Goal: Task Accomplishment & Management: Manage account settings

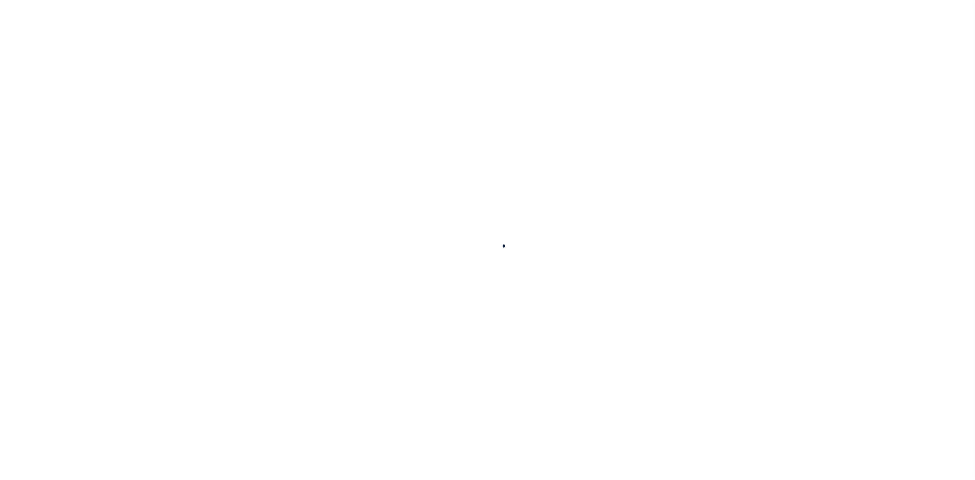
select select "100"
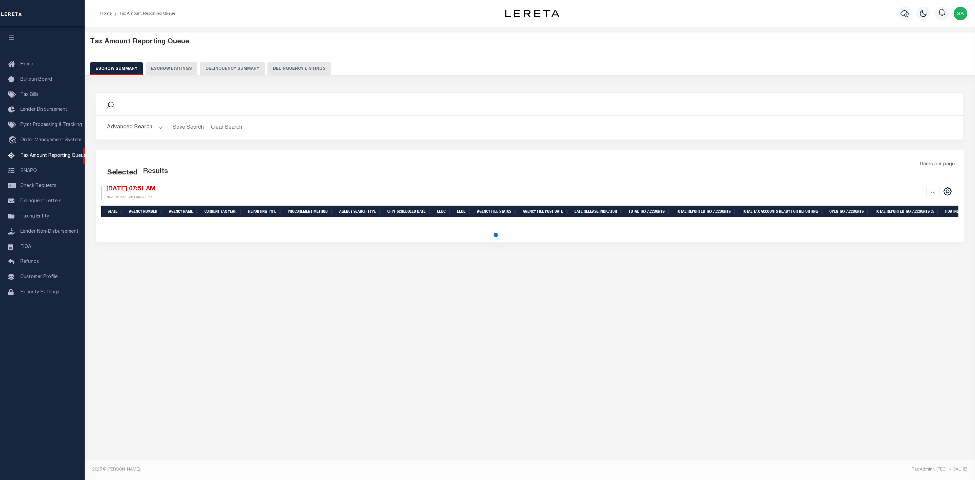
select select "100"
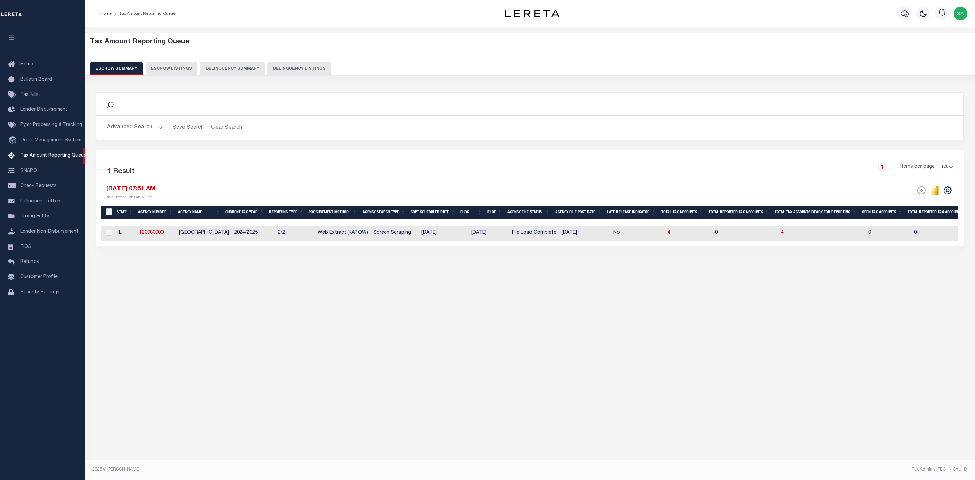
click at [570, 413] on div "Tax Amount Reporting Queue Escrow Summary Escrow Listings In" at bounding box center [530, 243] width 890 height 432
click at [126, 126] on button "Advanced Search" at bounding box center [135, 127] width 56 height 13
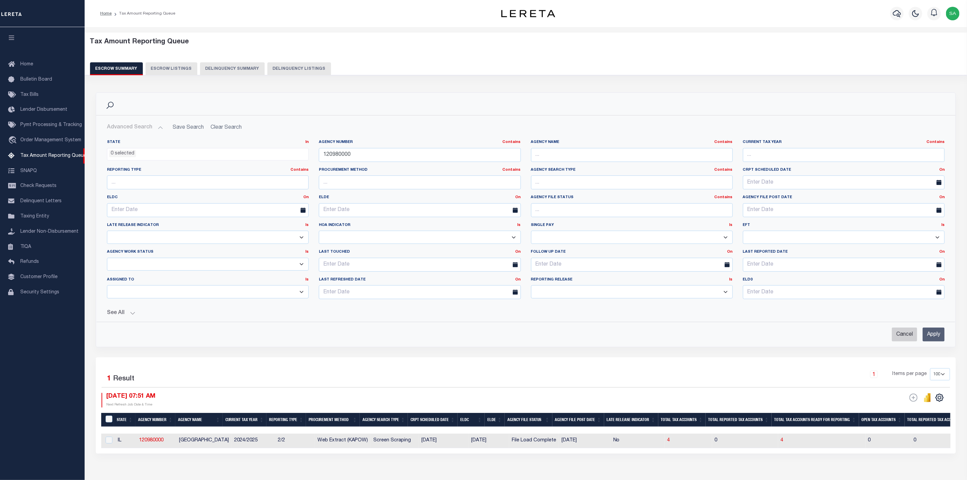
click at [898, 336] on input "Cancel" at bounding box center [904, 334] width 25 height 14
checkbox input "true"
select select
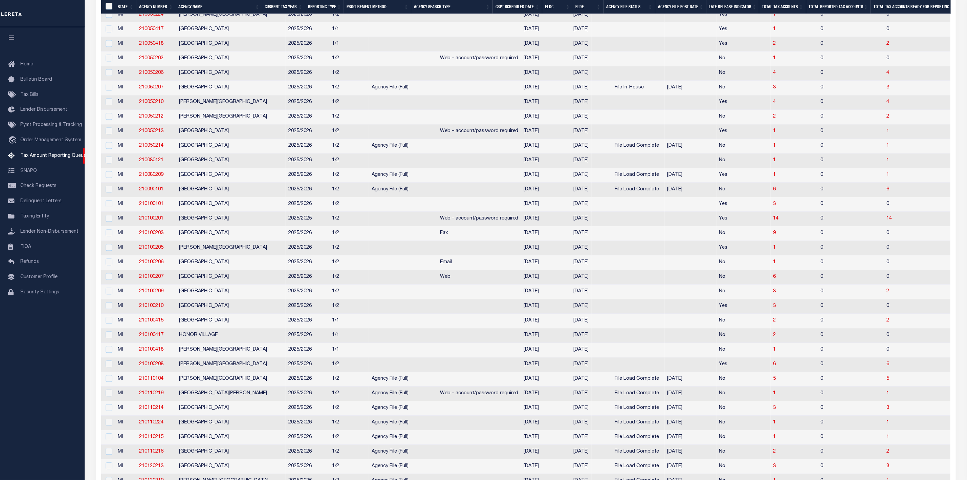
scroll to position [831, 0]
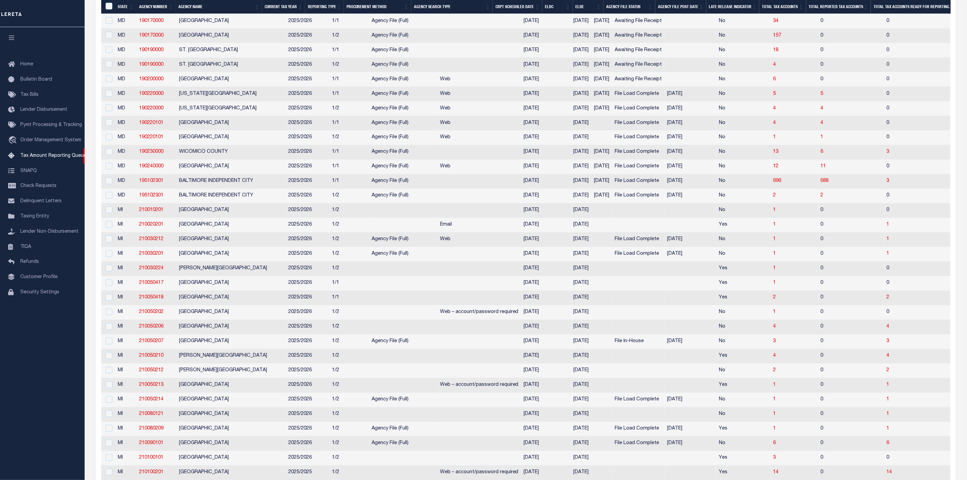
drag, startPoint x: 347, startPoint y: 281, endPoint x: 392, endPoint y: 282, distance: 45.1
click at [392, 276] on td at bounding box center [403, 269] width 68 height 15
checkbox input "true"
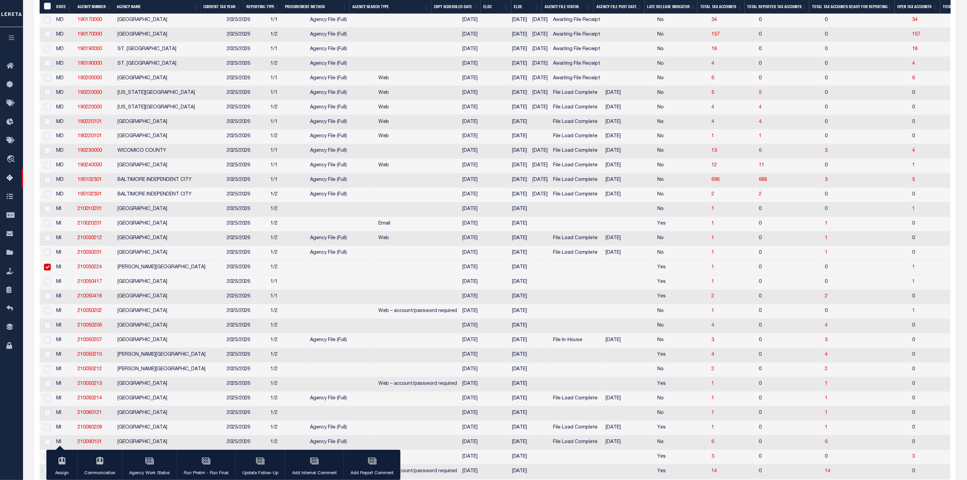
click at [336, 290] on td at bounding box center [341, 282] width 68 height 15
checkbox input "true"
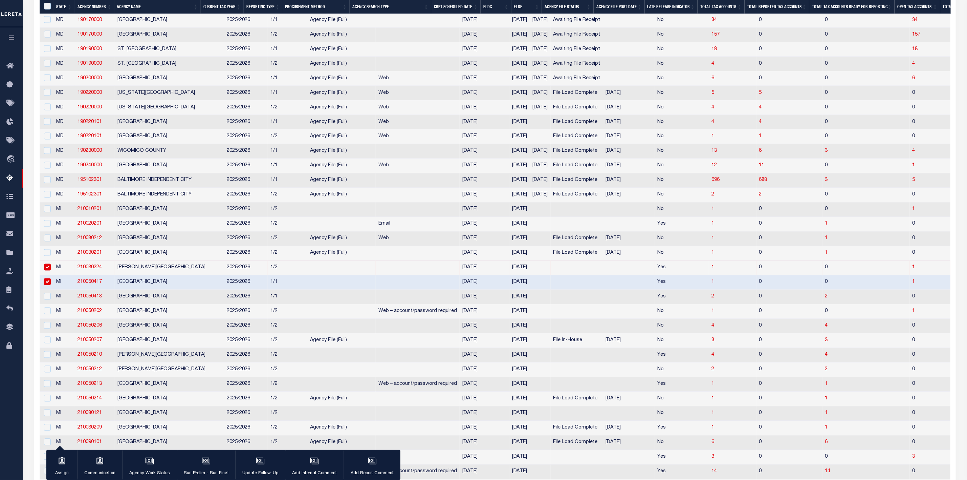
drag, startPoint x: 47, startPoint y: 279, endPoint x: 46, endPoint y: 299, distance: 19.3
click at [47, 271] on input "checkbox" at bounding box center [47, 267] width 7 height 7
checkbox input "false"
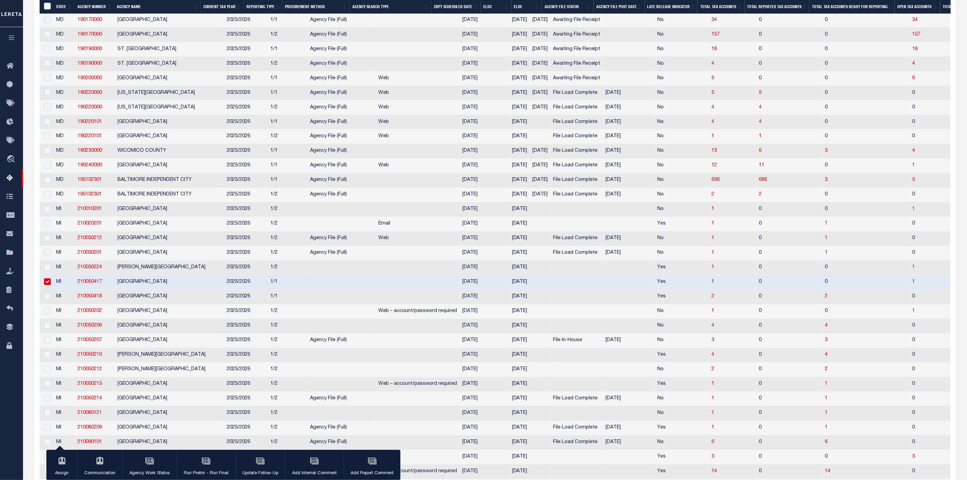
click at [46, 285] on input "checkbox" at bounding box center [47, 281] width 7 height 7
checkbox input "false"
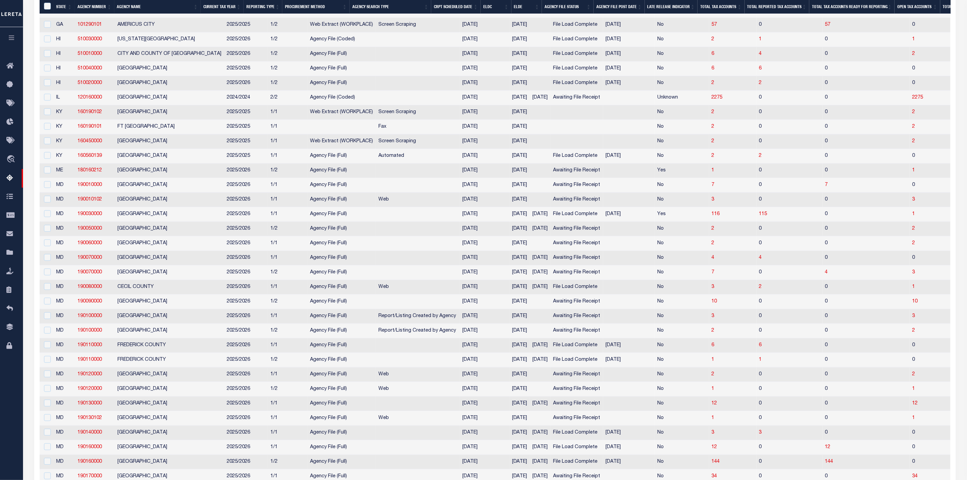
scroll to position [173, 0]
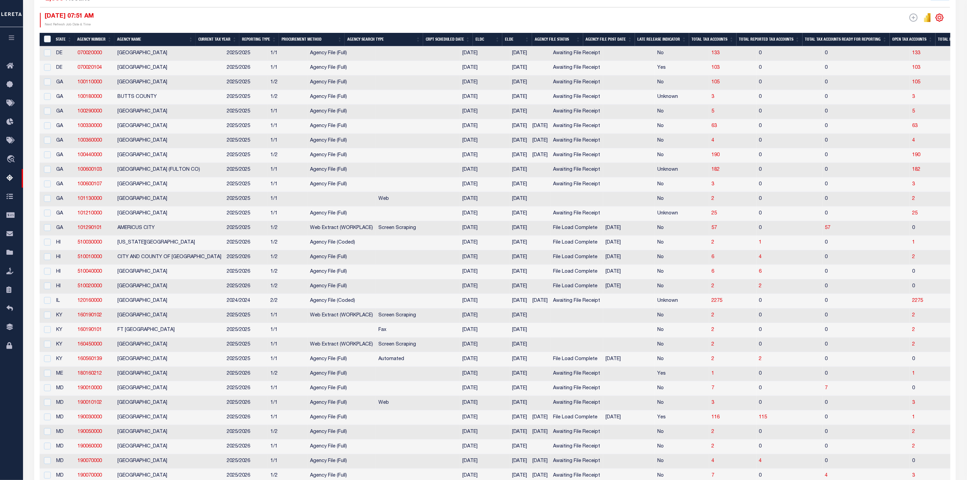
click at [943, 20] on icon "" at bounding box center [940, 17] width 9 height 9
click at [919, 73] on link "Show Filter" at bounding box center [912, 68] width 66 height 13
select select
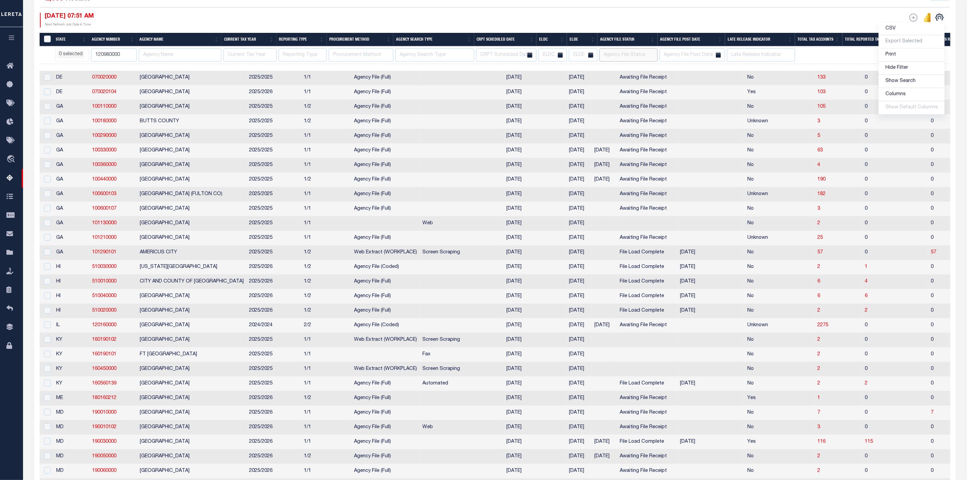
click at [649, 57] on input "text" at bounding box center [629, 54] width 58 height 13
type input "bl"
select select
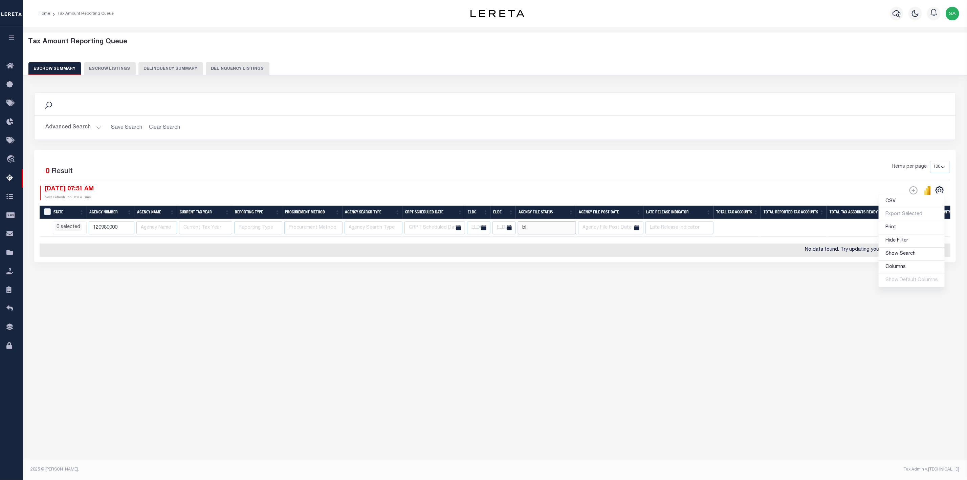
scroll to position [0, 0]
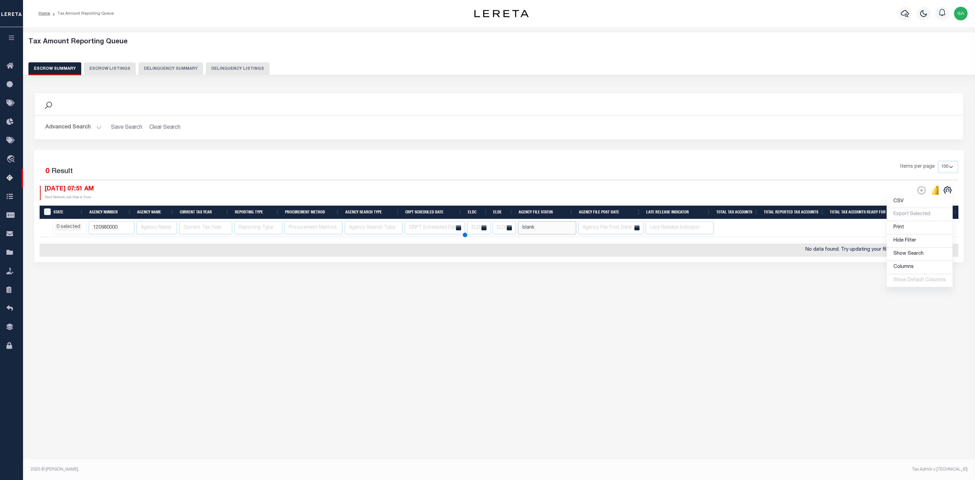
type input "blank"
select select
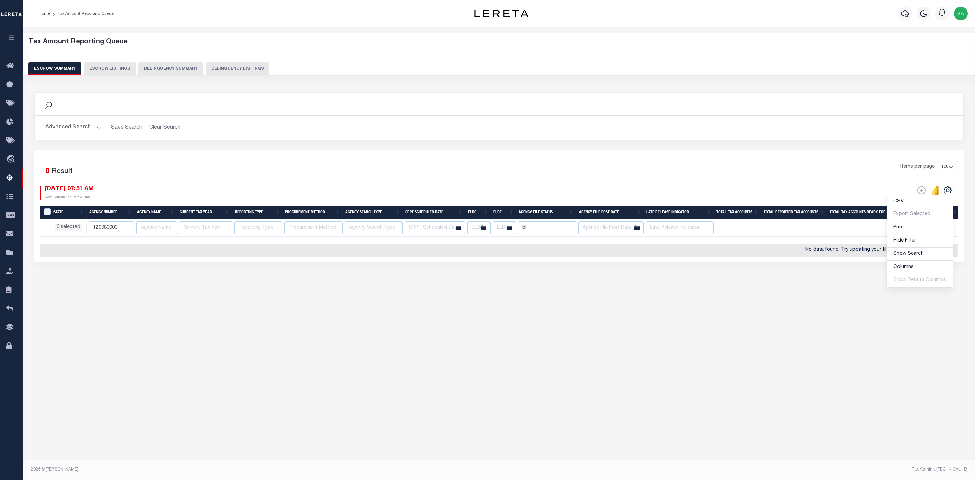
type input "b"
click at [610, 174] on div "Items per page 10 25 50 100 500" at bounding box center [615, 170] width 686 height 18
select select
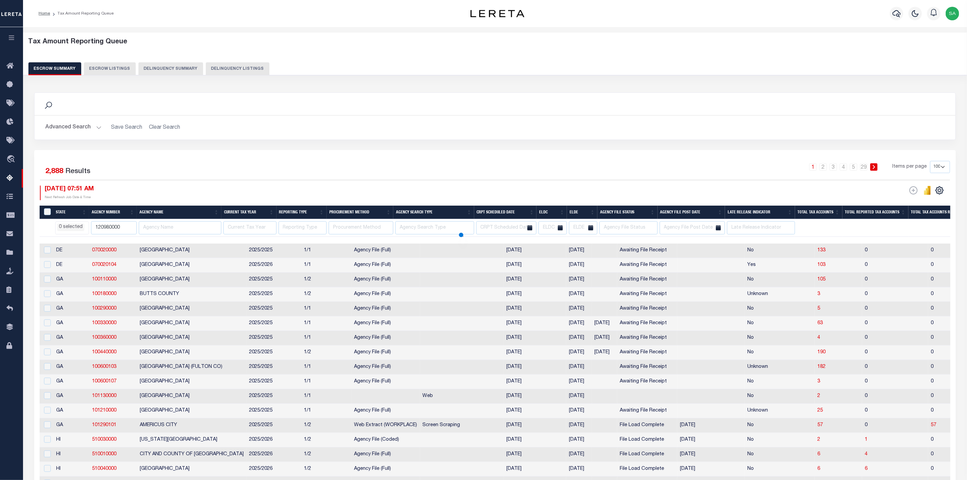
select select
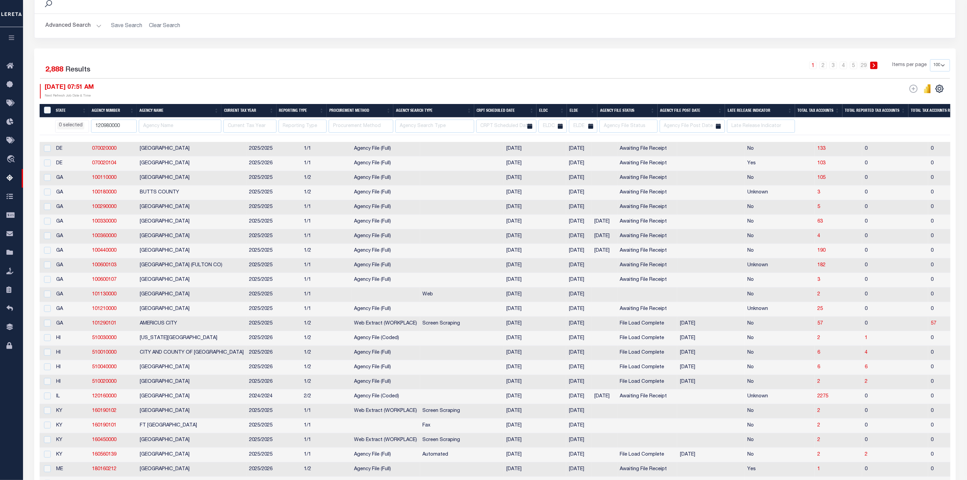
scroll to position [152, 0]
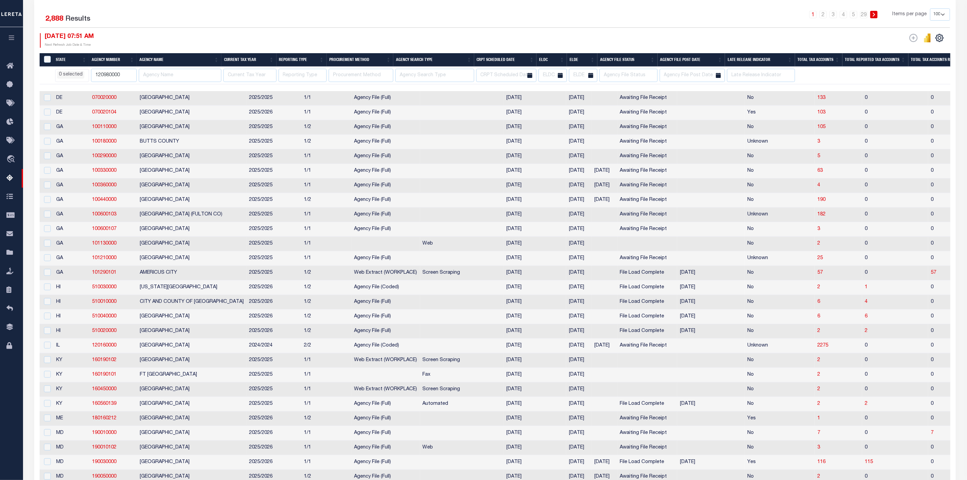
click at [502, 33] on div "1 Selected 2,888 Results 1 2 3 4 5 … 29 Items per page 10 25 50 100 500 08/18/2…" at bounding box center [495, 27] width 921 height 39
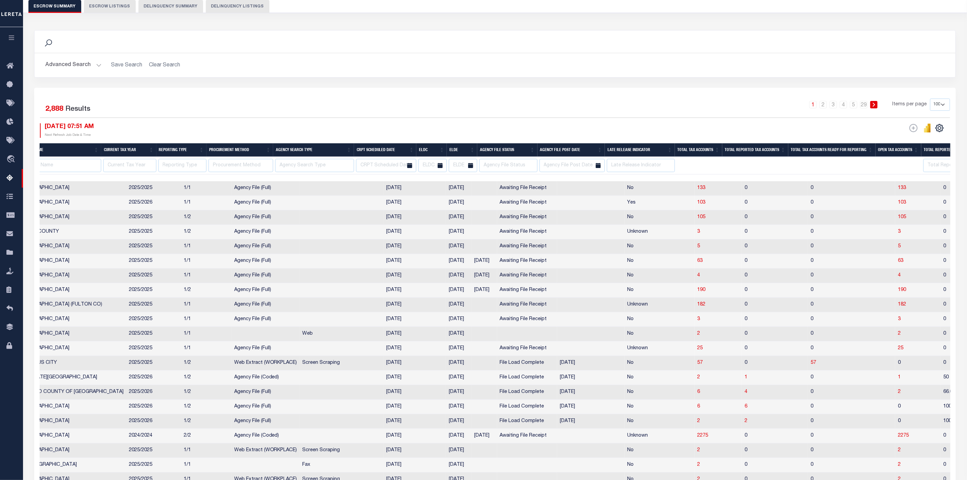
scroll to position [0, 0]
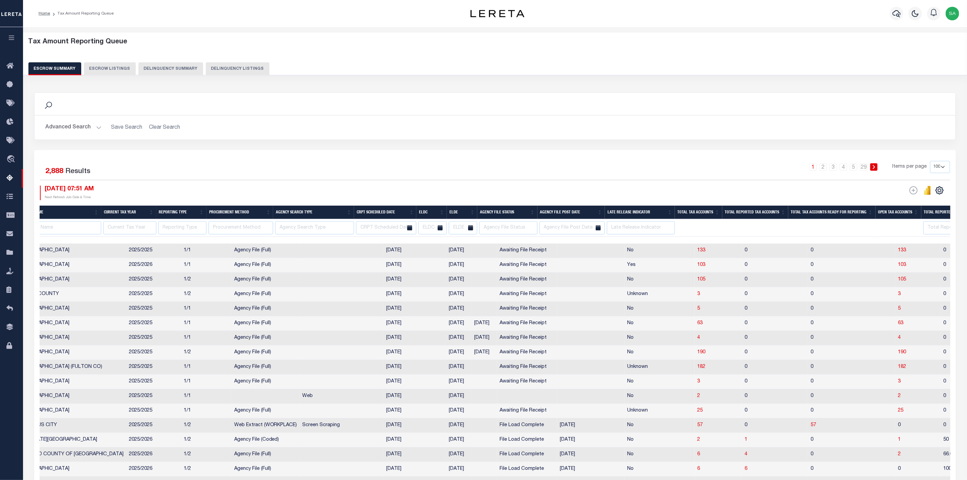
click at [100, 128] on button "Advanced Search" at bounding box center [73, 127] width 56 height 13
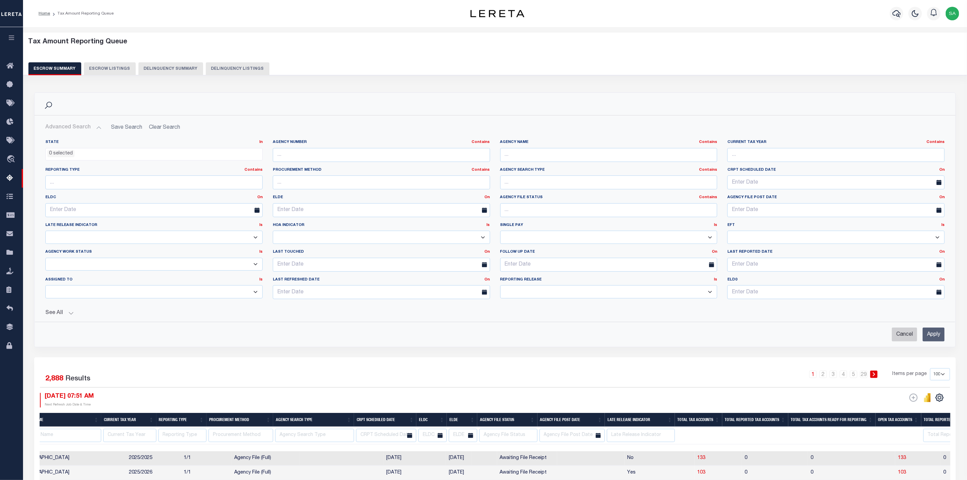
click at [901, 335] on input "Cancel" at bounding box center [904, 334] width 25 height 14
checkbox input "true"
select select
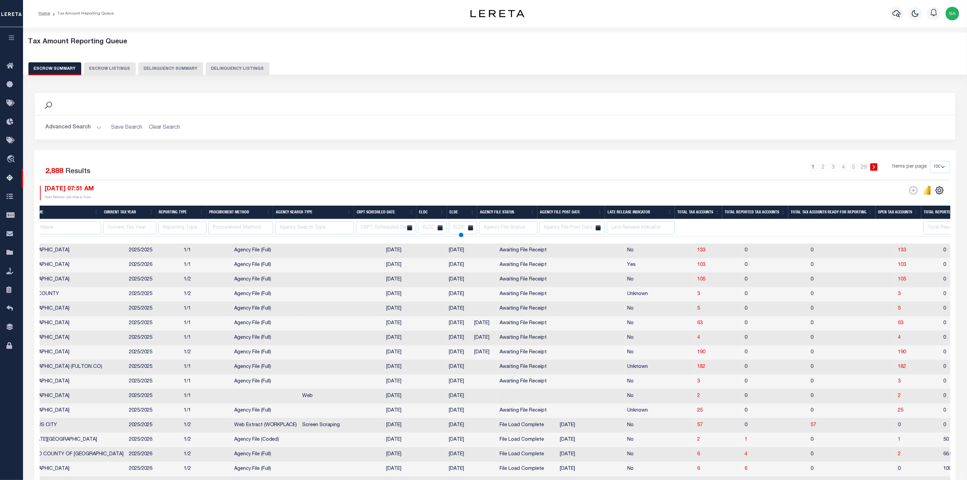
select select
click at [50, 181] on span "Tax Amount Reporting Queue" at bounding box center [64, 178] width 88 height 19
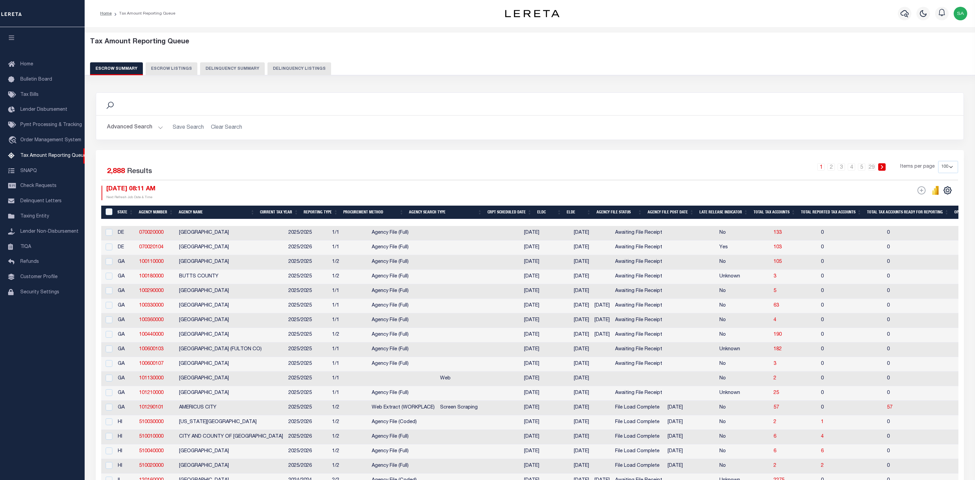
select select
select select "100"
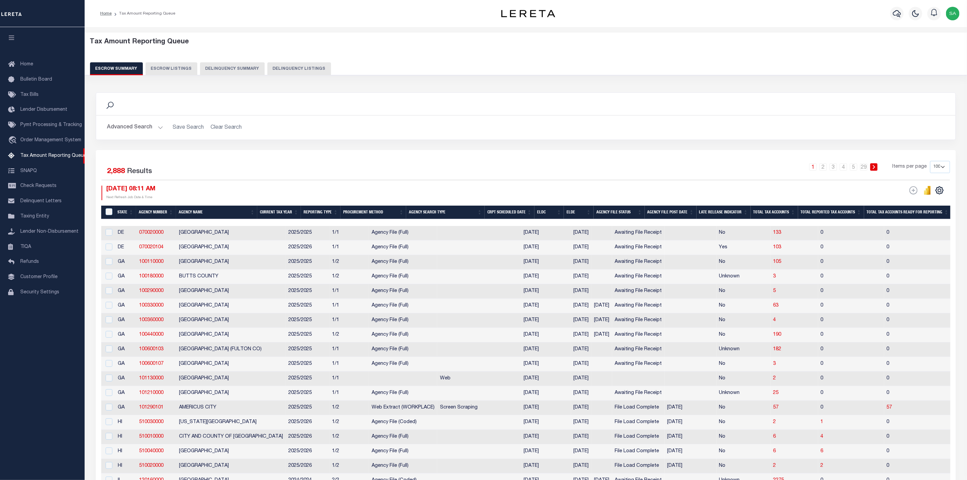
click at [154, 129] on button "Advanced Search" at bounding box center [135, 127] width 56 height 13
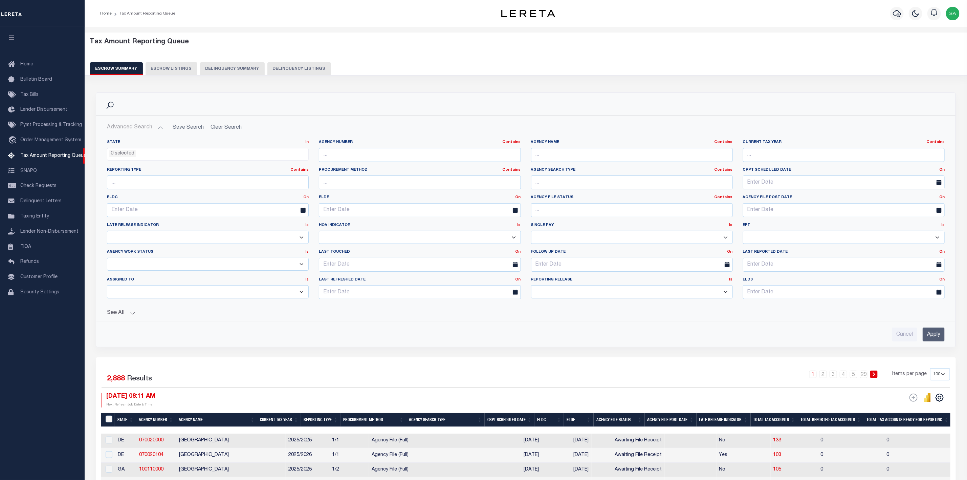
click at [307, 197] on link "On" at bounding box center [305, 197] width 5 height 4
click at [275, 235] on link "Between" at bounding box center [281, 235] width 53 height 10
click at [197, 209] on icon at bounding box center [197, 210] width 5 height 5
click at [177, 211] on input "text" at bounding box center [155, 210] width 96 height 14
click at [189, 248] on span "1" at bounding box center [188, 249] width 13 height 13
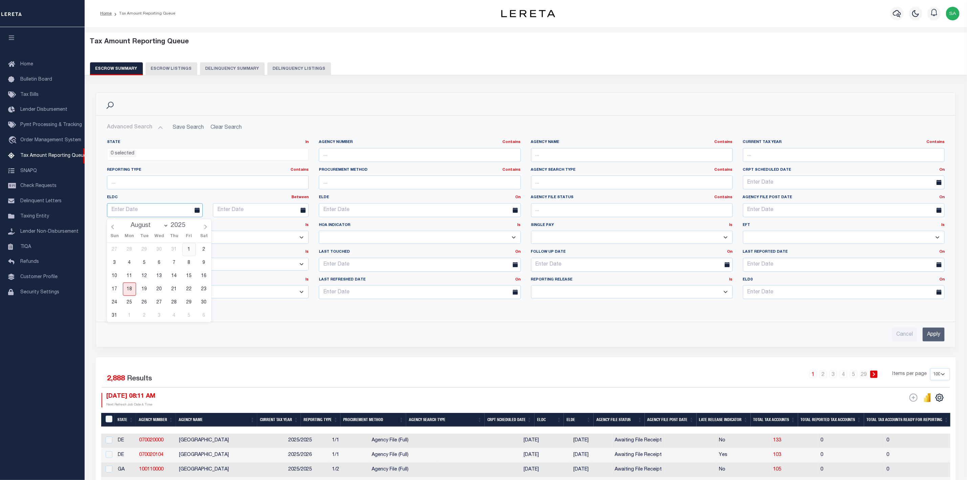
type input "08-01-2025"
click at [251, 208] on input "text" at bounding box center [261, 210] width 96 height 14
click at [221, 316] on span "31" at bounding box center [220, 315] width 13 height 13
type input "08-31-2025"
click at [135, 315] on button "See All" at bounding box center [526, 313] width 838 height 6
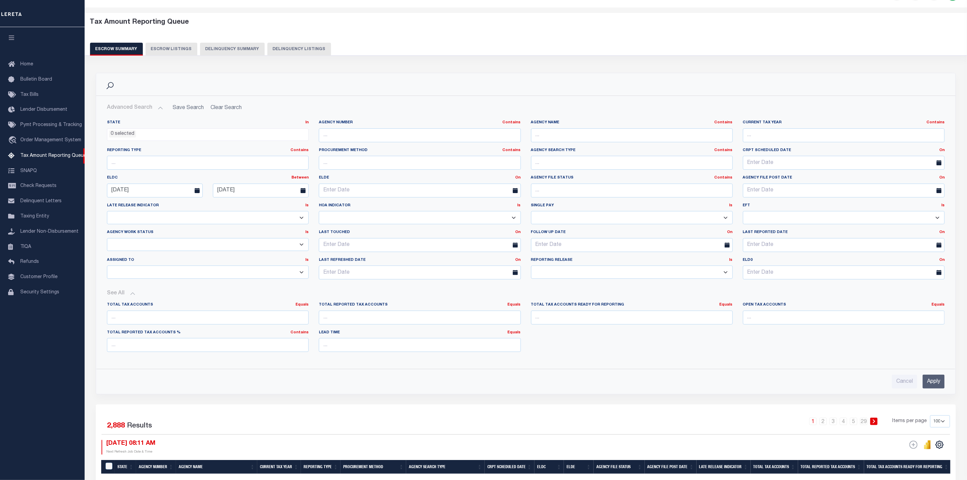
scroll to position [102, 0]
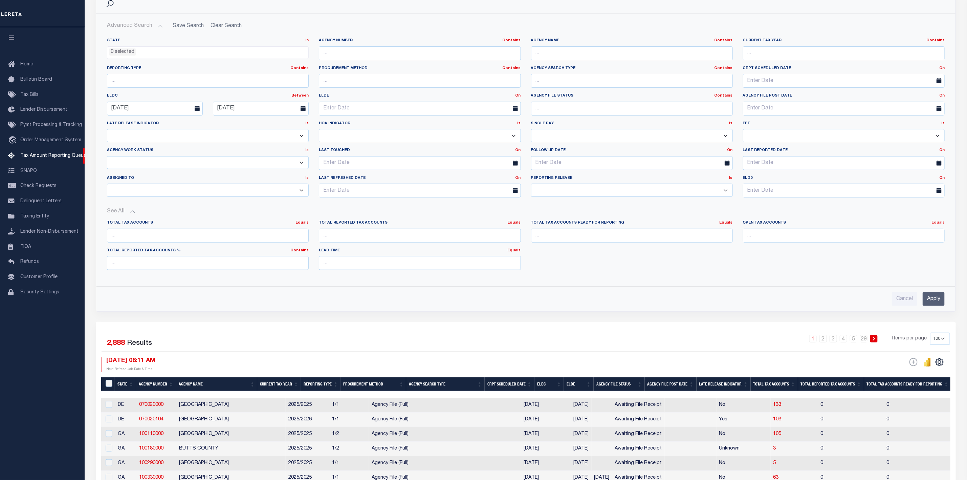
click at [939, 224] on link "Equals" at bounding box center [938, 223] width 13 height 4
click at [938, 251] on link "Is Greater Than" at bounding box center [908, 250] width 74 height 10
click at [885, 239] on input "number" at bounding box center [844, 236] width 202 height 14
type input "0"
click at [939, 300] on input "Apply" at bounding box center [934, 299] width 22 height 14
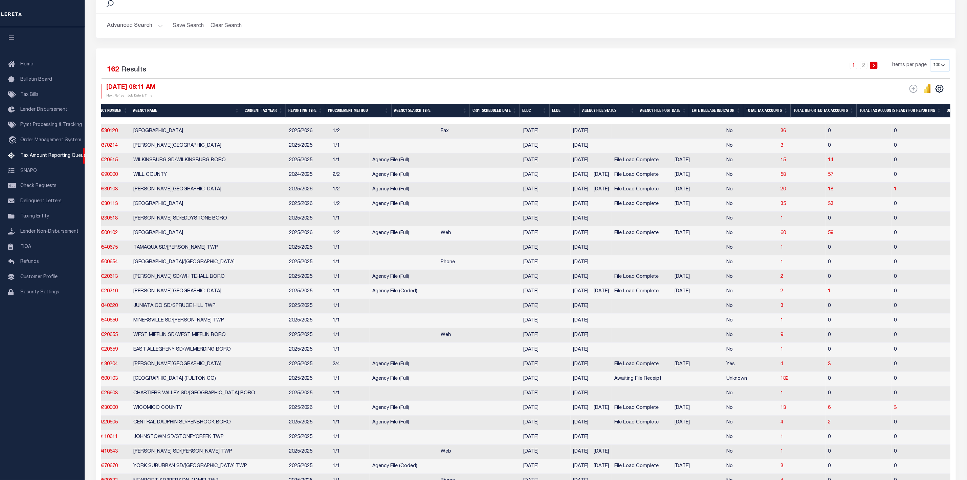
scroll to position [0, 0]
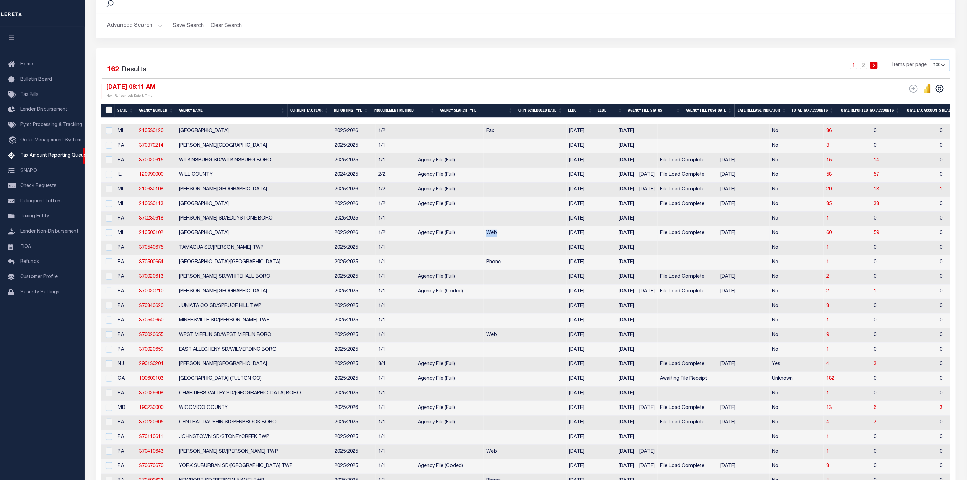
drag, startPoint x: 456, startPoint y: 235, endPoint x: 437, endPoint y: 232, distance: 19.2
click at [437, 232] on tr "MI 210500102 EASTPOINTE CITY 2025/2026 1/2 Agency File (Full) Web 08/06/2025 08…" at bounding box center [920, 233] width 1638 height 15
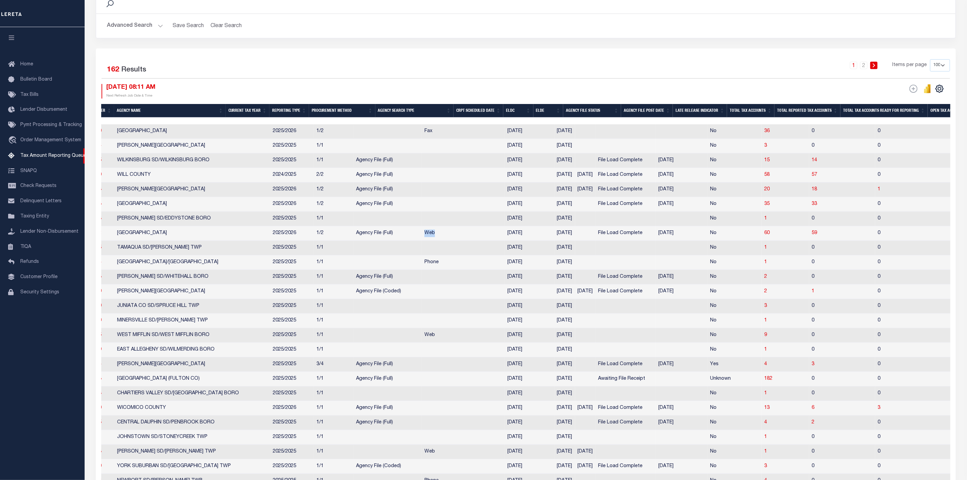
scroll to position [0, 64]
drag, startPoint x: 398, startPoint y: 343, endPoint x: 383, endPoint y: 345, distance: 15.4
click at [420, 343] on td "Web" at bounding box center [461, 335] width 83 height 15
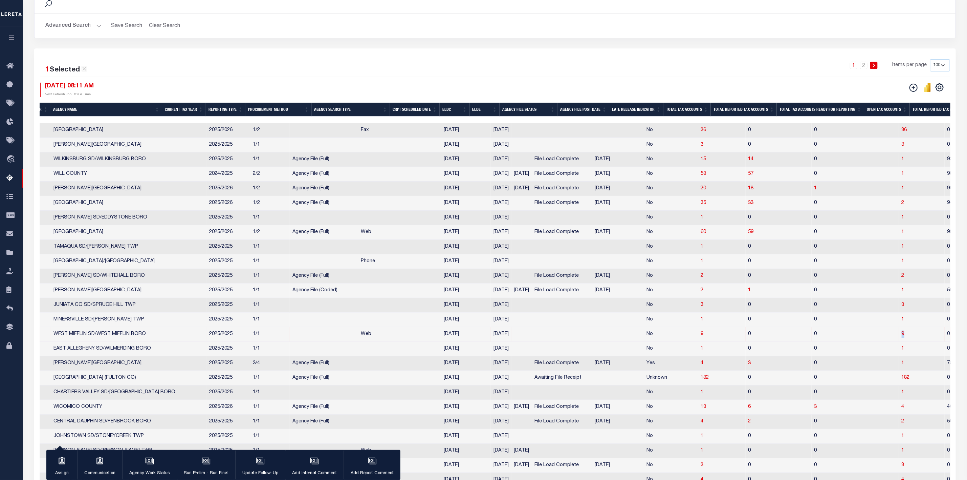
drag, startPoint x: 880, startPoint y: 338, endPoint x: 869, endPoint y: 339, distance: 11.2
click at [899, 339] on td "9" at bounding box center [922, 334] width 46 height 15
checkbox input "false"
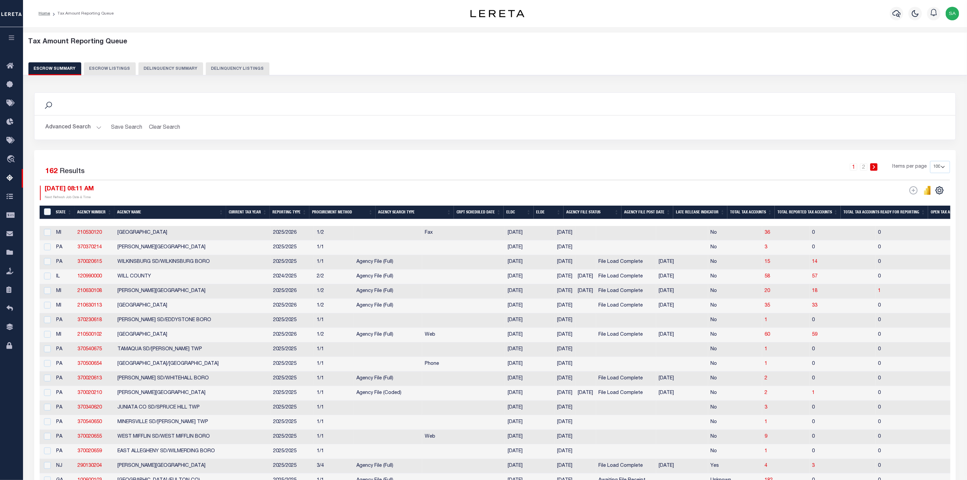
click at [58, 213] on th "State" at bounding box center [63, 213] width 21 height 14
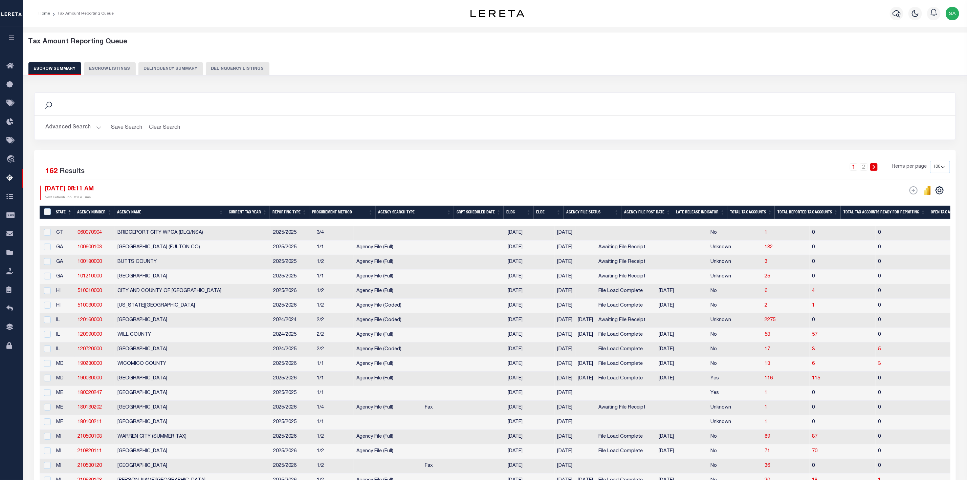
click at [60, 213] on th "State" at bounding box center [63, 213] width 21 height 14
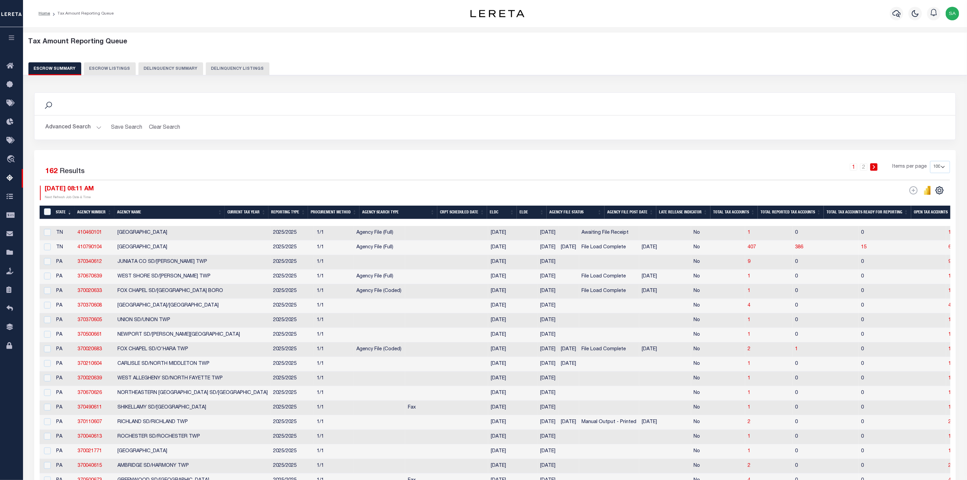
click at [60, 213] on th "State" at bounding box center [63, 213] width 21 height 14
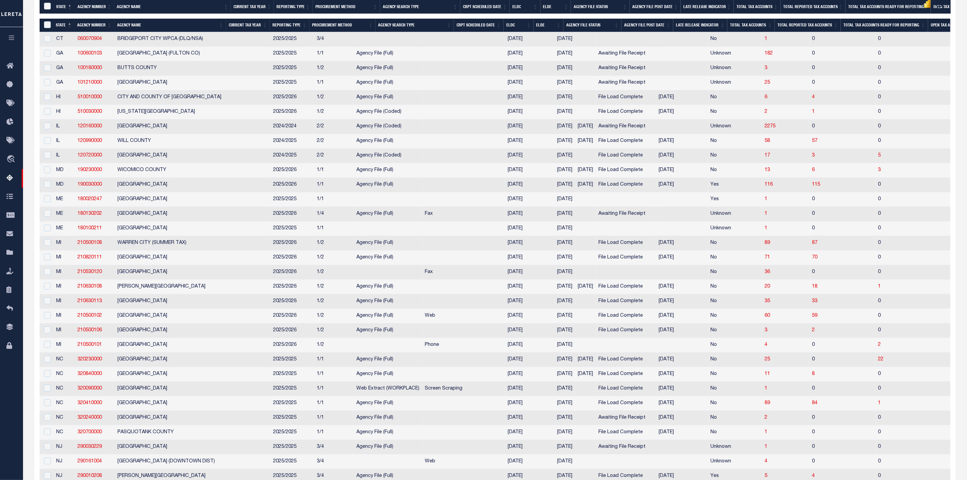
scroll to position [305, 0]
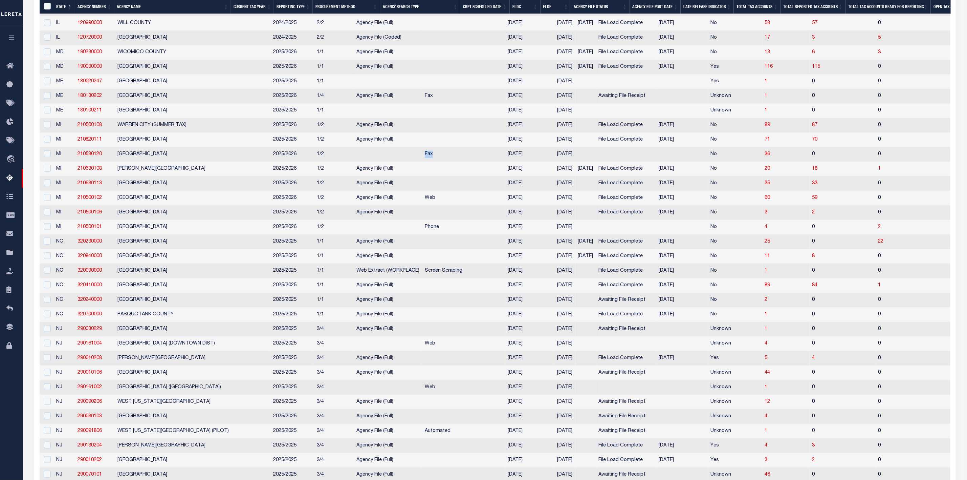
drag, startPoint x: 380, startPoint y: 159, endPoint x: 418, endPoint y: 158, distance: 37.9
click at [422, 158] on td "Fax" at bounding box center [463, 154] width 83 height 15
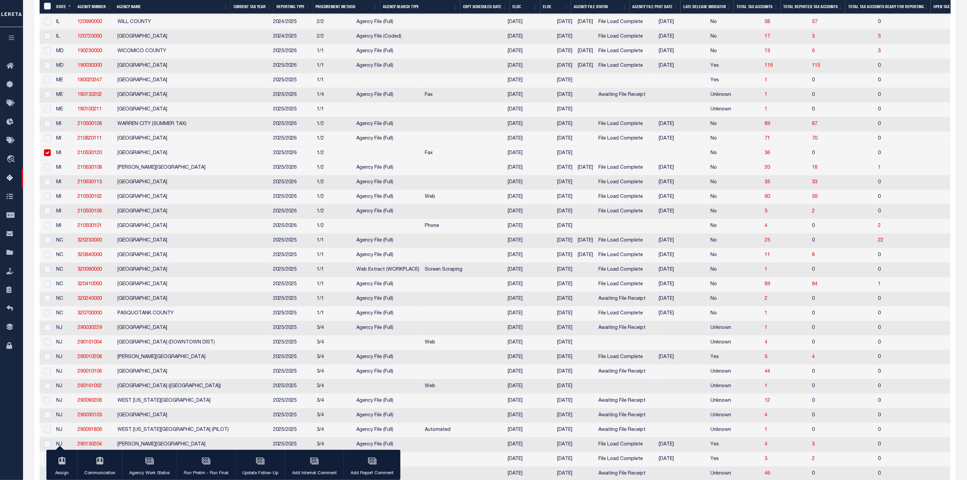
click at [43, 157] on div at bounding box center [46, 152] width 8 height 7
checkbox input "false"
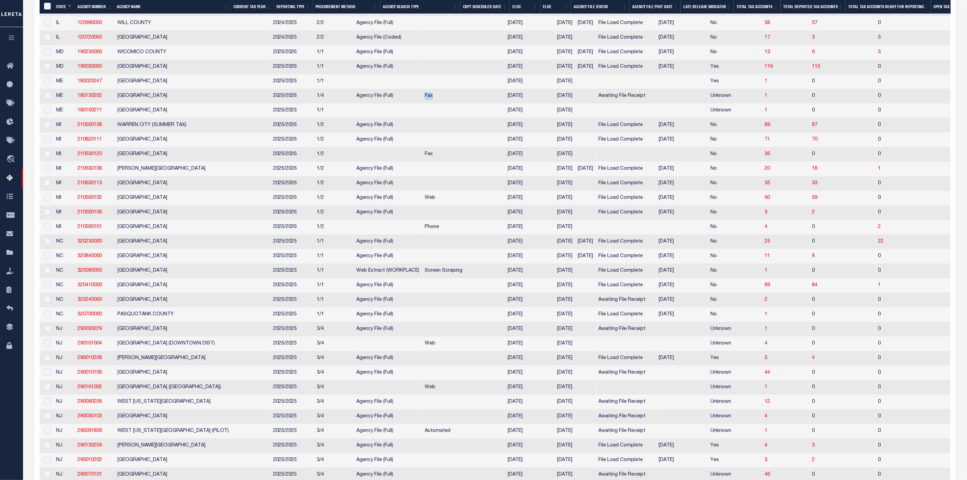
drag, startPoint x: 381, startPoint y: 100, endPoint x: 394, endPoint y: 99, distance: 13.2
click at [422, 99] on td "Fax" at bounding box center [463, 96] width 83 height 15
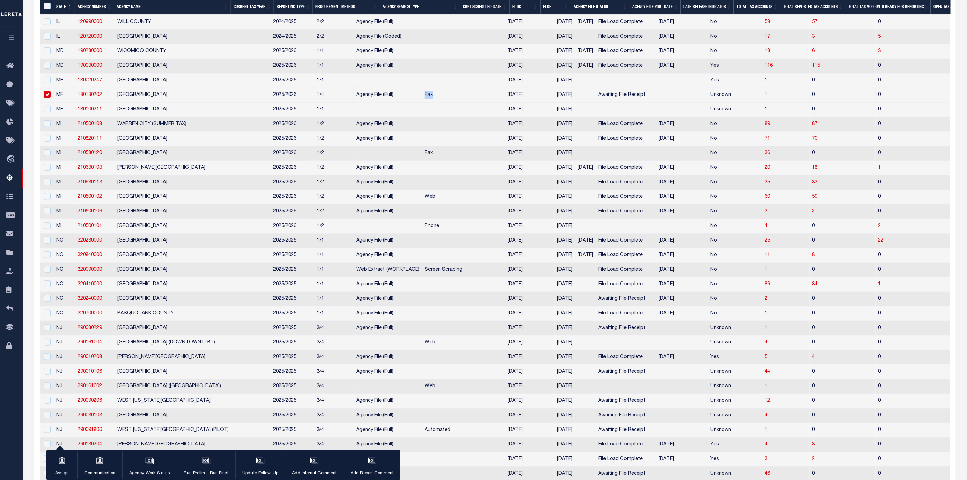
click at [49, 98] on input "checkbox" at bounding box center [47, 94] width 7 height 7
checkbox input "false"
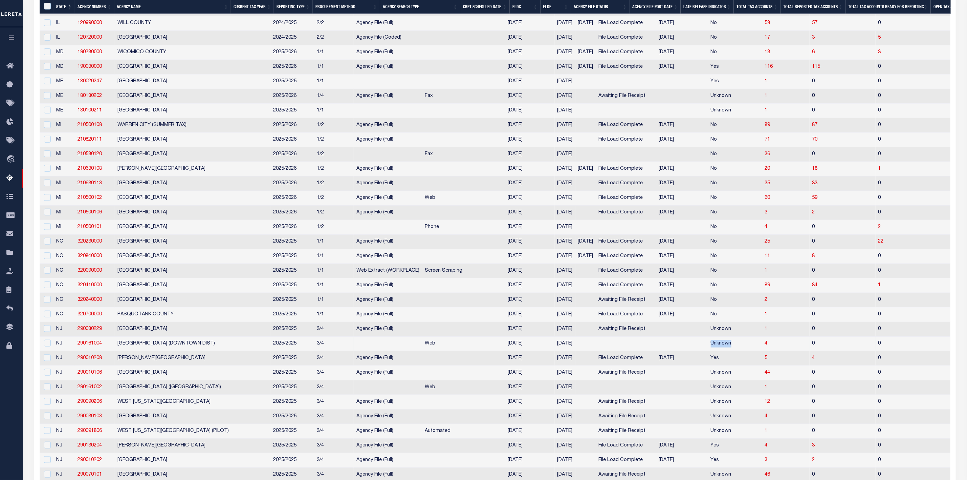
drag, startPoint x: 680, startPoint y: 354, endPoint x: 716, endPoint y: 352, distance: 36.3
click at [716, 351] on tr "NJ 290161004 PATERSON CITY SID (DOWNTOWN DIST) 2025/2025 3/4 Web 08/06/2025 08/…" at bounding box center [859, 344] width 1638 height 15
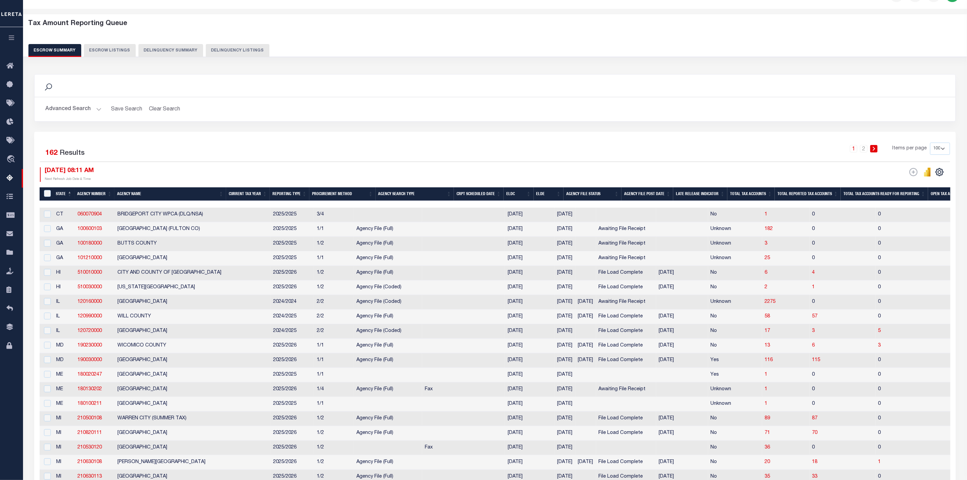
scroll to position [0, 0]
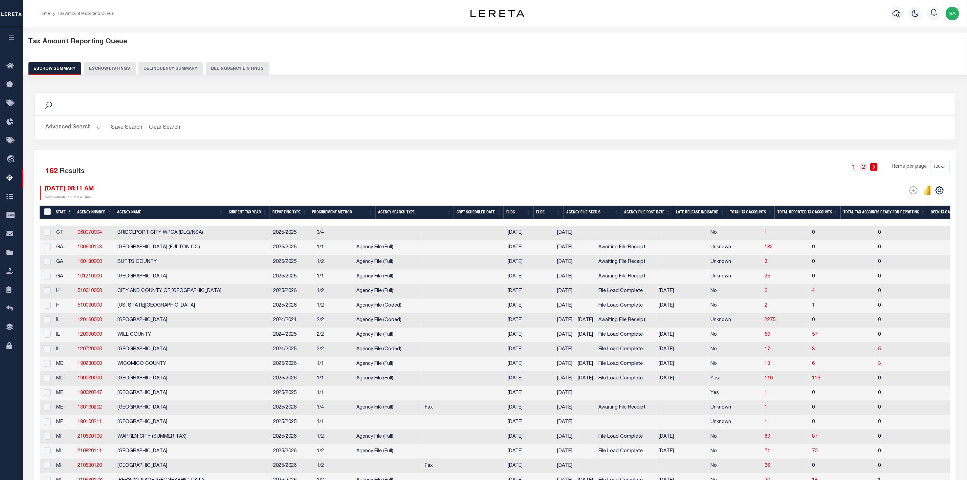
click at [866, 167] on link "2" at bounding box center [863, 166] width 7 height 7
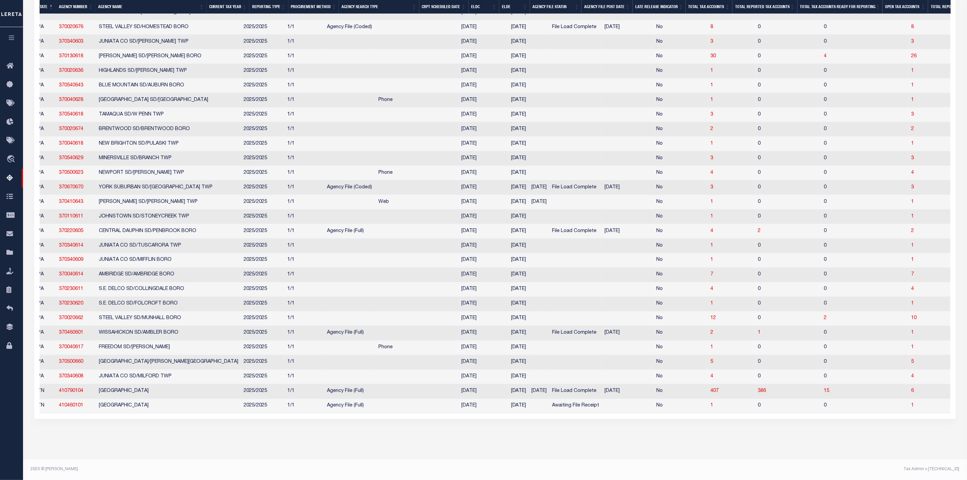
scroll to position [0, 91]
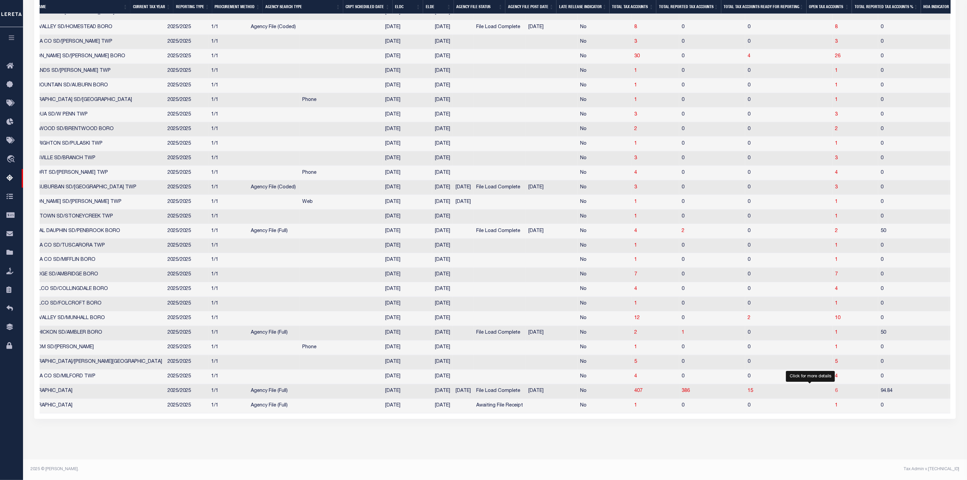
click at [836, 389] on span "6" at bounding box center [837, 391] width 3 height 5
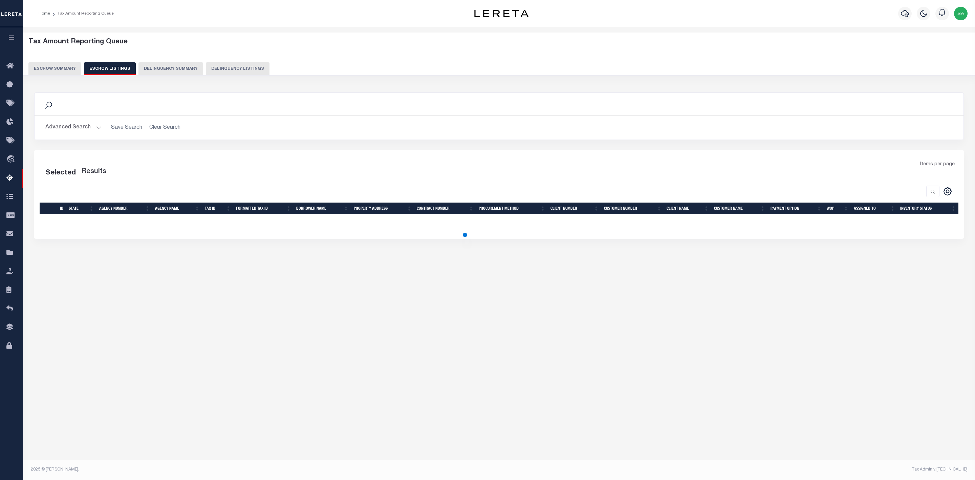
select select "100"
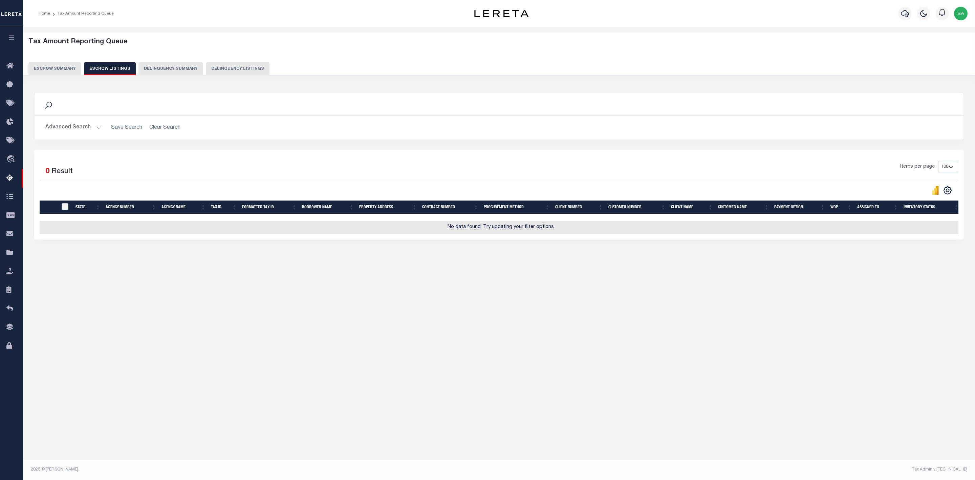
click at [62, 67] on button "Escrow Summary" at bounding box center [54, 68] width 53 height 13
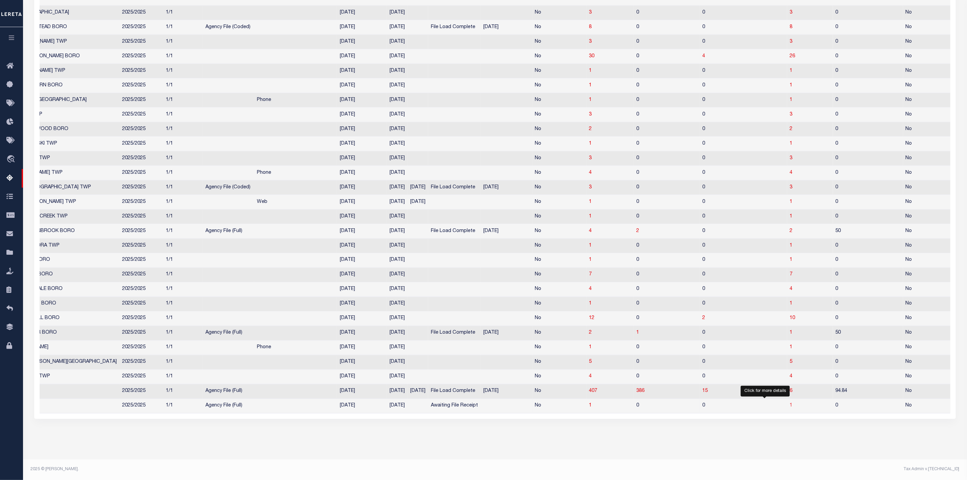
click at [790, 403] on span "1" at bounding box center [791, 405] width 3 height 5
select select "100"
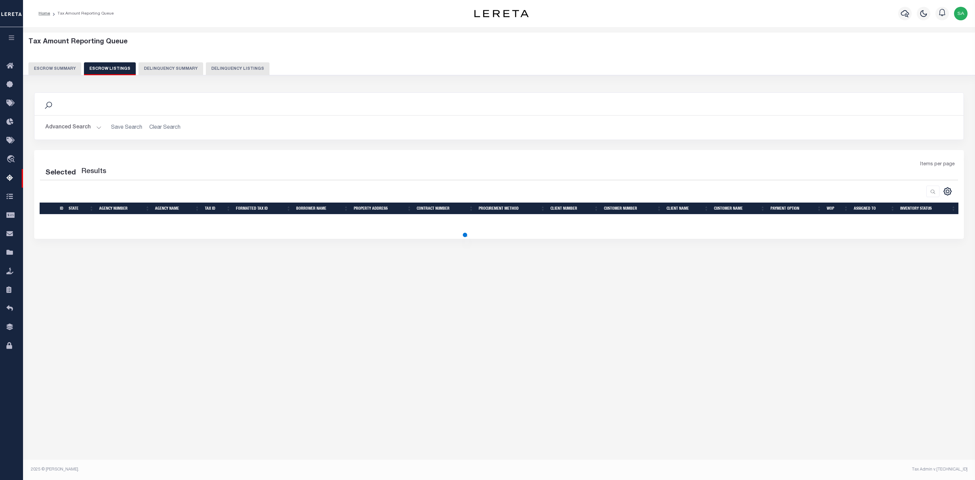
select select "100"
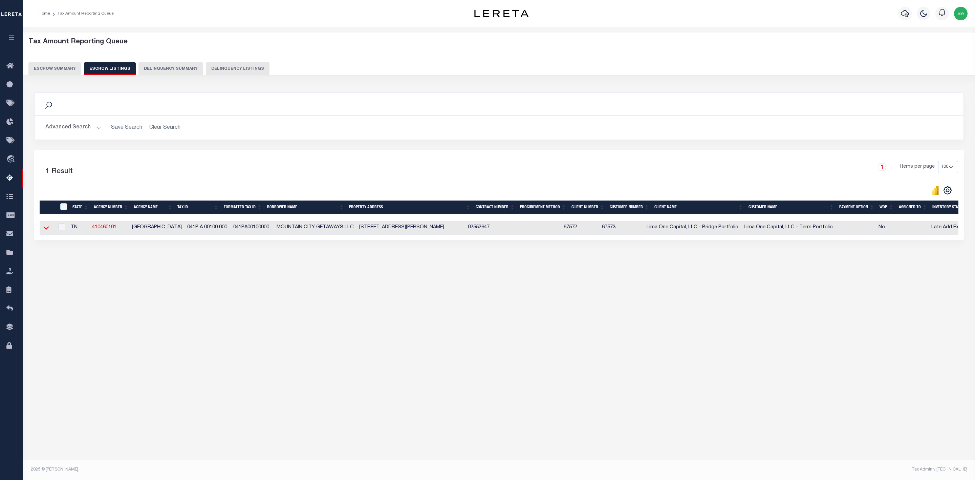
click at [44, 230] on icon at bounding box center [46, 227] width 6 height 7
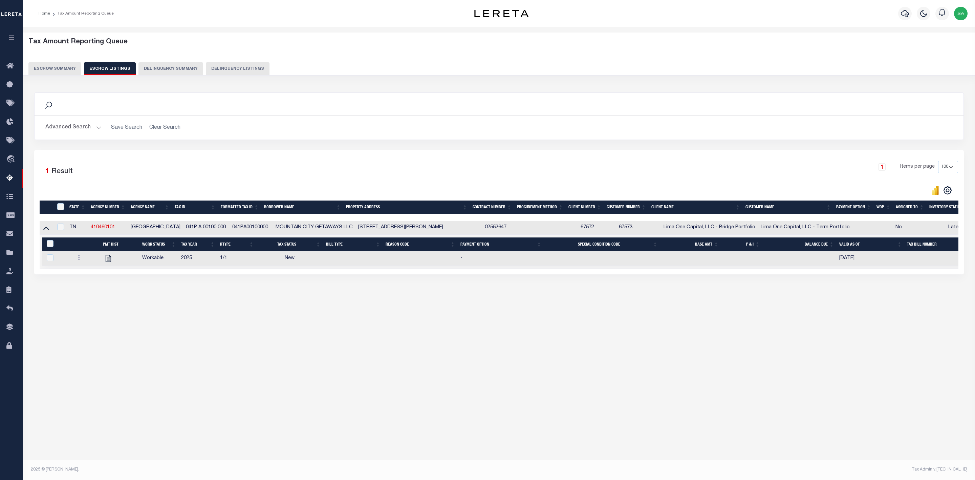
click at [59, 62] on button "Escrow Summary" at bounding box center [54, 68] width 53 height 13
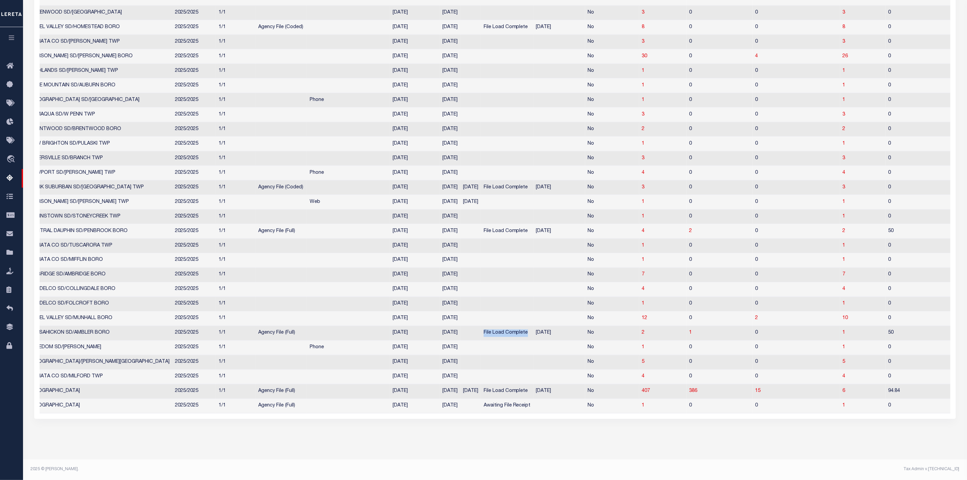
drag, startPoint x: 464, startPoint y: 329, endPoint x: 506, endPoint y: 329, distance: 42.7
click at [506, 329] on td "File Load Complete" at bounding box center [507, 333] width 52 height 15
checkbox input "true"
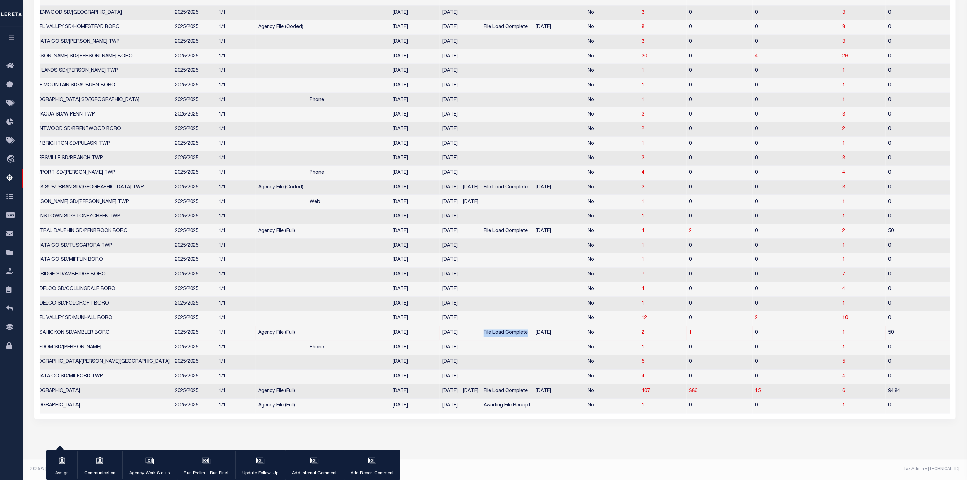
scroll to position [0, 56]
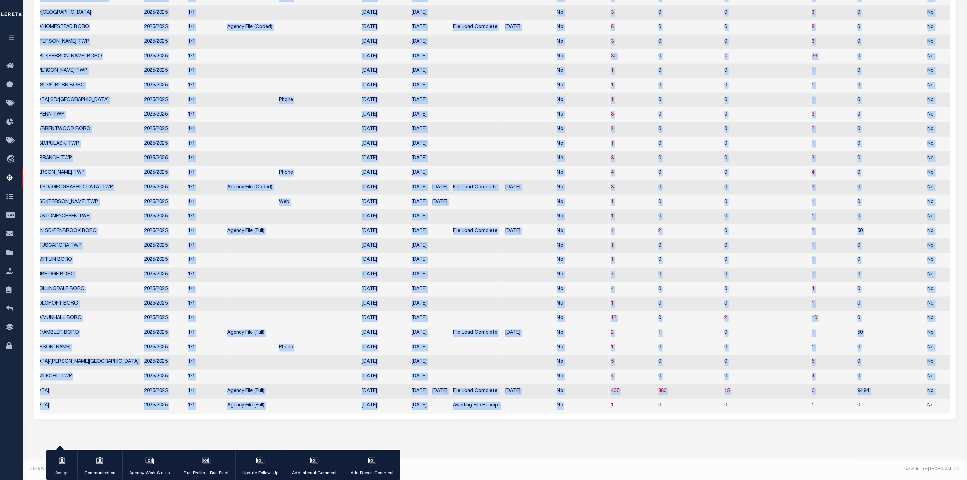
drag, startPoint x: 545, startPoint y: 409, endPoint x: 618, endPoint y: 423, distance: 73.8
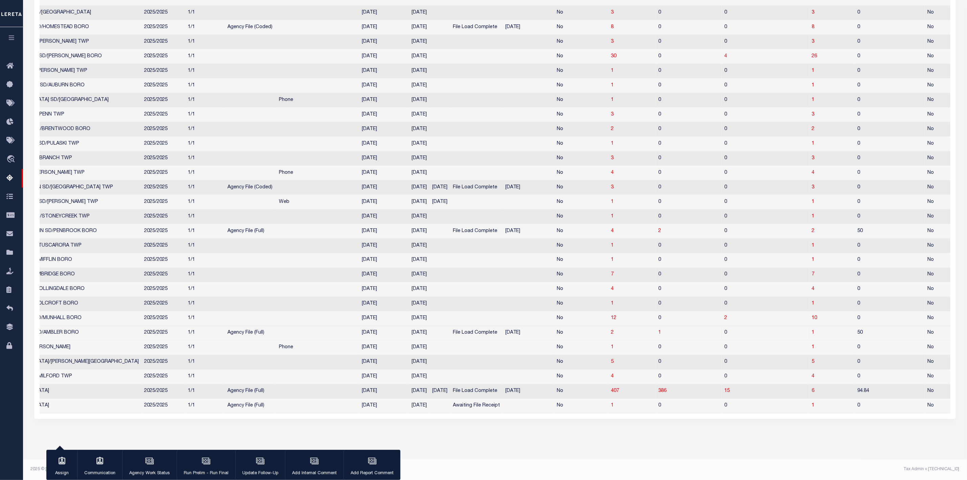
click at [749, 461] on footer "2025 © LERETA. Tax Admin v.1.0.0.1" at bounding box center [495, 469] width 944 height 20
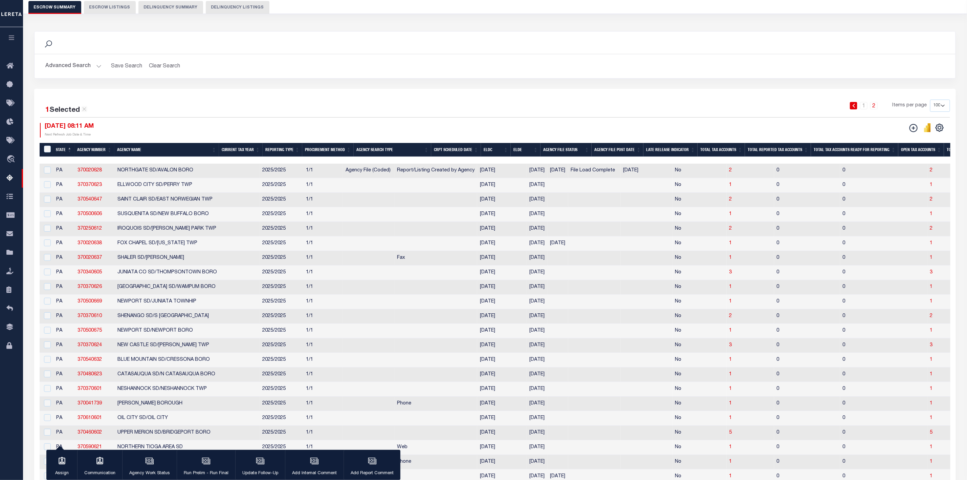
scroll to position [0, 0]
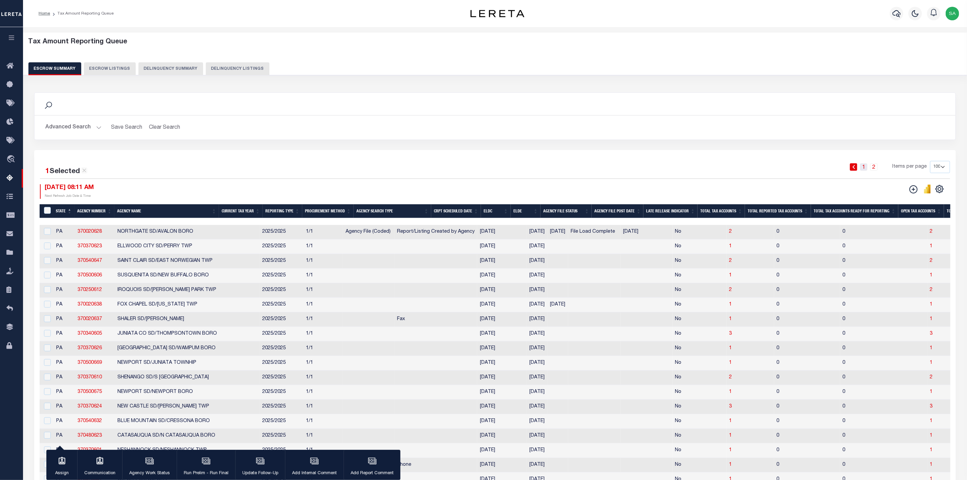
click at [864, 167] on link "1" at bounding box center [863, 166] width 7 height 7
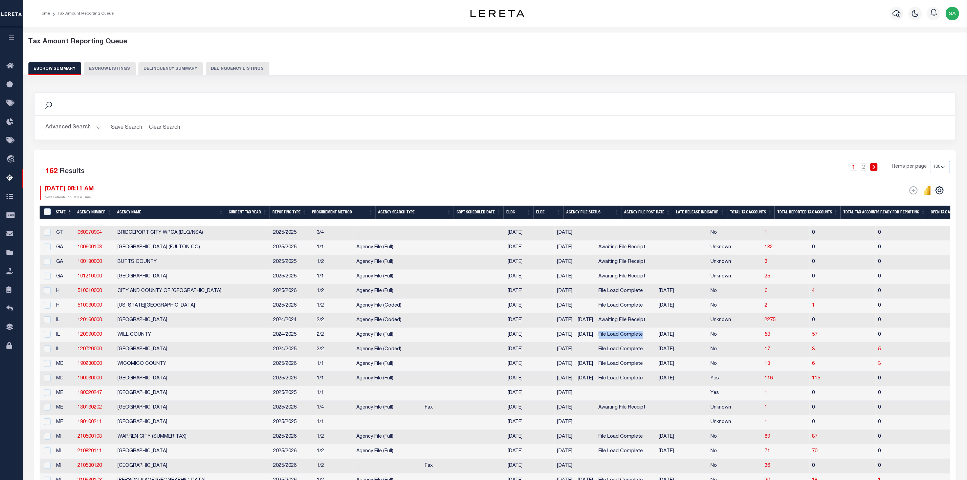
drag, startPoint x: 619, startPoint y: 339, endPoint x: 588, endPoint y: 358, distance: 35.4
click at [596, 340] on td "File Load Complete" at bounding box center [626, 335] width 60 height 15
checkbox input "true"
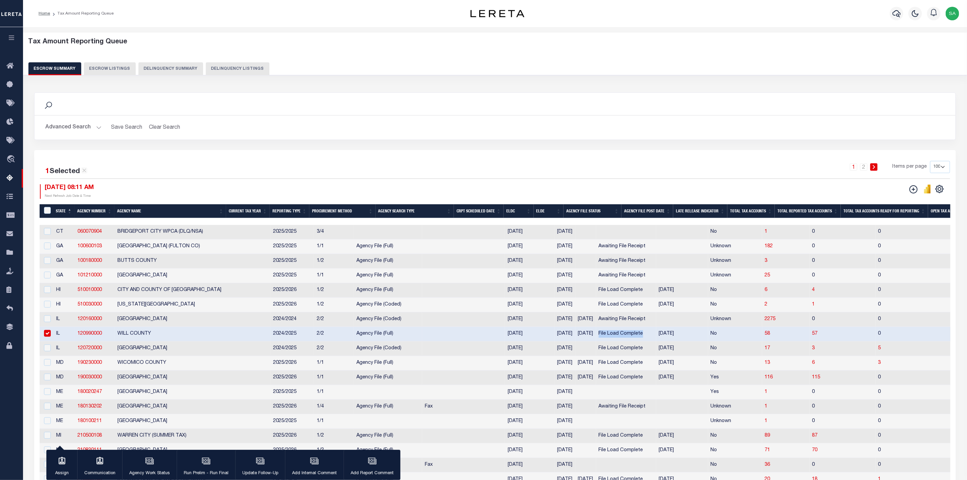
copy td "File Load Complete"
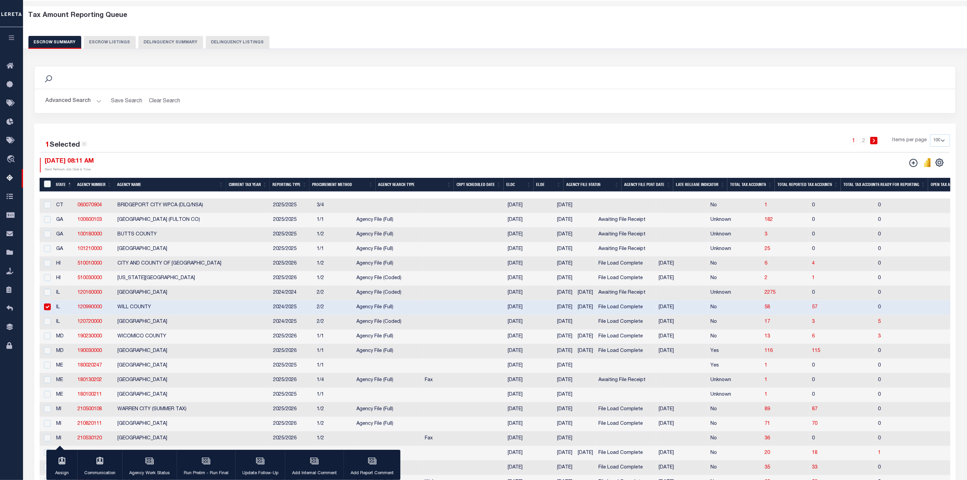
scroll to position [102, 0]
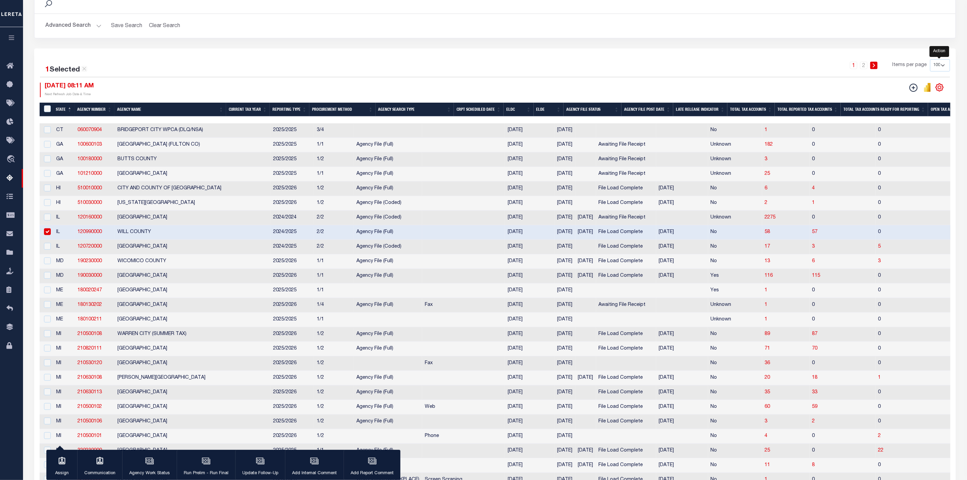
click at [944, 88] on icon "" at bounding box center [939, 87] width 7 height 7
click at [895, 97] on span "CSV" at bounding box center [891, 98] width 10 height 5
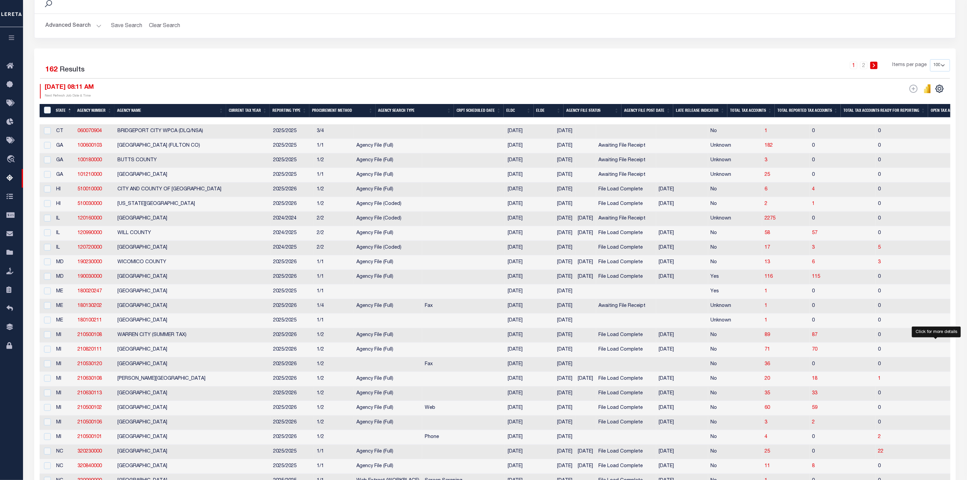
click at [966, 366] on span "36" at bounding box center [968, 364] width 5 height 5
select select "100"
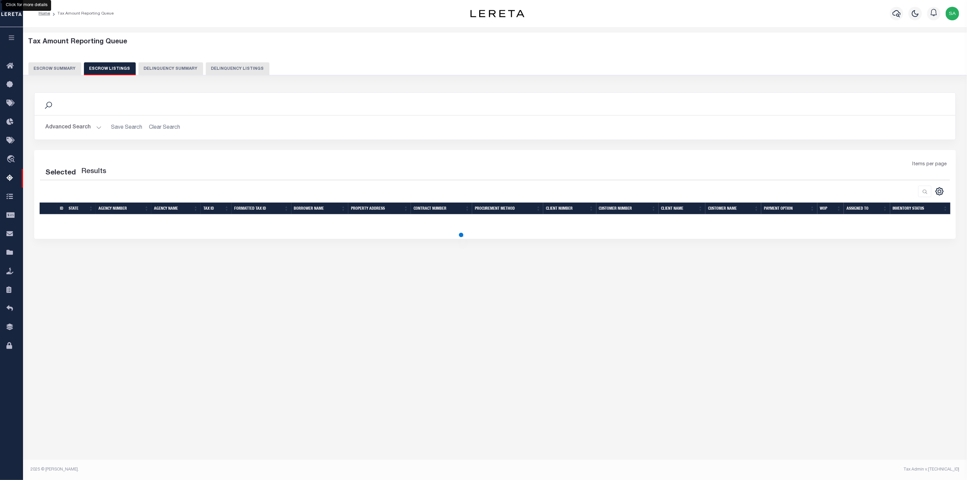
scroll to position [0, 0]
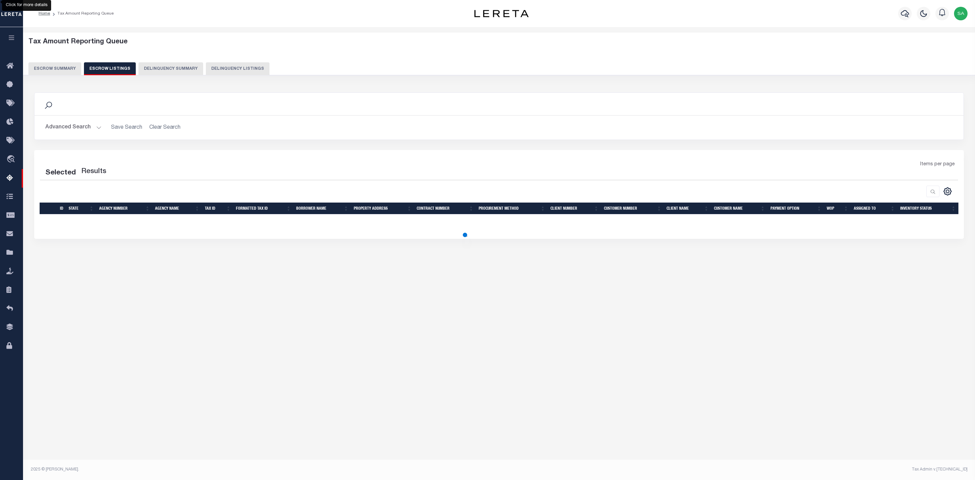
select select "100"
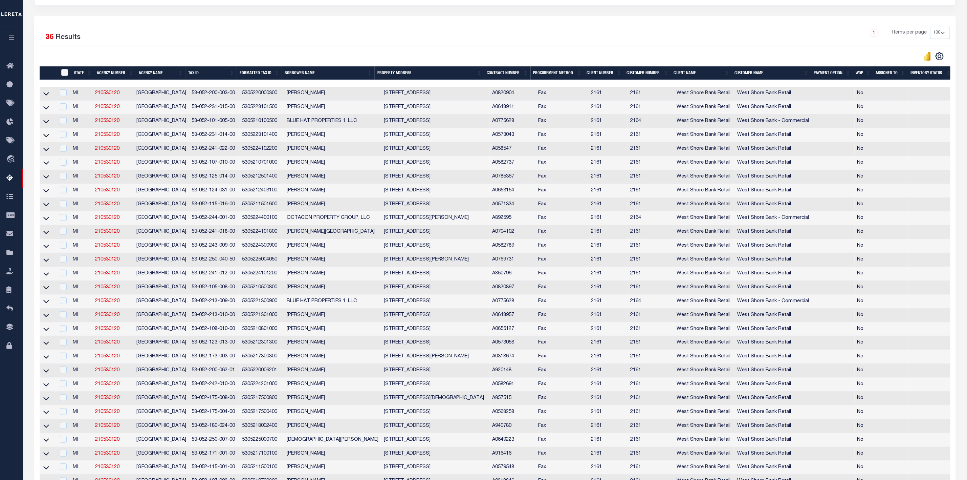
scroll to position [152, 0]
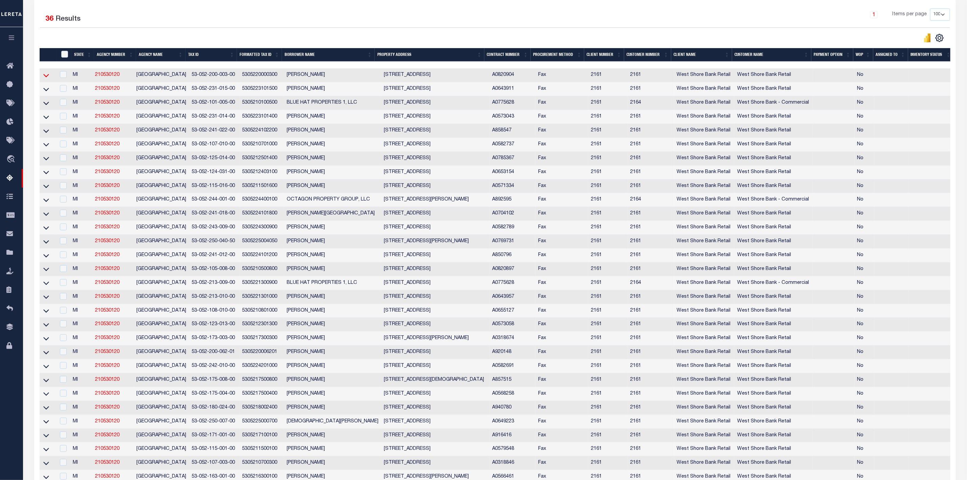
click at [46, 78] on icon at bounding box center [46, 75] width 6 height 7
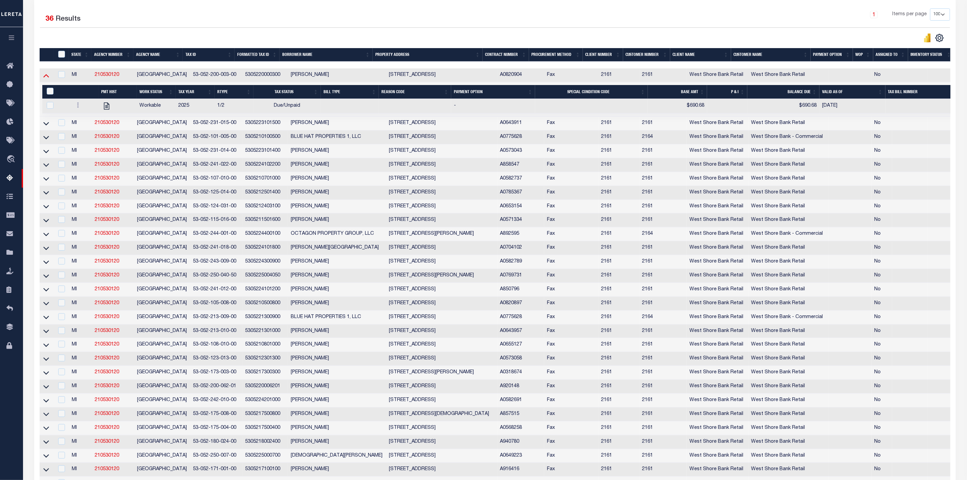
click at [44, 79] on icon at bounding box center [46, 75] width 6 height 7
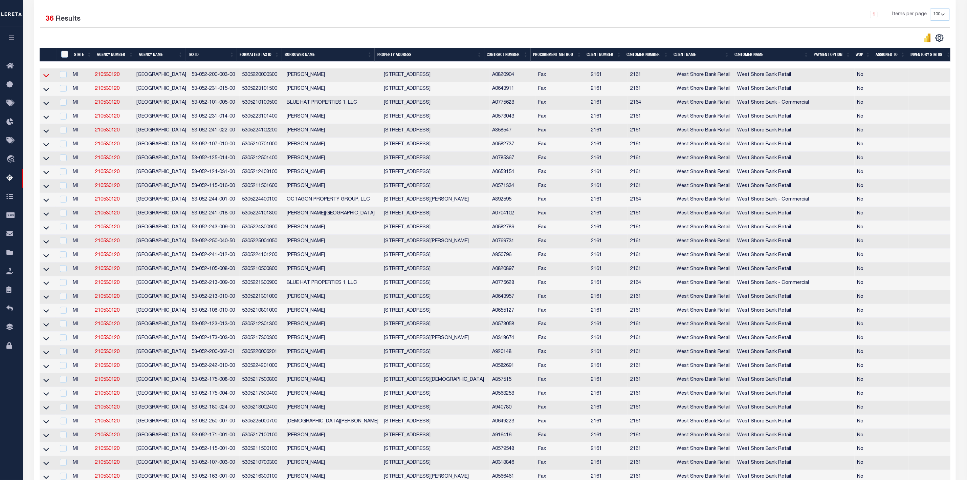
click at [47, 78] on icon at bounding box center [46, 75] width 6 height 7
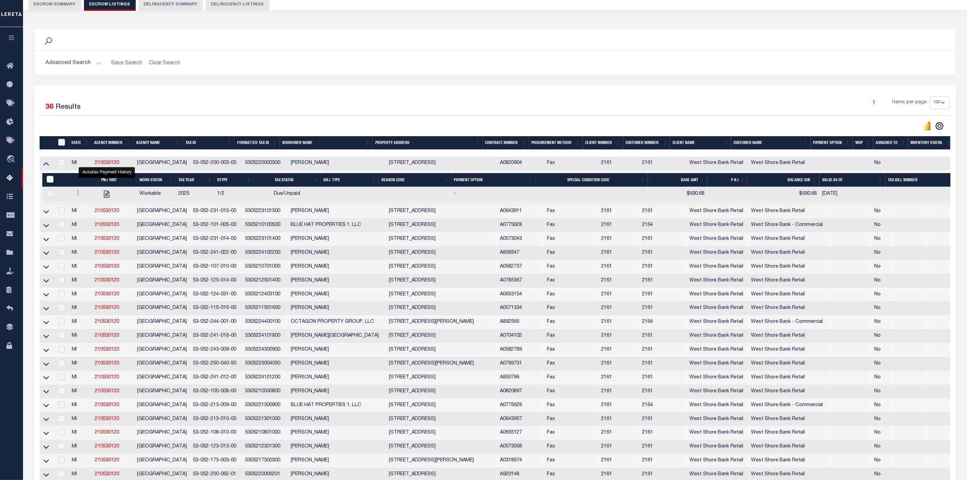
scroll to position [51, 0]
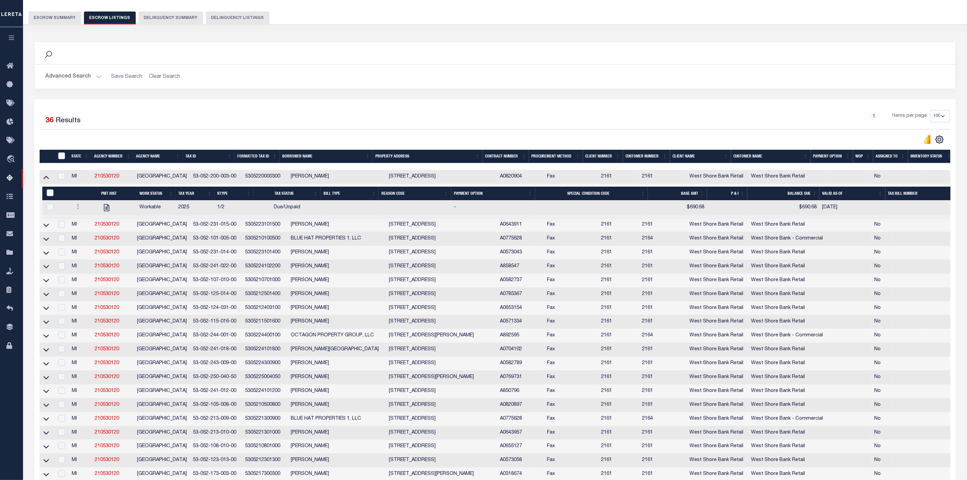
click at [61, 15] on button "Escrow Summary" at bounding box center [54, 18] width 53 height 13
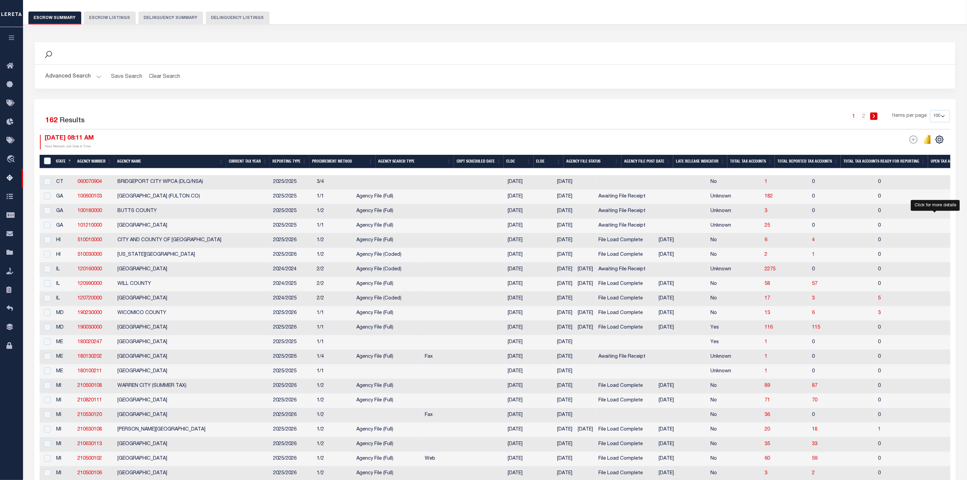
click at [966, 241] on span "2" at bounding box center [967, 240] width 3 height 5
select select "100"
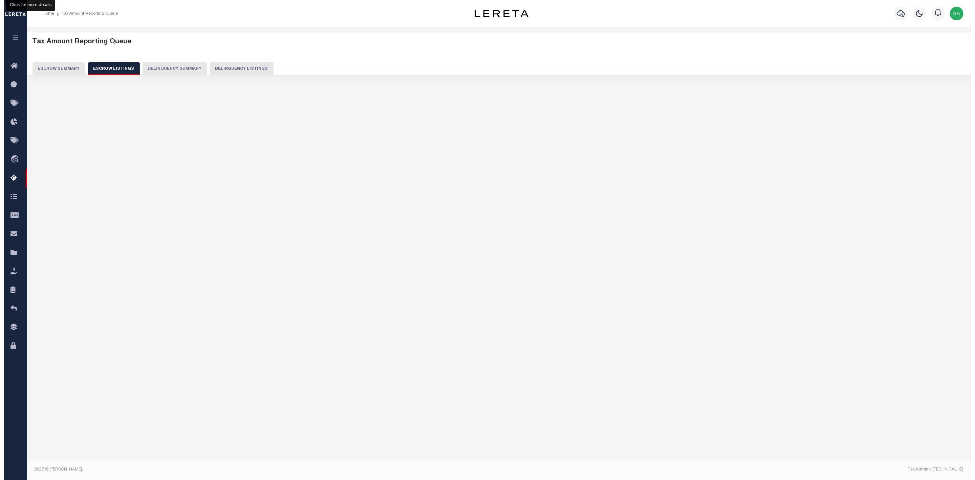
scroll to position [0, 0]
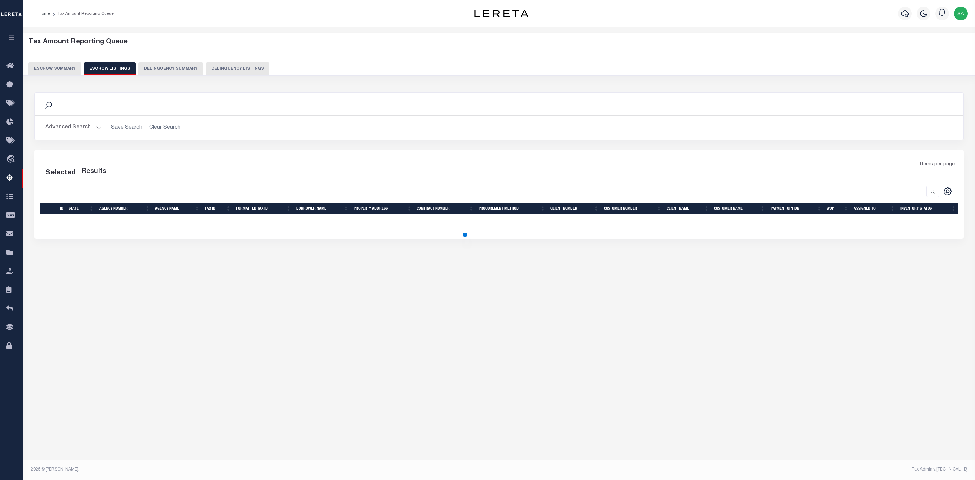
select select "100"
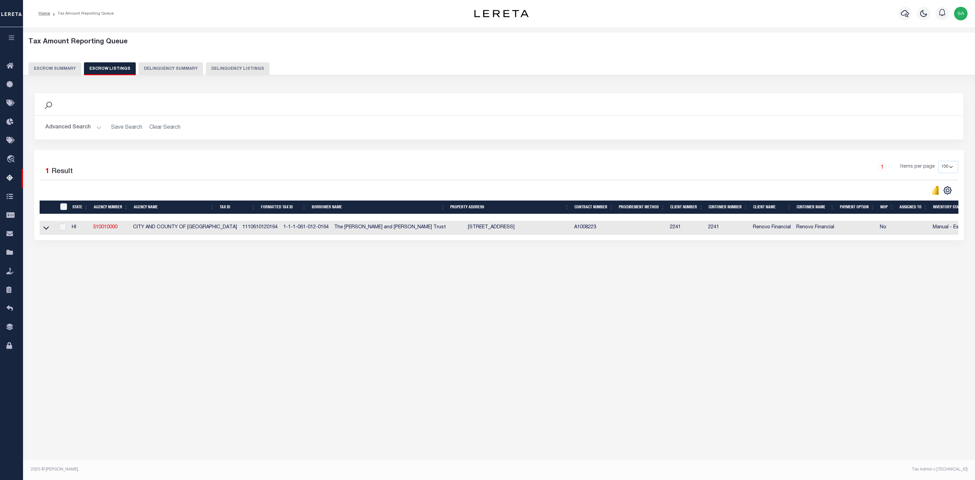
click at [41, 228] on td at bounding box center [48, 228] width 16 height 14
checkbox input "true"
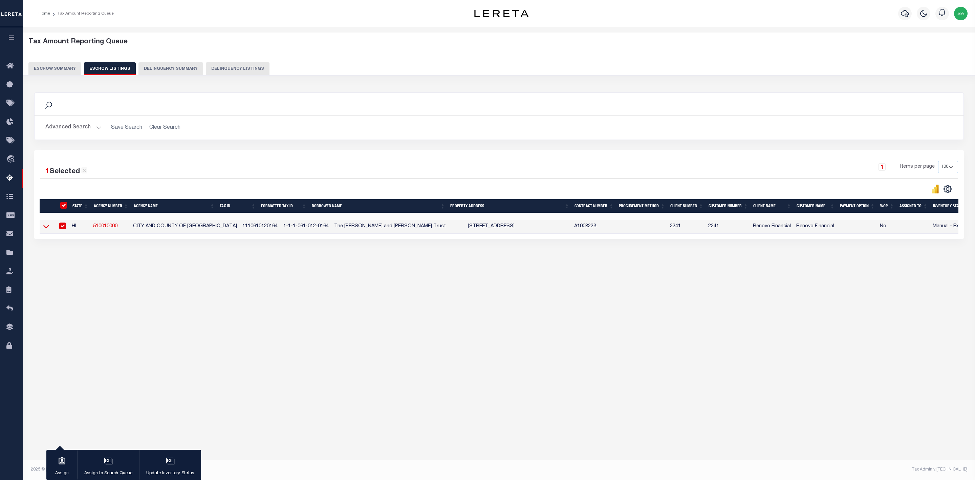
click at [46, 230] on icon at bounding box center [46, 226] width 6 height 7
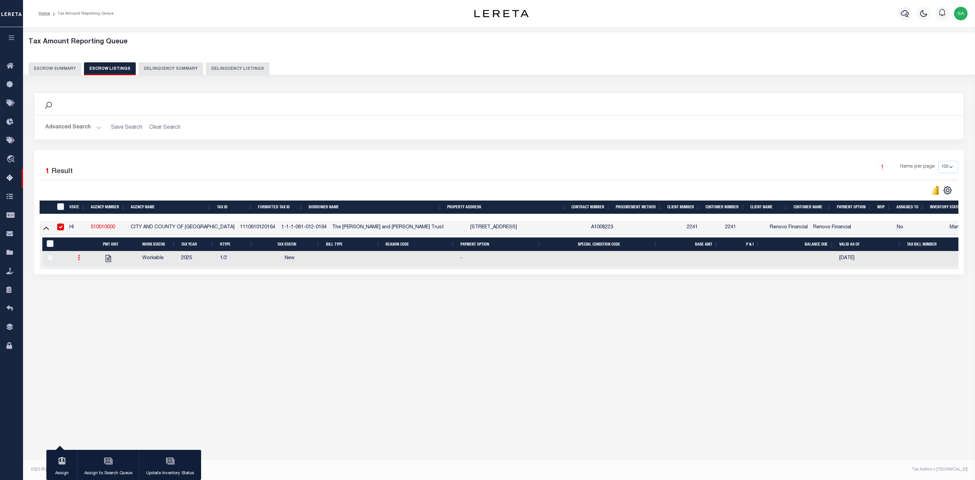
click at [79, 260] on icon at bounding box center [79, 257] width 2 height 5
click at [88, 283] on img "" at bounding box center [87, 279] width 7 height 7
checkbox input "true"
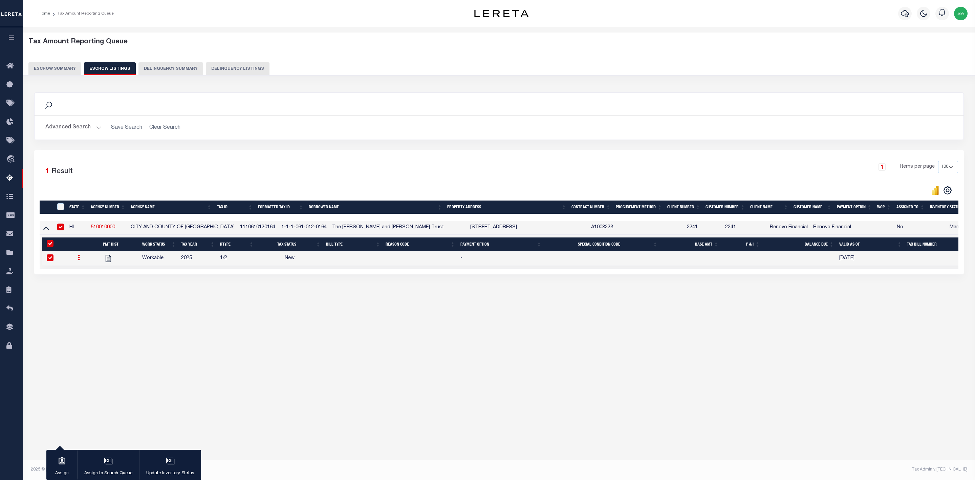
select select "NW2"
select select
type input "[DATE]"
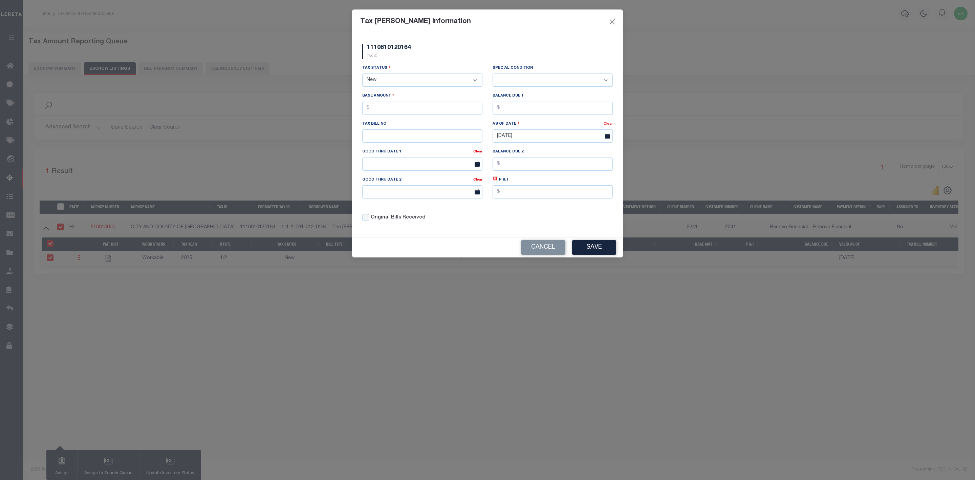
click at [415, 78] on select "- Select Status - Open Due/Unpaid Paid Incomplete No Tax Due Internal Refund Pr…" at bounding box center [422, 79] width 120 height 13
select select "DUE"
click at [362, 74] on select "- Select Status - Open Due/Unpaid Paid Incomplete No Tax Due Internal Refund Pr…" at bounding box center [422, 79] width 120 height 13
select select "0"
click at [436, 109] on input "text" at bounding box center [422, 108] width 120 height 13
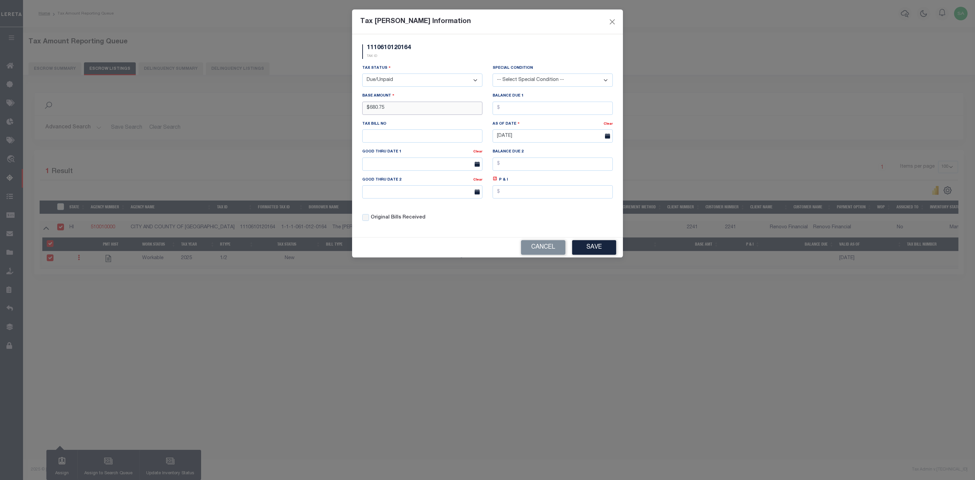
type input "$680.75"
click at [440, 138] on input "text" at bounding box center [422, 135] width 120 height 13
drag, startPoint x: 590, startPoint y: 245, endPoint x: 595, endPoint y: 246, distance: 4.1
click at [595, 246] on button "Save" at bounding box center [594, 247] width 44 height 15
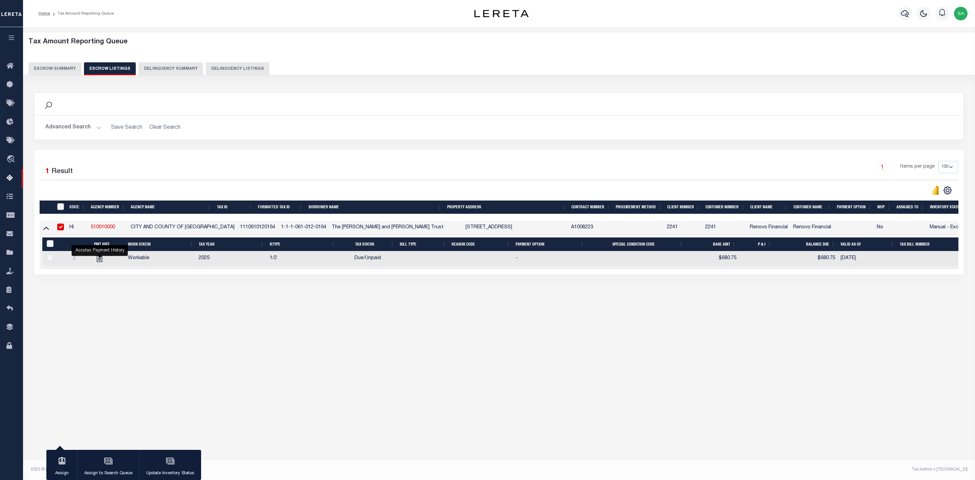
click at [57, 210] on input "ID" at bounding box center [60, 206] width 7 height 7
checkbox input "true"
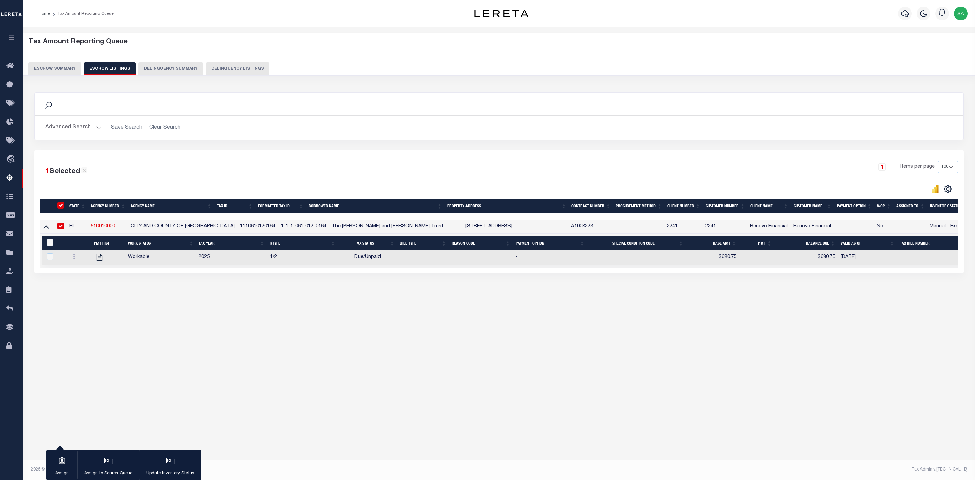
click at [59, 208] on input "ID" at bounding box center [60, 205] width 7 height 7
checkbox input "false"
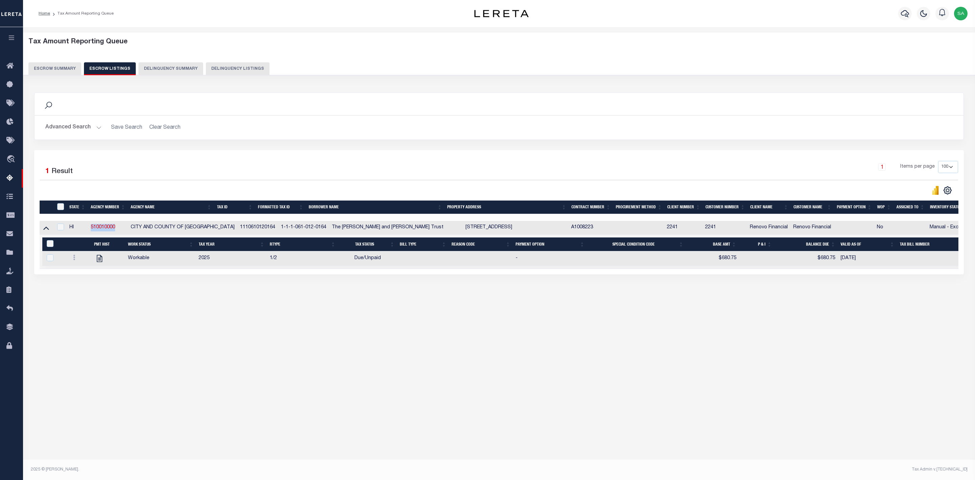
drag, startPoint x: 120, startPoint y: 231, endPoint x: 90, endPoint y: 230, distance: 30.2
click at [90, 230] on td "510010000" at bounding box center [108, 228] width 40 height 14
checkbox input "true"
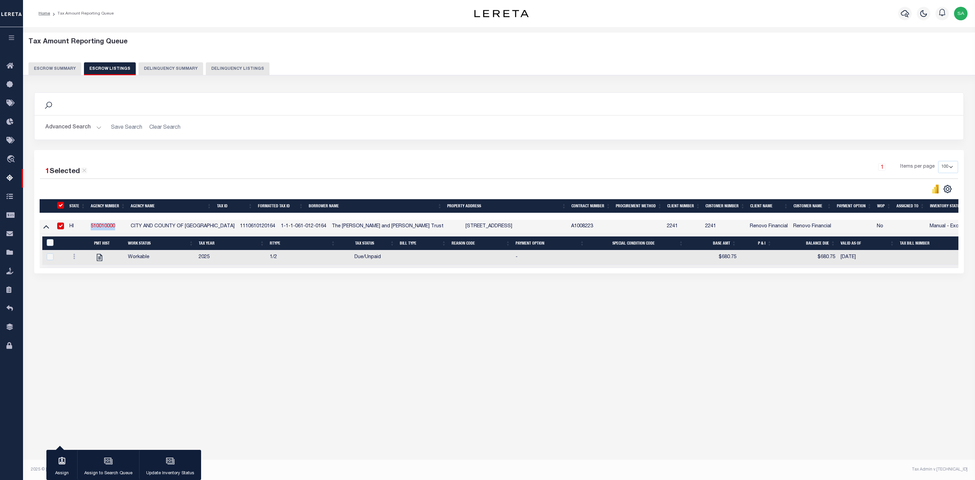
copy link "510010000"
drag, startPoint x: 212, startPoint y: 228, endPoint x: 131, endPoint y: 227, distance: 80.9
click at [131, 227] on td "CITY AND COUNTY OF [GEOGRAPHIC_DATA]" at bounding box center [182, 227] width 109 height 14
checkbox input "false"
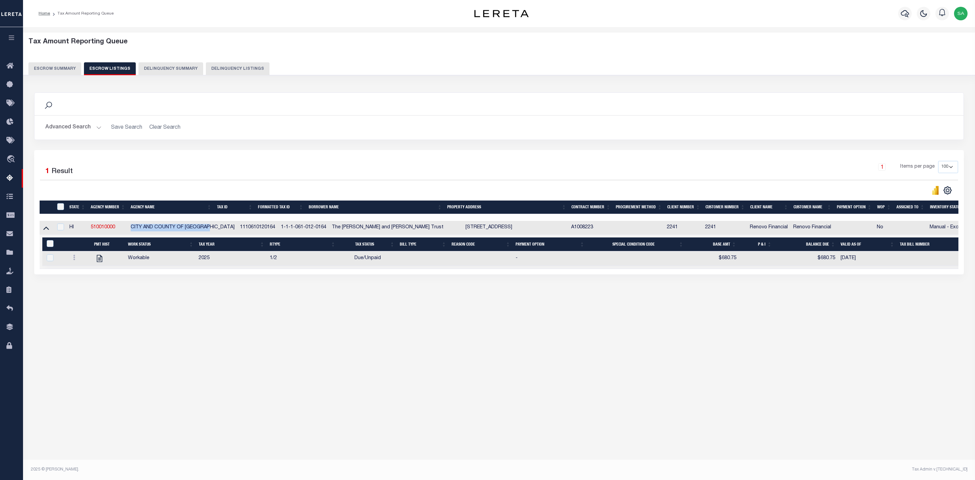
copy td "CITY AND COUNTY OF [GEOGRAPHIC_DATA]"
click at [58, 207] on input "ID" at bounding box center [60, 206] width 7 height 7
checkbox input "true"
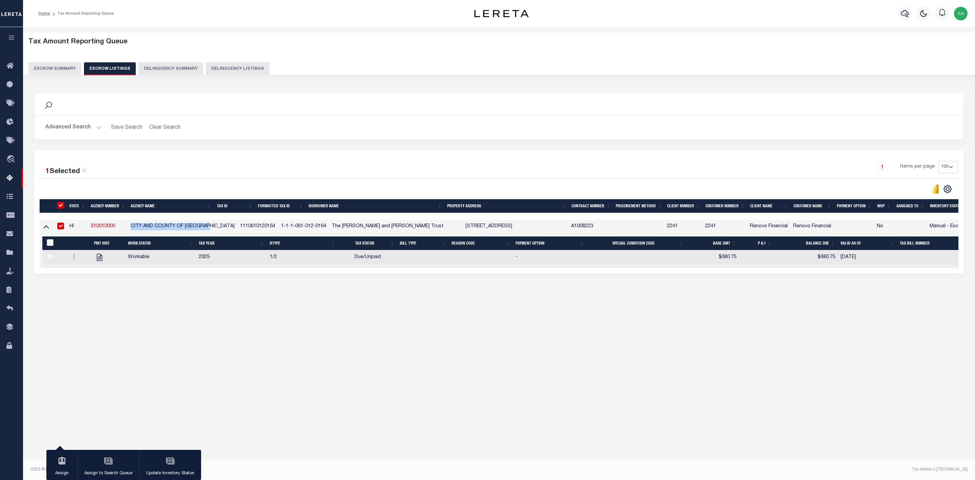
click at [48, 246] on input "&nbsp;" at bounding box center [50, 242] width 7 height 7
checkbox input "true"
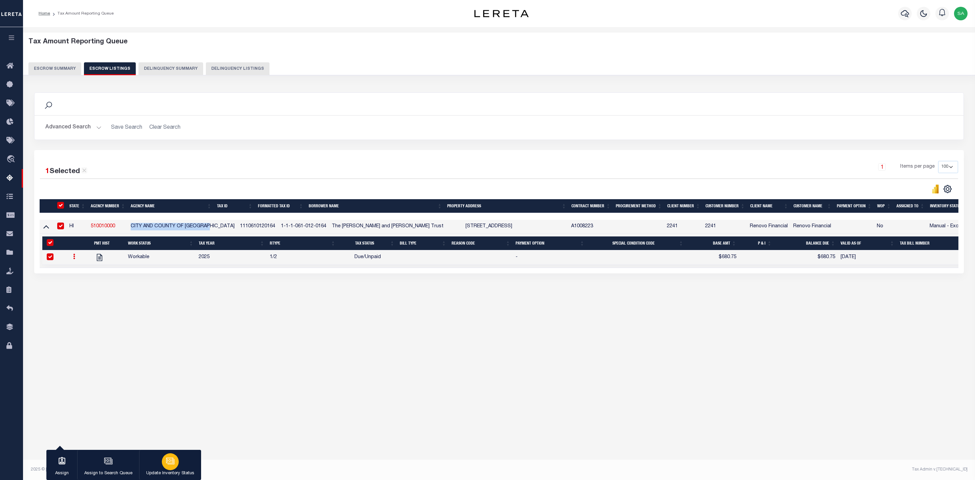
click at [172, 467] on div "button" at bounding box center [170, 461] width 17 height 17
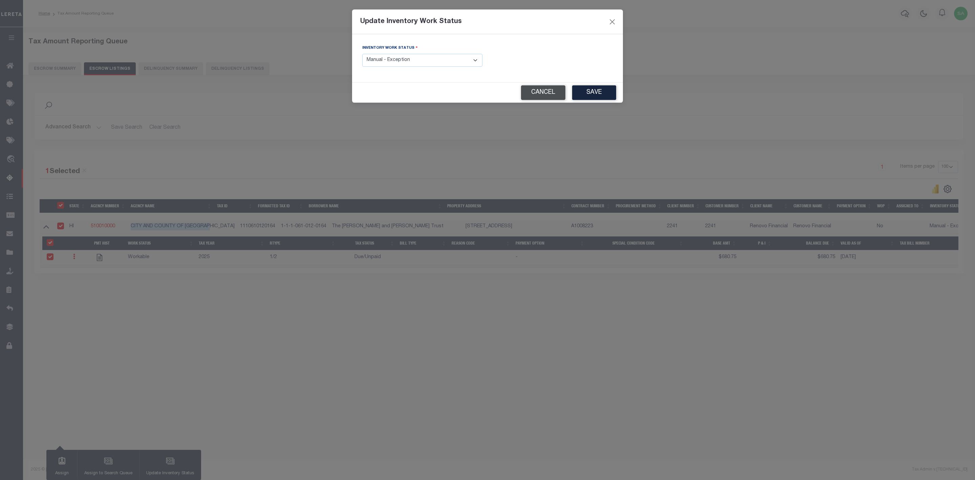
click at [539, 91] on button "Cancel" at bounding box center [543, 92] width 44 height 15
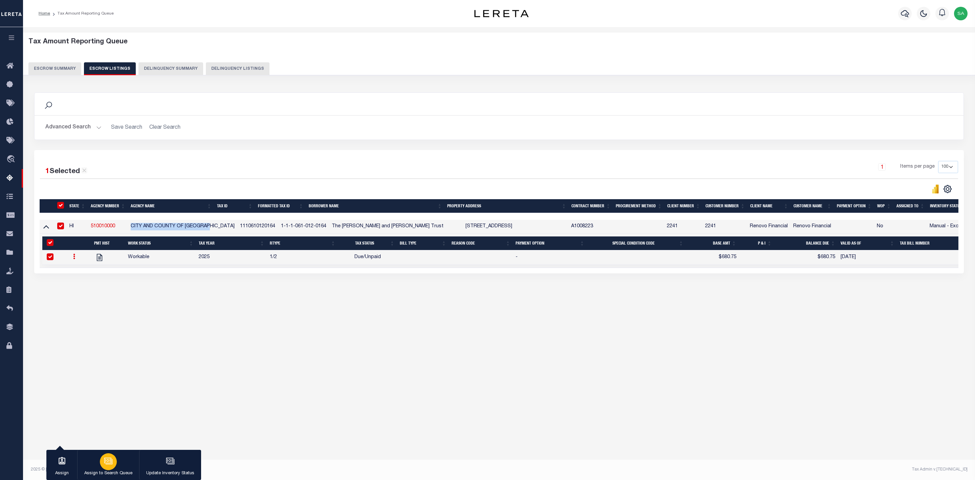
click at [116, 460] on div "button" at bounding box center [108, 461] width 17 height 17
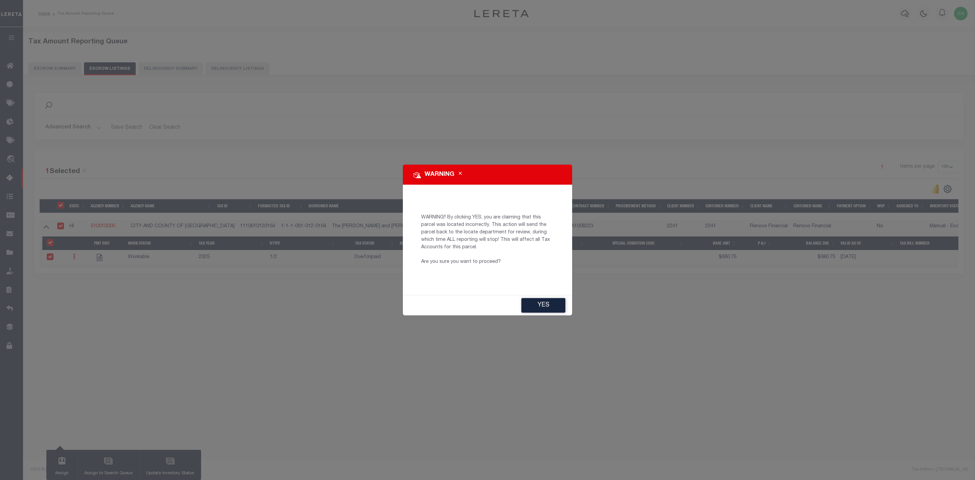
click at [689, 375] on div "WARNING WARNING!! By clicking YES, you are claiming that this parcel was locate…" at bounding box center [487, 240] width 975 height 480
click at [462, 173] on icon "Close" at bounding box center [460, 173] width 3 height 5
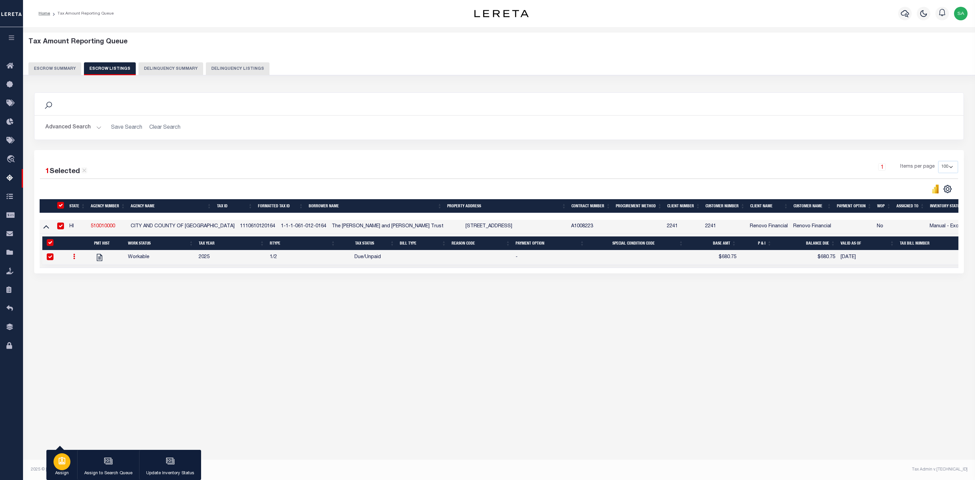
click at [61, 467] on div "button" at bounding box center [61, 461] width 17 height 17
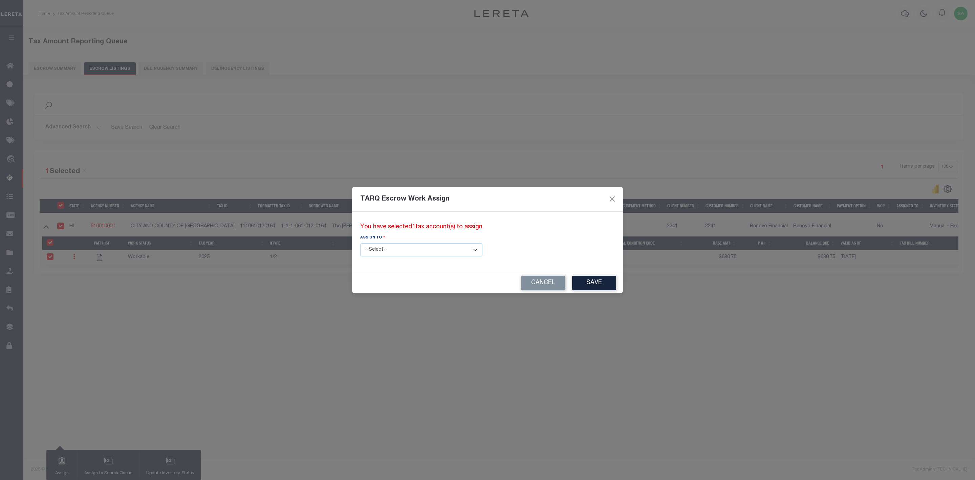
click at [436, 250] on select "--Select-- --Unassigned-- --Unassigned-- Agustin Fernandez Agustin Maturino Ahm…" at bounding box center [421, 249] width 122 height 13
select select "Safeer Ahmed"
click at [360, 243] on select "--Select-- --Unassigned-- --Unassigned-- Agustin Fernandez Agustin Maturino Ahm…" at bounding box center [421, 249] width 122 height 13
click at [565, 291] on div "Cancel Save" at bounding box center [487, 283] width 271 height 20
click at [572, 285] on button "Save" at bounding box center [594, 283] width 44 height 15
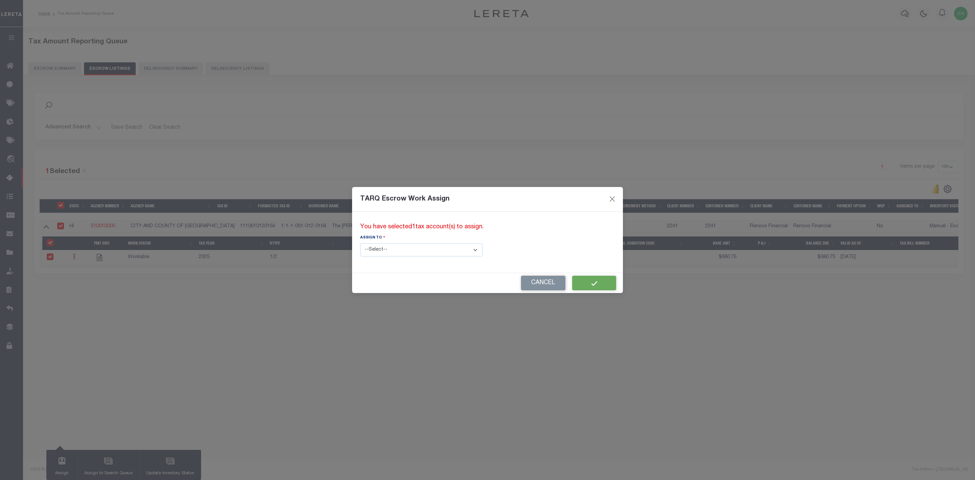
select select
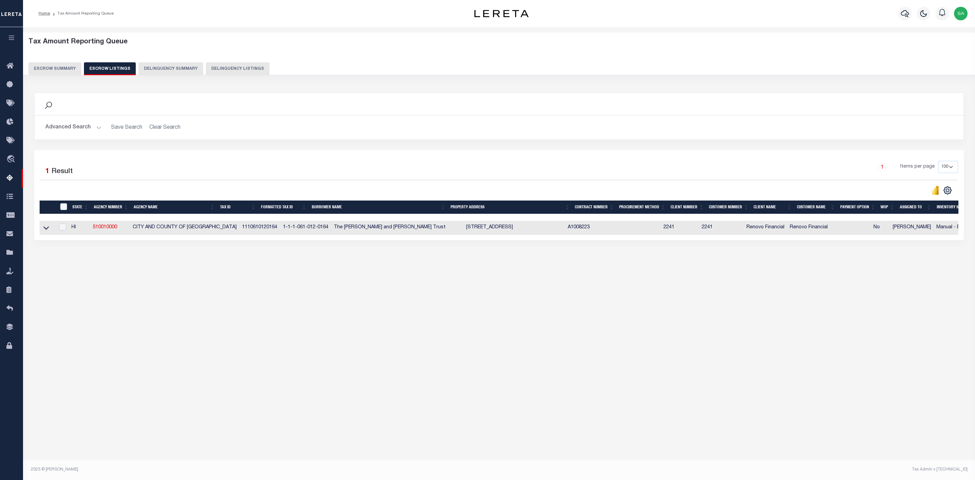
drag, startPoint x: 759, startPoint y: 242, endPoint x: 872, endPoint y: 244, distance: 112.8
click at [869, 240] on div "1 Selected 1 Result 1 Items per page 10 25 50 100 500" at bounding box center [499, 195] width 930 height 90
click at [46, 230] on icon at bounding box center [46, 227] width 6 height 7
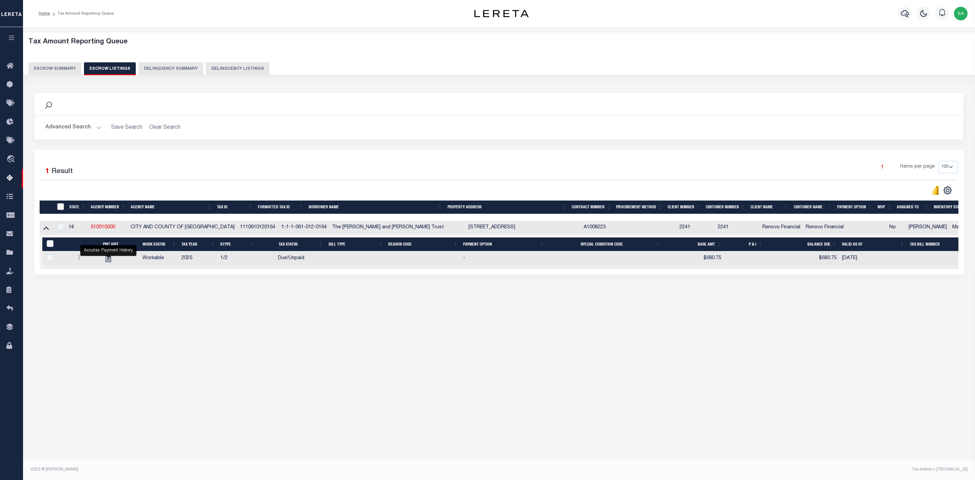
click at [59, 210] on input "ID" at bounding box center [60, 206] width 7 height 7
checkbox input "true"
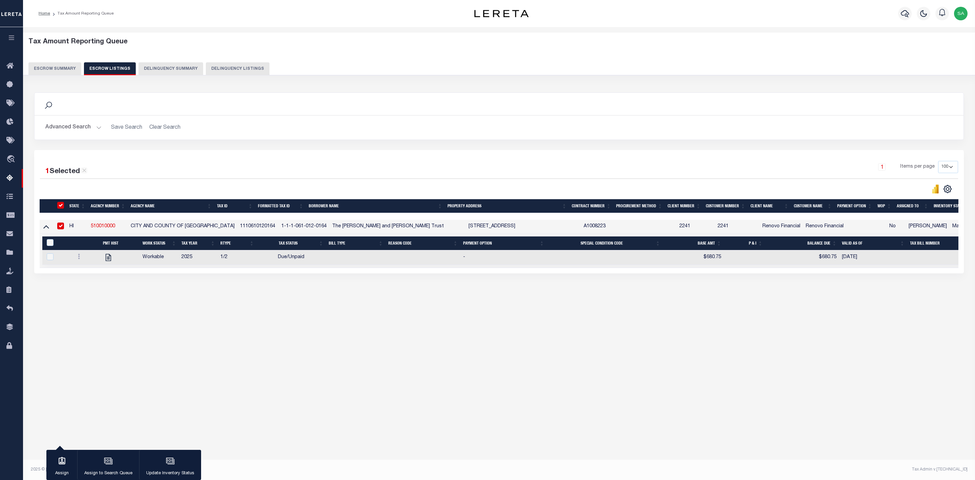
checkbox input "true"
click at [51, 246] on input "&nbsp;" at bounding box center [50, 242] width 7 height 7
checkbox input "true"
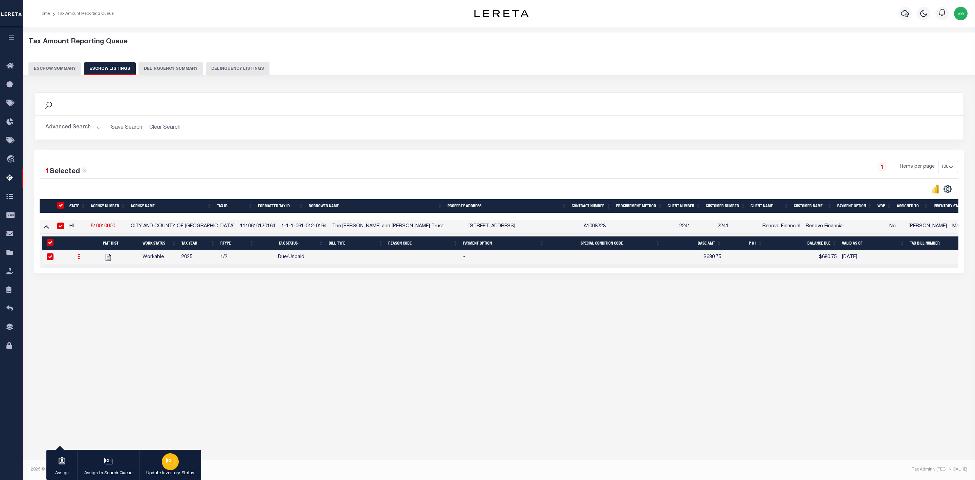
click at [186, 468] on button "Update Inventory Status" at bounding box center [170, 465] width 62 height 30
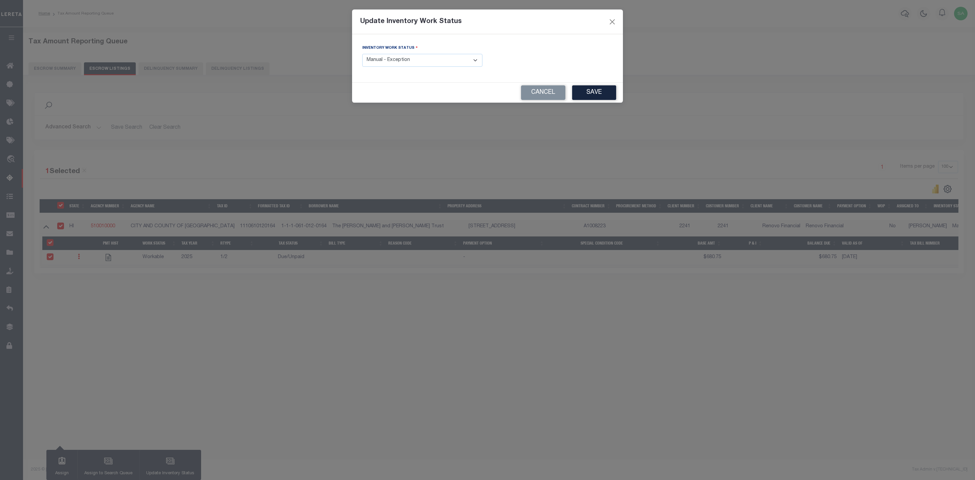
click at [438, 62] on select "- Select Inventory Status - Manual - Exception Pended - Awaiting Search Late Ad…" at bounding box center [422, 60] width 120 height 13
select select "4"
click at [362, 54] on select "- Select Inventory Status - Manual - Exception Pended - Awaiting Search Late Ad…" at bounding box center [422, 60] width 120 height 13
click at [601, 93] on button "Save" at bounding box center [594, 92] width 44 height 15
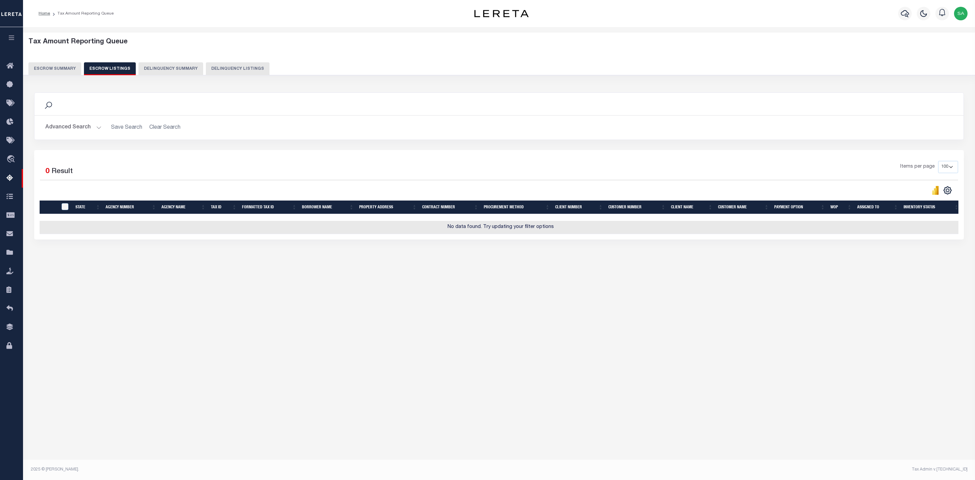
click at [67, 70] on button "Escrow Summary" at bounding box center [54, 68] width 53 height 13
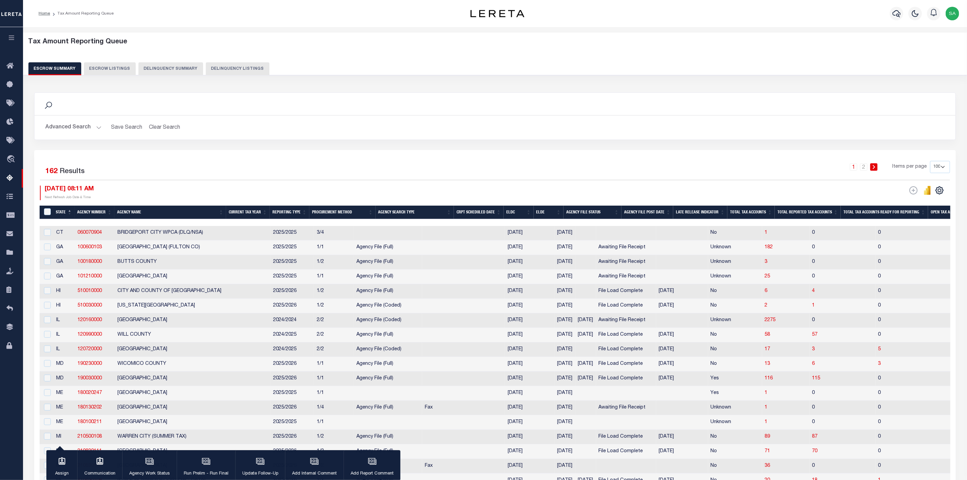
click at [77, 127] on button "Advanced Search" at bounding box center [73, 127] width 56 height 13
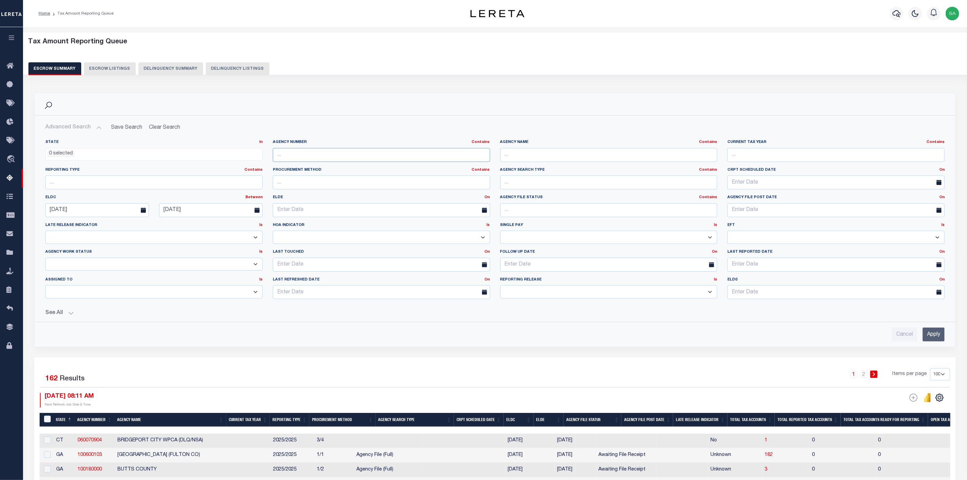
click at [308, 156] on input "text" at bounding box center [381, 155] width 217 height 14
click at [450, 104] on div "Search" at bounding box center [495, 104] width 910 height 12
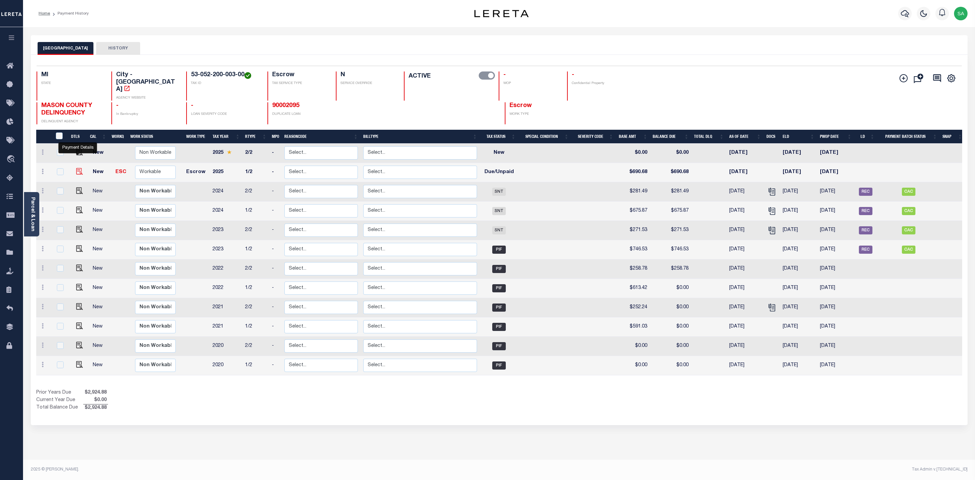
click at [80, 168] on img "" at bounding box center [79, 171] width 7 height 7
checkbox input "true"
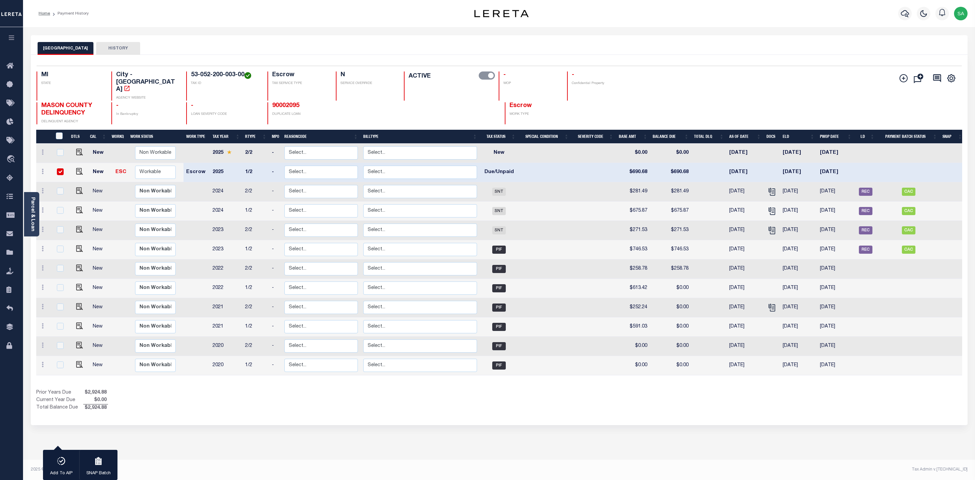
click at [30, 210] on link "Parcel & Loan" at bounding box center [32, 214] width 5 height 34
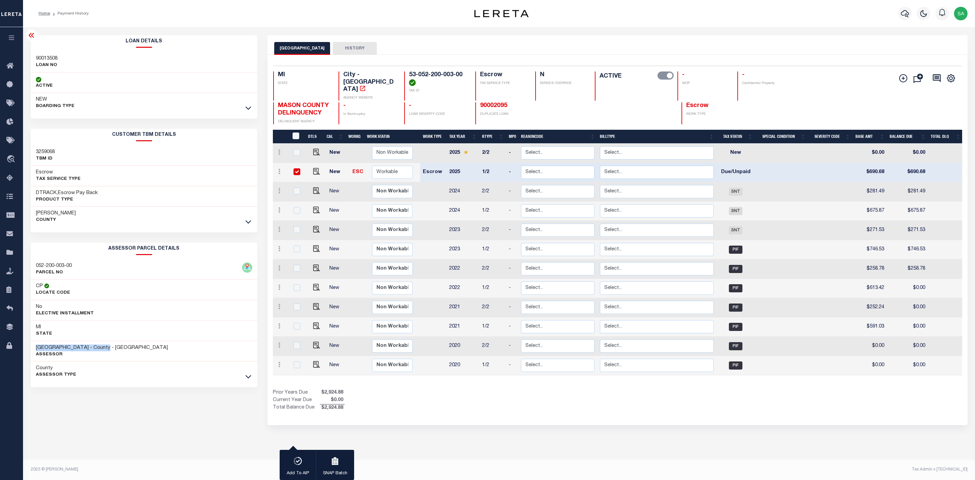
drag, startPoint x: 115, startPoint y: 350, endPoint x: 61, endPoint y: 357, distance: 54.6
click at [36, 347] on div "MASON COUNTY - County - MI Assessor" at bounding box center [144, 351] width 227 height 21
copy h3 "MASON COUNTY - County - MI"
drag, startPoint x: 465, startPoint y: 74, endPoint x: 407, endPoint y: 76, distance: 57.9
click at [407, 76] on div "53-052-200-003-00 TAX ID" at bounding box center [435, 85] width 63 height 29
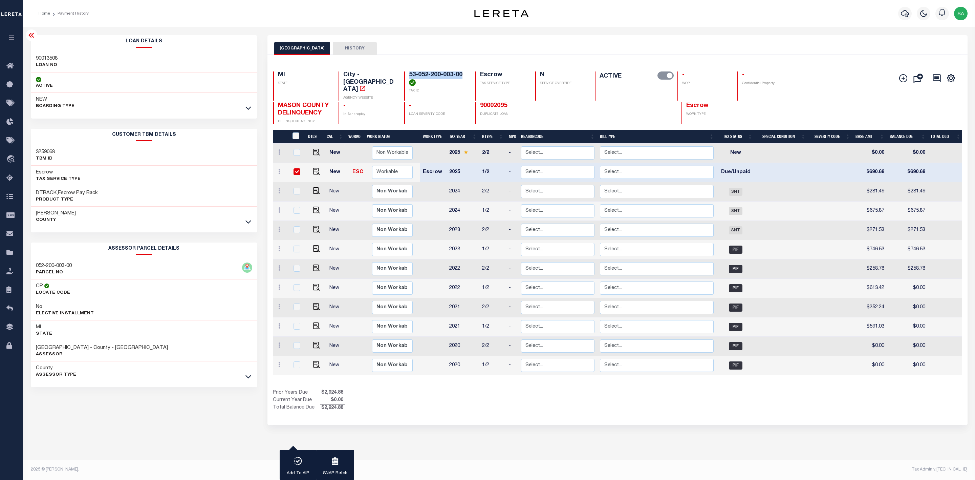
copy h4 "53-052-200-003-00"
click at [165, 380] on div "County Assessor Type" at bounding box center [144, 371] width 227 height 20
click at [246, 380] on icon at bounding box center [248, 376] width 6 height 7
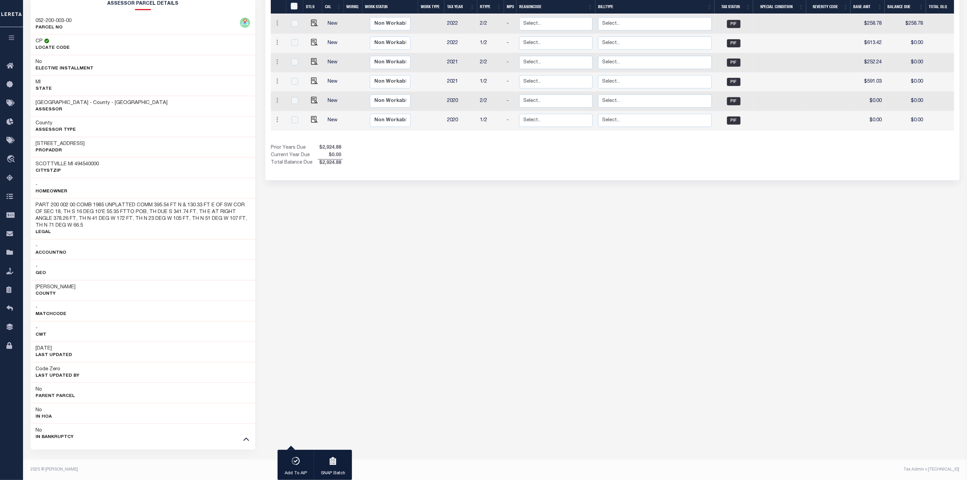
scroll to position [46, 0]
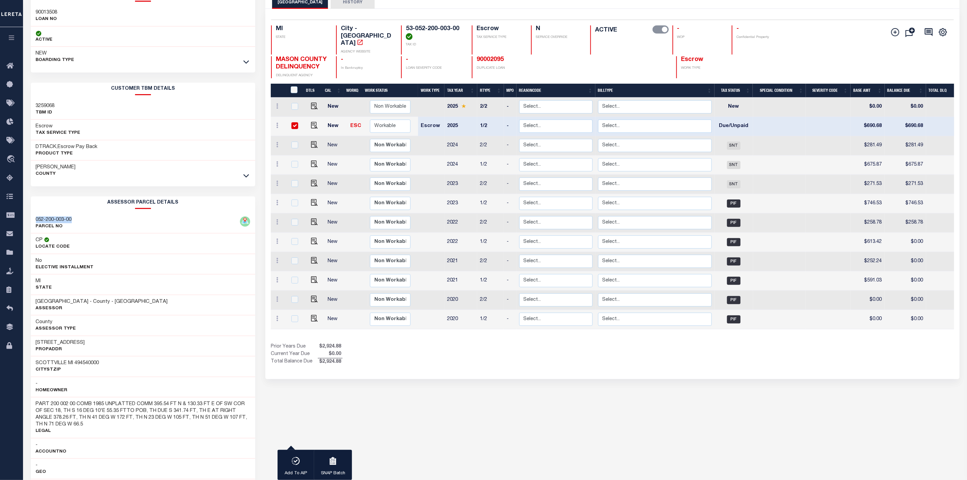
drag, startPoint x: 81, startPoint y: 221, endPoint x: 35, endPoint y: 220, distance: 46.8
click at [35, 220] on div "052-200-003-00 PARCEL NO" at bounding box center [143, 223] width 225 height 21
copy h3 "052-200-003-00"
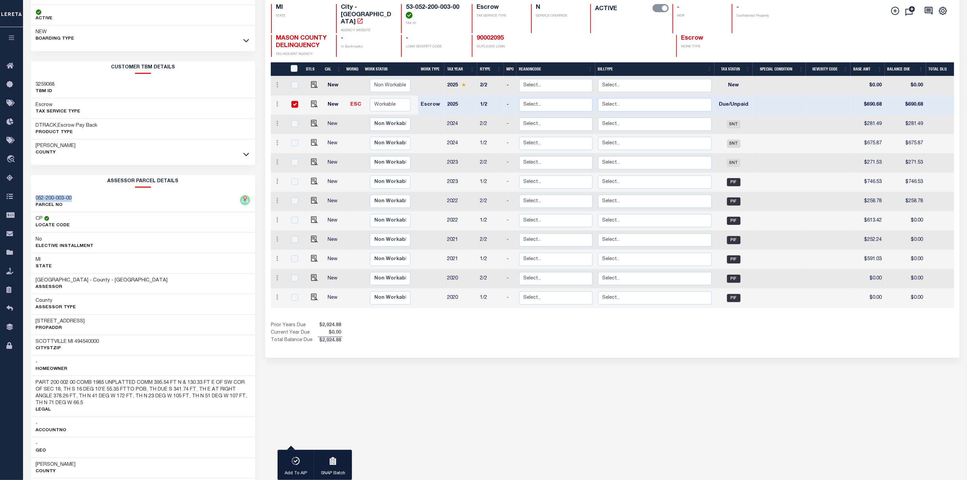
scroll to position [102, 0]
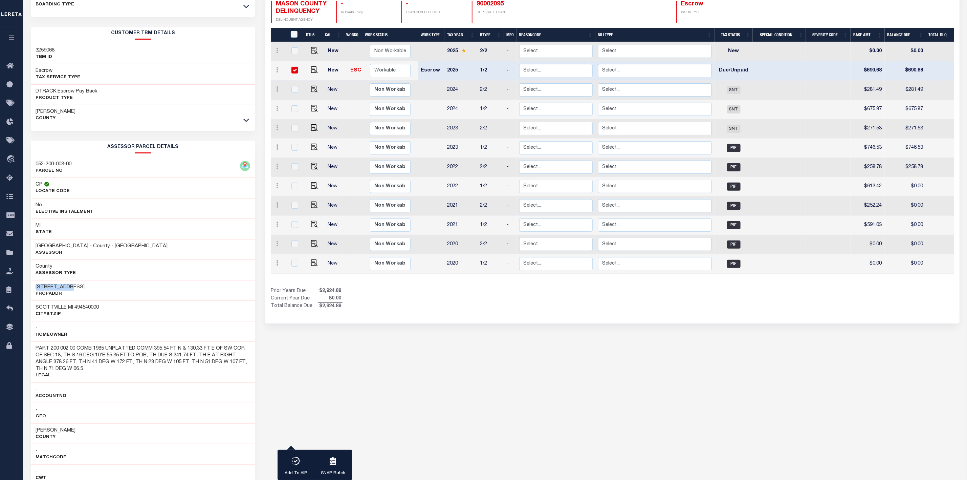
drag, startPoint x: 34, startPoint y: 289, endPoint x: 95, endPoint y: 290, distance: 61.0
click at [95, 290] on div "104 E 5TH ST PropAddr" at bounding box center [143, 290] width 225 height 21
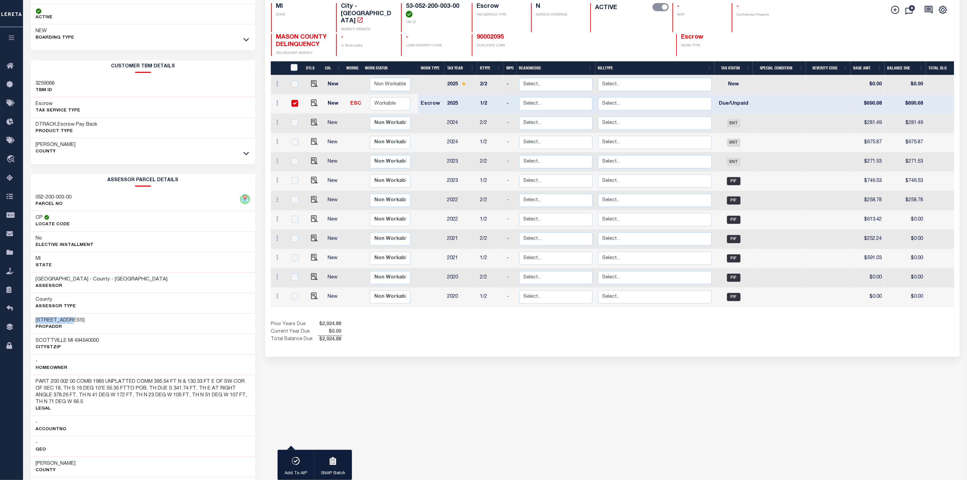
scroll to position [51, 0]
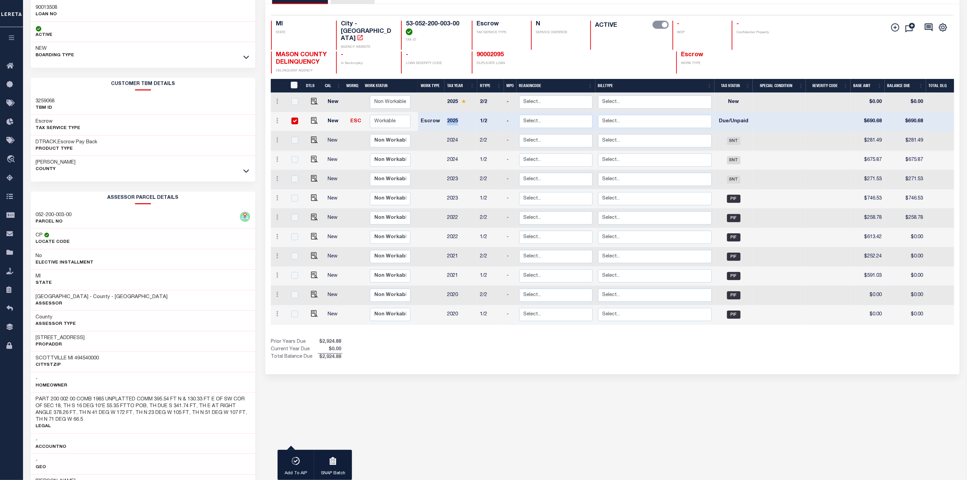
drag, startPoint x: 450, startPoint y: 116, endPoint x: 443, endPoint y: 117, distance: 7.6
click at [443, 117] on tr "New ESC Non Workable Workable Escrow 2025 1/2 - Select... Payment Reversal Taxa…" at bounding box center [735, 121] width 929 height 19
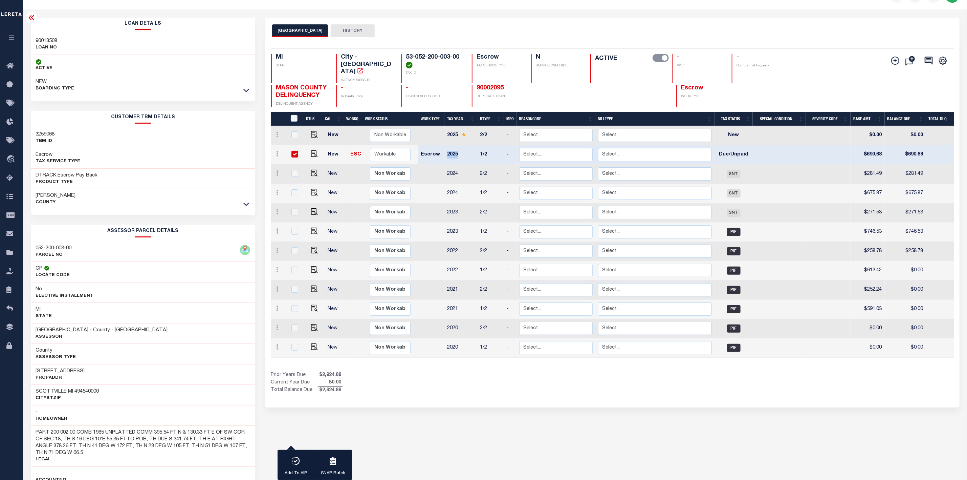
scroll to position [0, 0]
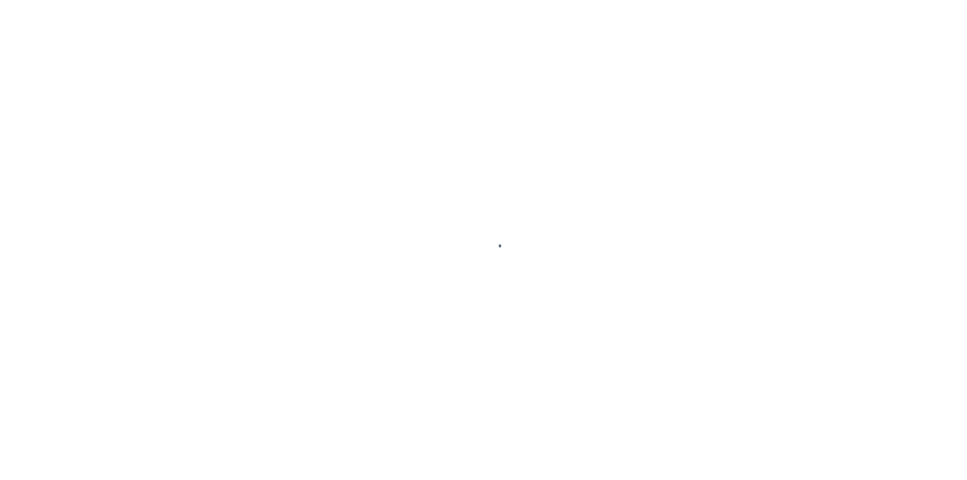
checkbox input "false"
type input "[DATE]"
select select "DUE"
type input "$690.68"
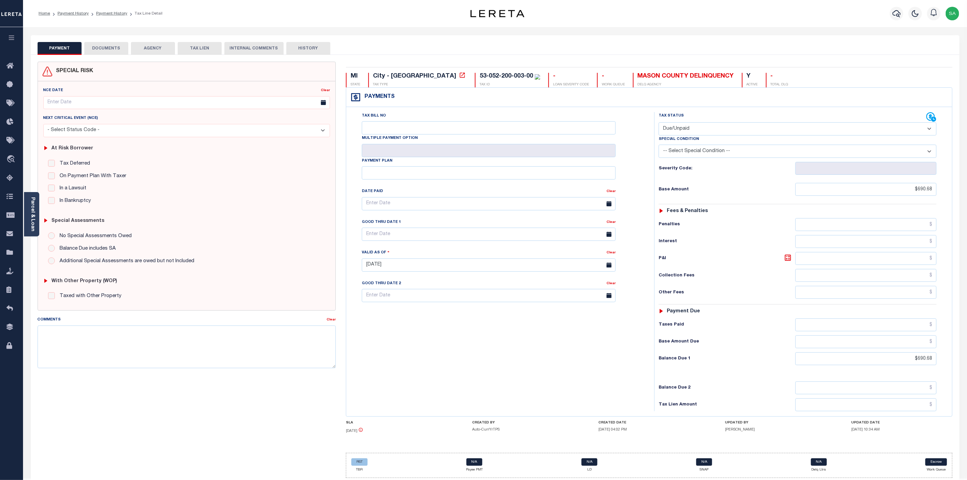
click at [116, 46] on button "DOCUMENTS" at bounding box center [106, 48] width 44 height 13
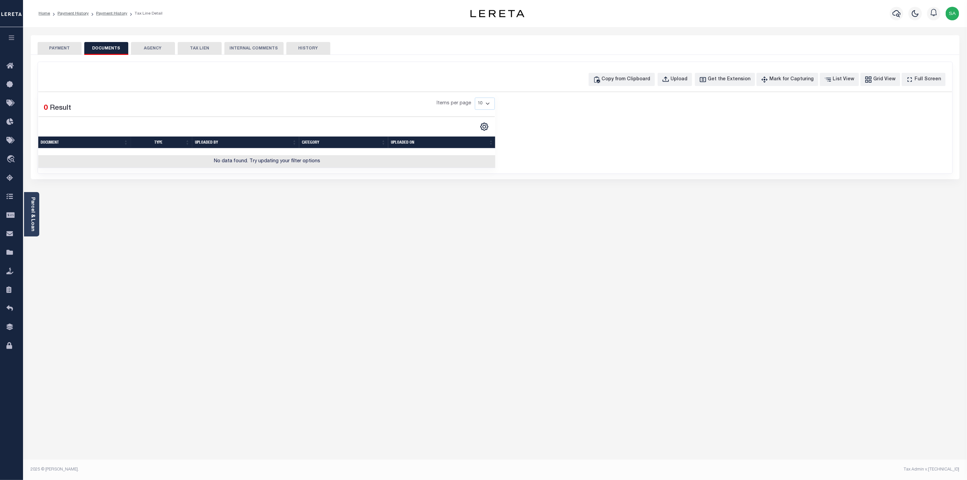
click at [63, 46] on button "PAYMENT" at bounding box center [60, 48] width 44 height 13
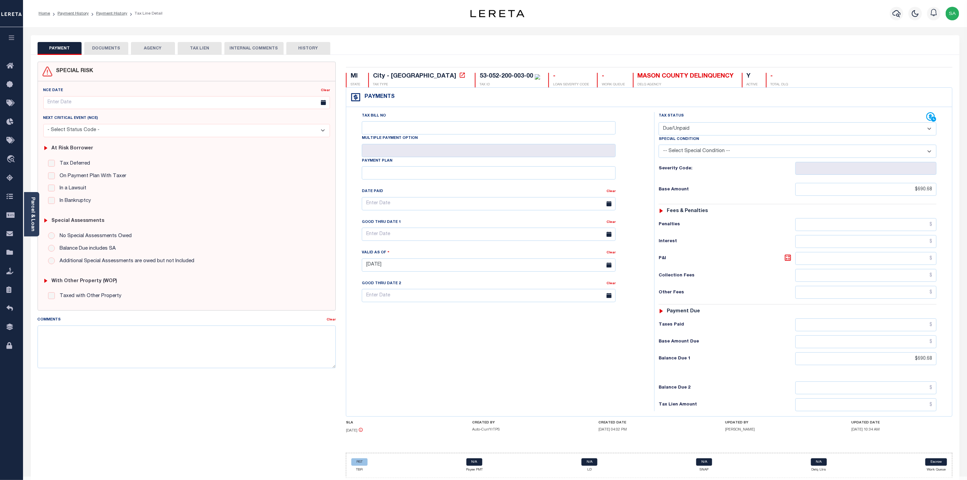
click at [104, 39] on div "PAYMENT DOCUMENTS AGENCY DELINQUENT PAYEE TAX LIEN" at bounding box center [495, 45] width 929 height 20
click at [105, 46] on button "DOCUMENTS" at bounding box center [106, 48] width 44 height 13
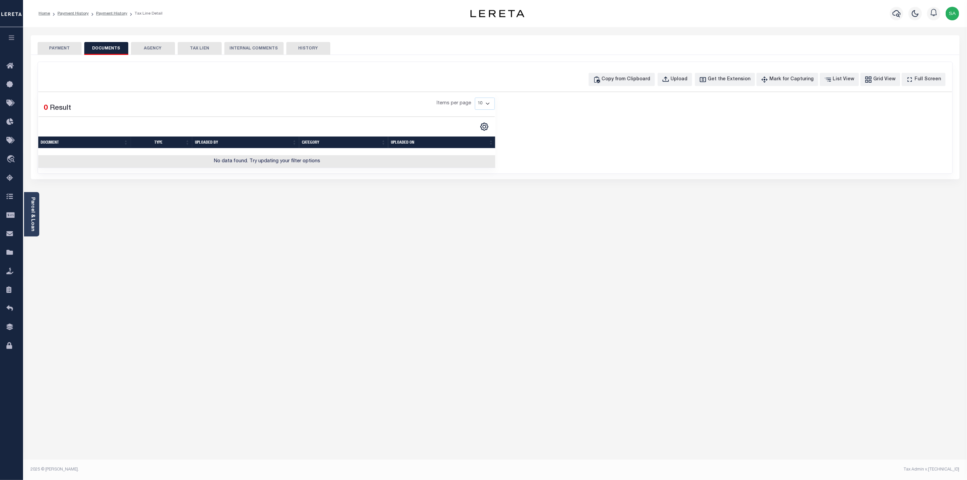
click at [74, 48] on button "PAYMENT" at bounding box center [60, 48] width 44 height 13
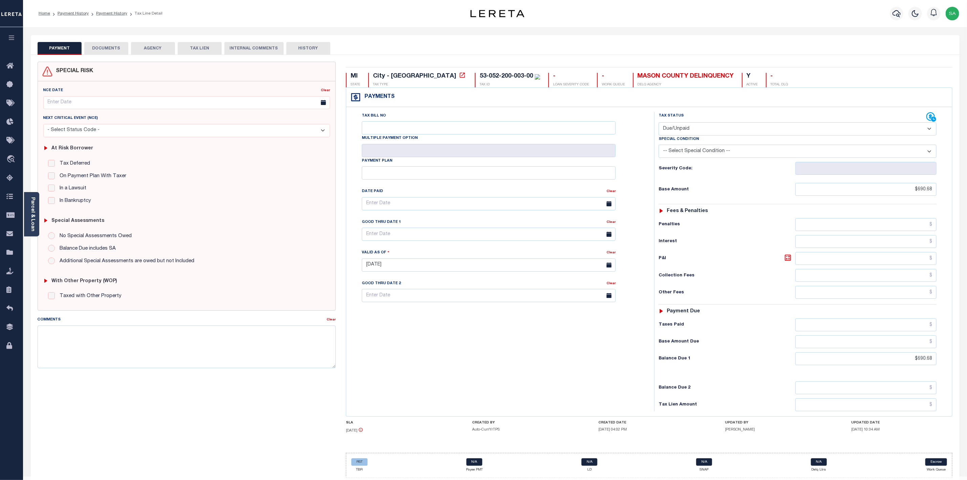
click at [105, 45] on button "DOCUMENTS" at bounding box center [106, 48] width 44 height 13
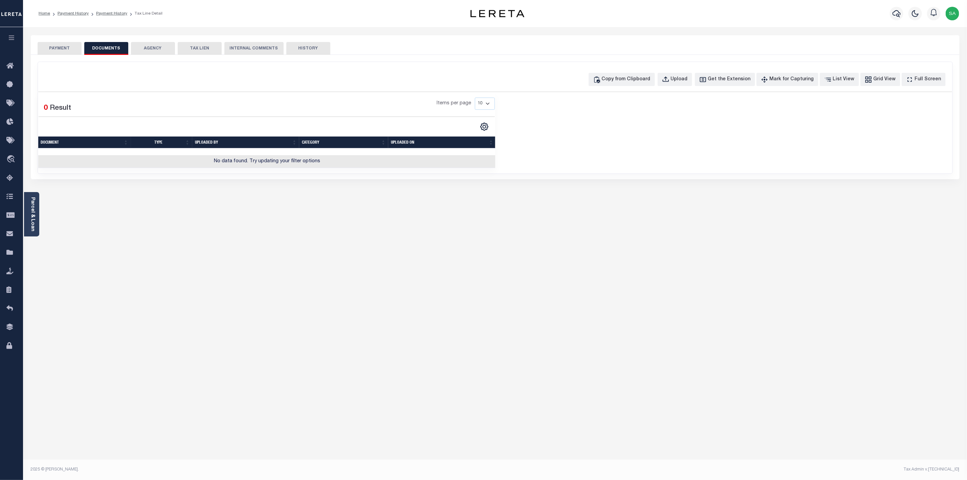
click at [62, 48] on button "PAYMENT" at bounding box center [60, 48] width 44 height 13
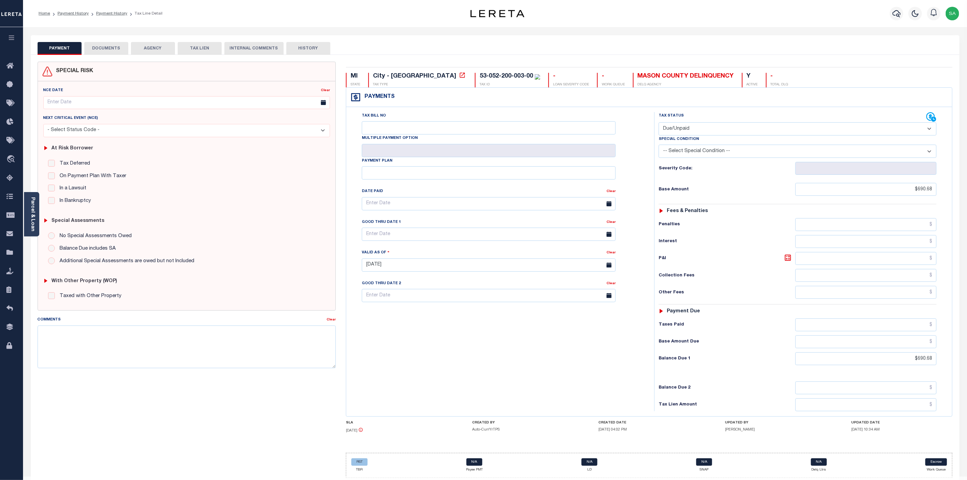
click at [307, 47] on button "HISTORY" at bounding box center [308, 48] width 44 height 13
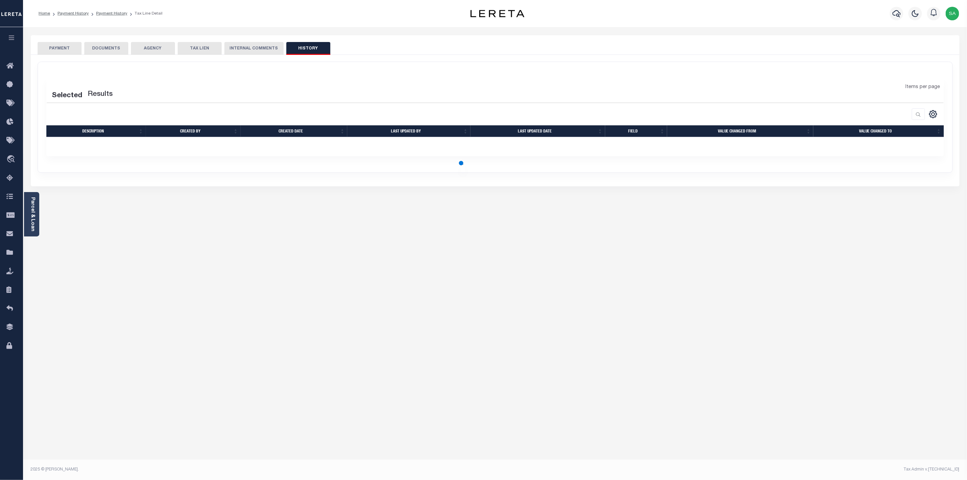
select select "50"
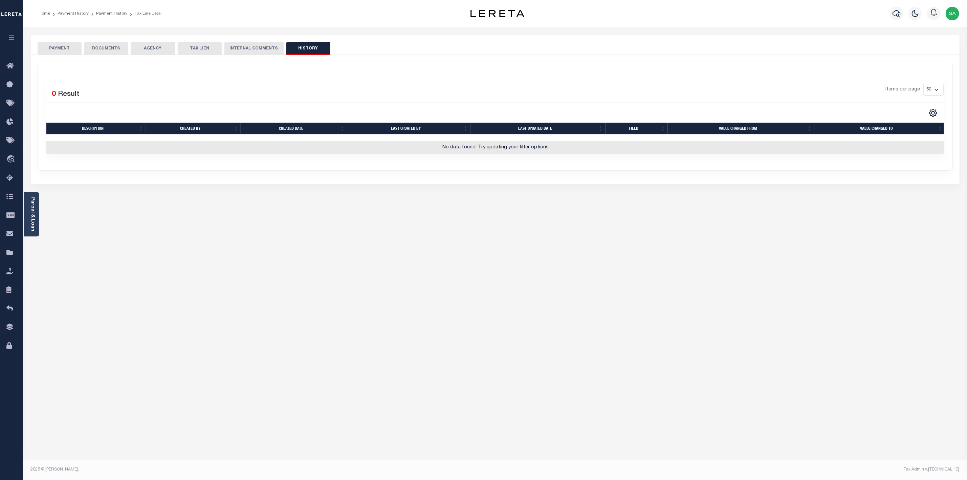
click at [58, 46] on button "PAYMENT" at bounding box center [60, 48] width 44 height 13
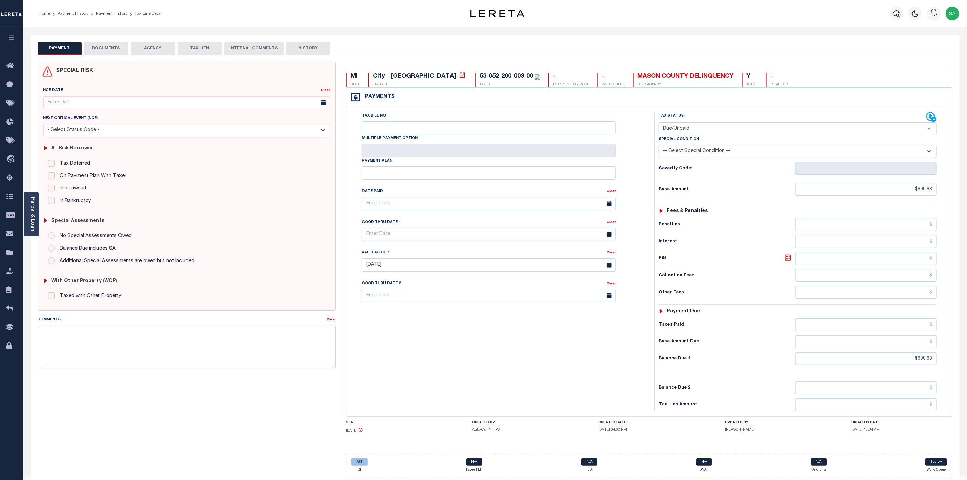
click at [98, 48] on button "DOCUMENTS" at bounding box center [106, 48] width 44 height 13
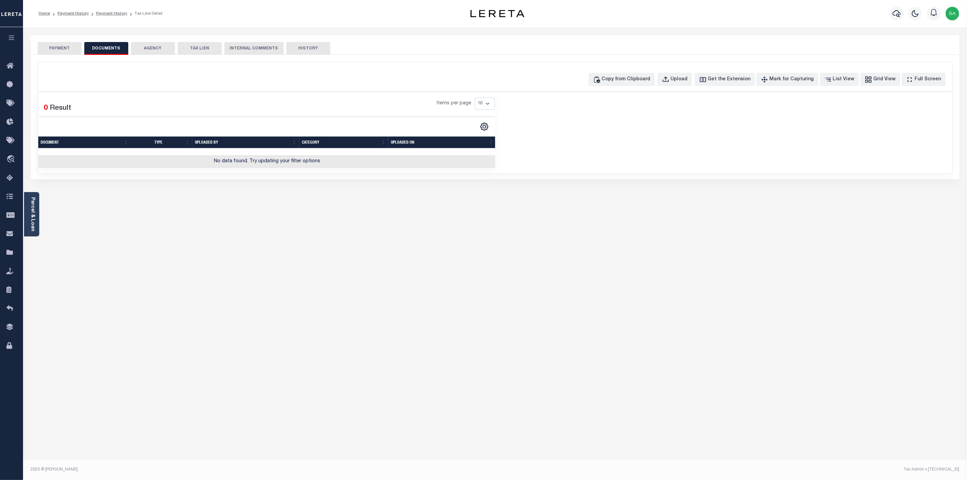
click at [67, 52] on button "PAYMENT" at bounding box center [60, 48] width 44 height 13
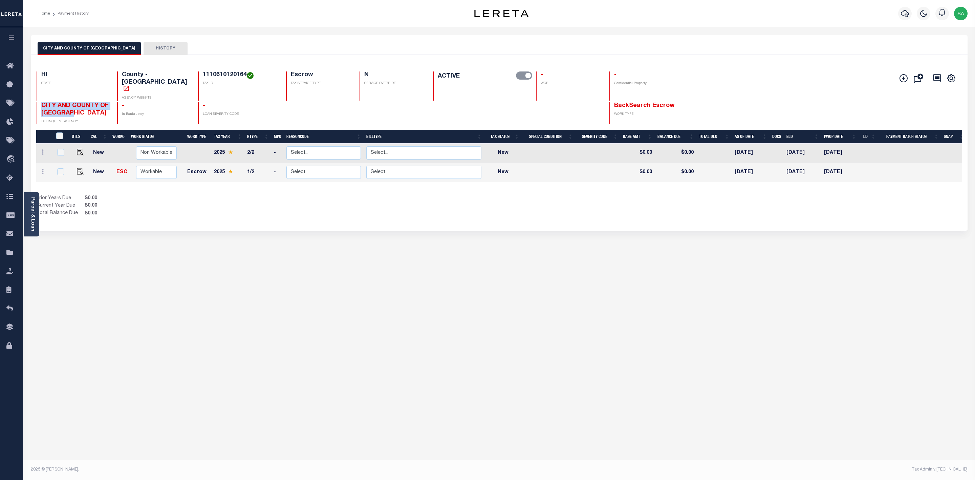
drag, startPoint x: 87, startPoint y: 99, endPoint x: 41, endPoint y: 93, distance: 46.0
click at [41, 102] on h4 "CITY AND COUNTY OF [GEOGRAPHIC_DATA]" at bounding box center [75, 109] width 68 height 15
copy span "CITY AND COUNTY OF [GEOGRAPHIC_DATA]"
click at [38, 220] on div "Parcel & Loan" at bounding box center [31, 214] width 15 height 44
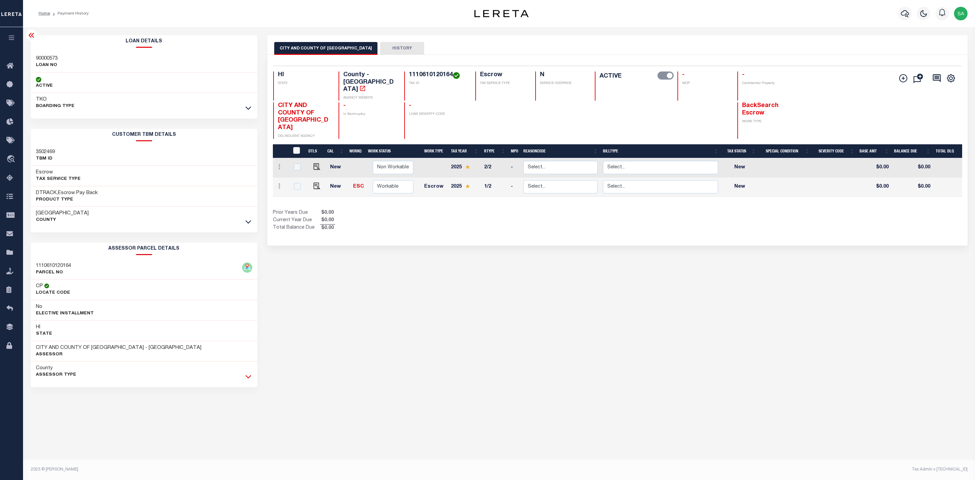
click at [248, 380] on icon at bounding box center [248, 376] width 6 height 7
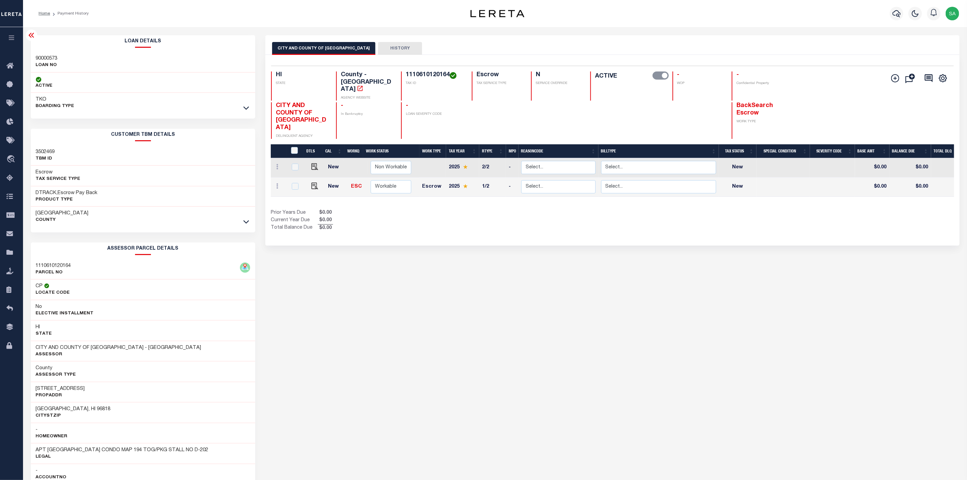
click at [65, 265] on h3 "1110610120164" at bounding box center [53, 265] width 35 height 7
copy h3 "1110610120164"
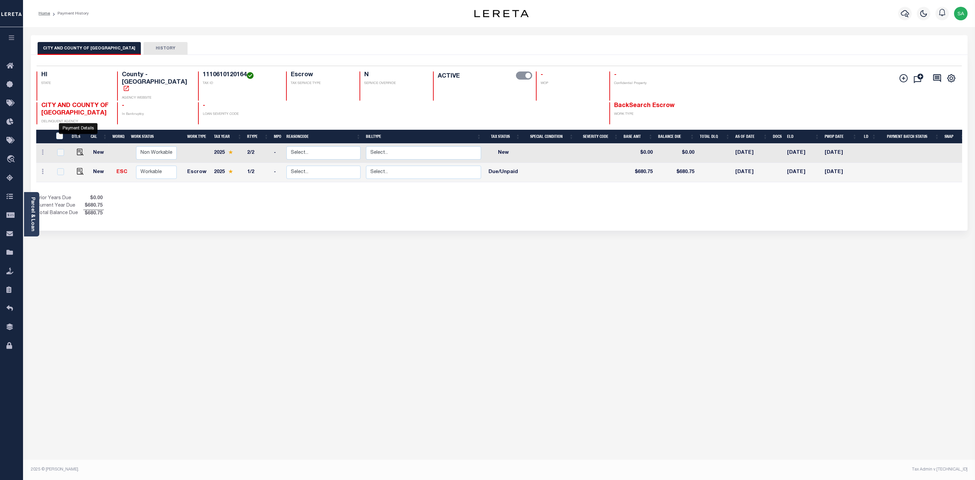
drag, startPoint x: 77, startPoint y: 136, endPoint x: 386, endPoint y: 255, distance: 330.9
click at [386, 255] on div "CITY AND COUNTY OF HONOLULU HISTORY Selected 2 Results" at bounding box center [499, 226] width 947 height 382
click at [78, 168] on img "" at bounding box center [80, 171] width 7 height 7
checkbox input "true"
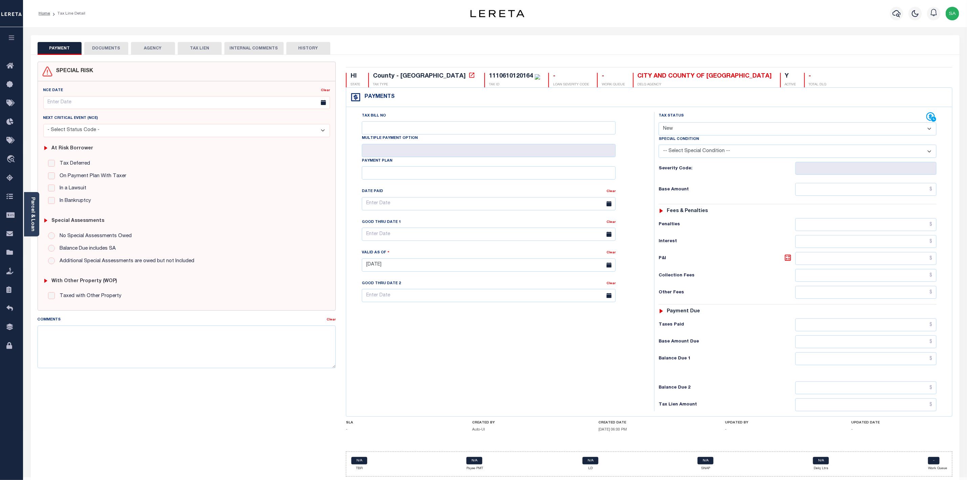
click at [842, 129] on select "- Select Status Code - Open Due/Unpaid Paid Incomplete No Tax Due Internal Refu…" at bounding box center [798, 128] width 278 height 13
select select "DUE"
click at [659, 123] on select "- Select Status Code - Open Due/Unpaid Paid Incomplete No Tax Due Internal Refu…" at bounding box center [798, 128] width 278 height 13
type input "[DATE]"
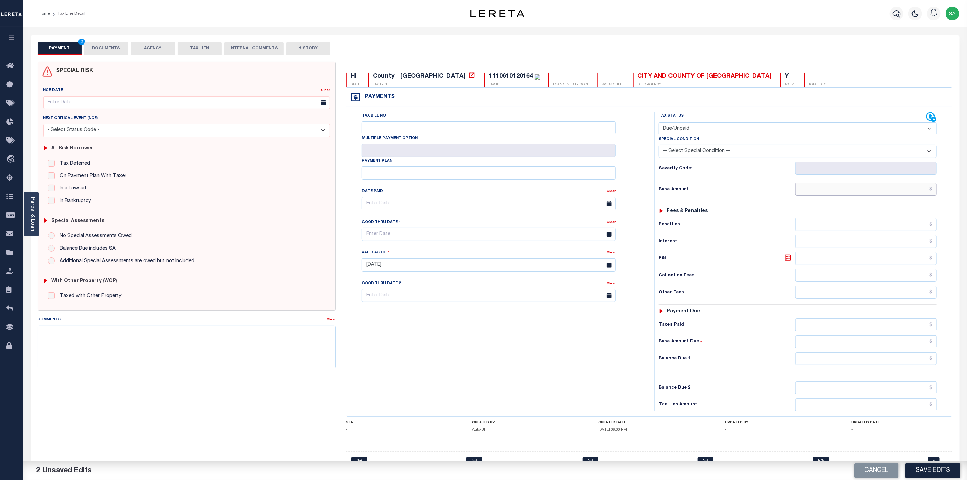
drag, startPoint x: 902, startPoint y: 192, endPoint x: 889, endPoint y: 201, distance: 15.8
click at [902, 192] on input "text" at bounding box center [866, 189] width 141 height 13
type input "$680.75"
click at [910, 365] on input "text" at bounding box center [866, 358] width 141 height 13
type input "$680.75"
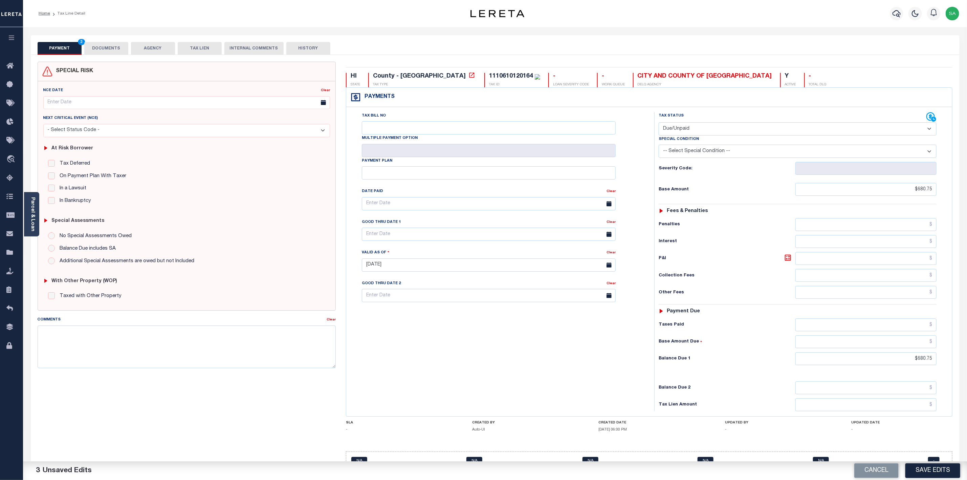
click at [113, 51] on button "DOCUMENTS" at bounding box center [106, 48] width 44 height 13
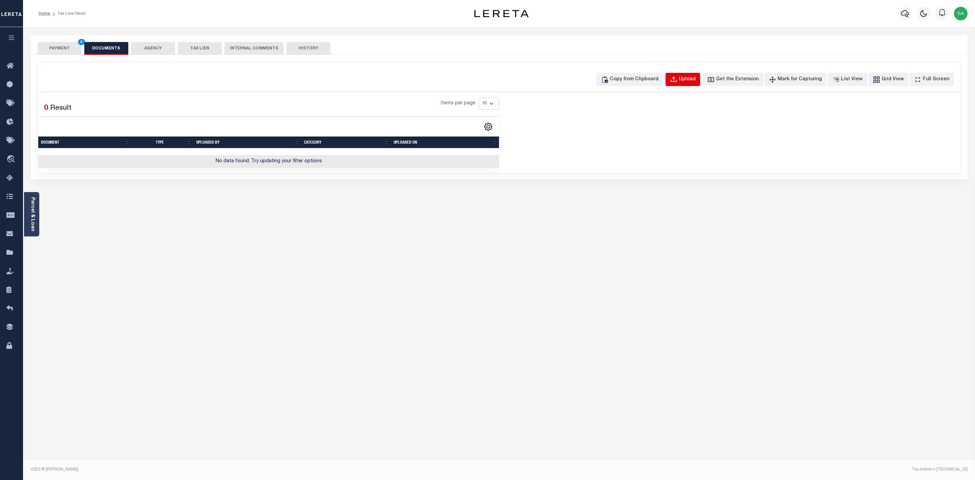
click at [691, 80] on div "Upload" at bounding box center [687, 79] width 17 height 7
select select "POP"
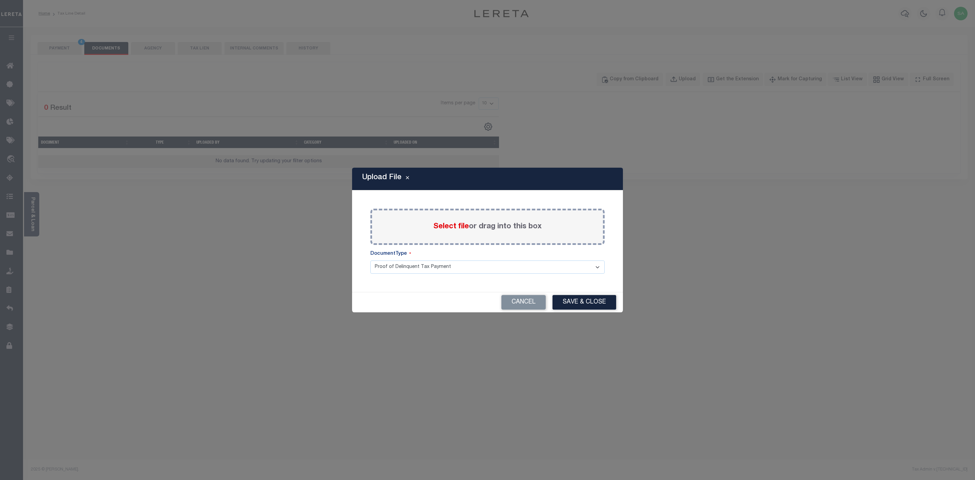
click at [466, 228] on span "Select file" at bounding box center [451, 226] width 36 height 7
click at [0, 0] on input "Select file or drag into this box" at bounding box center [0, 0] width 0 height 0
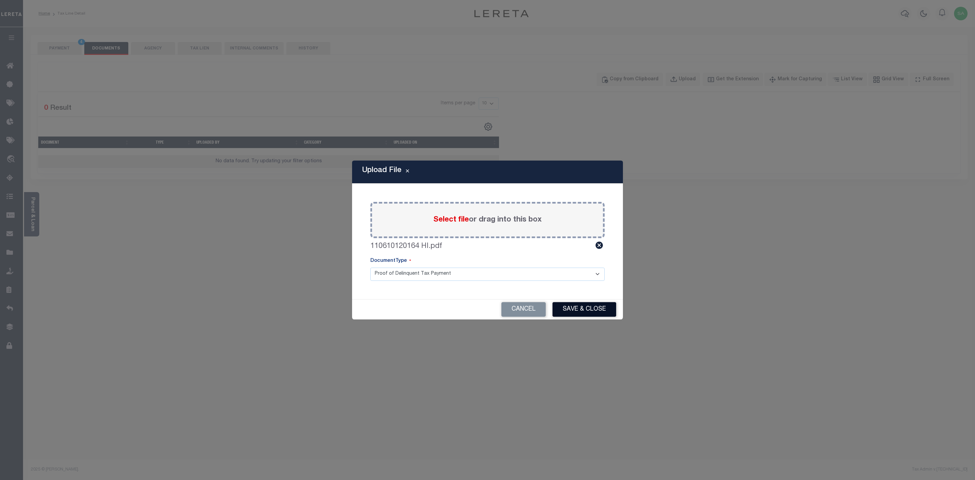
click at [592, 307] on button "Save & Close" at bounding box center [585, 309] width 64 height 15
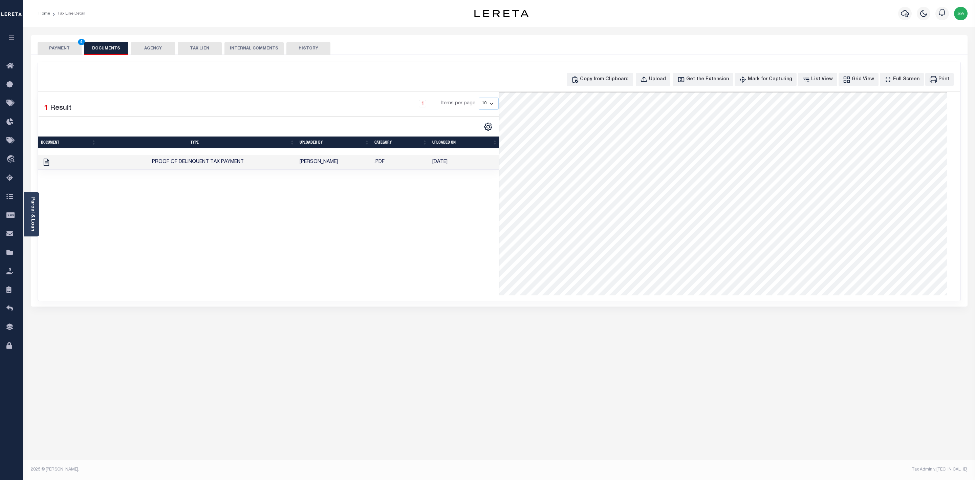
click at [59, 51] on button "PAYMENT 4" at bounding box center [60, 48] width 44 height 13
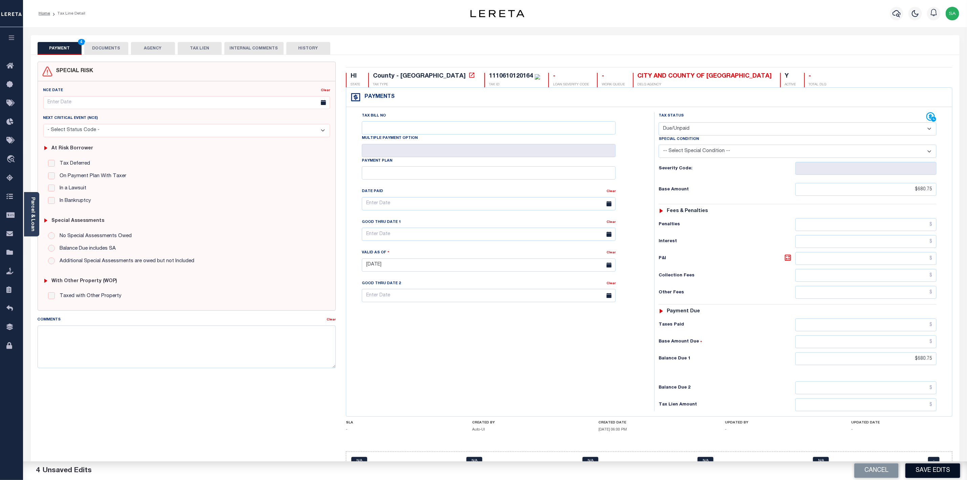
click at [940, 469] on button "Save Edits" at bounding box center [933, 470] width 55 height 15
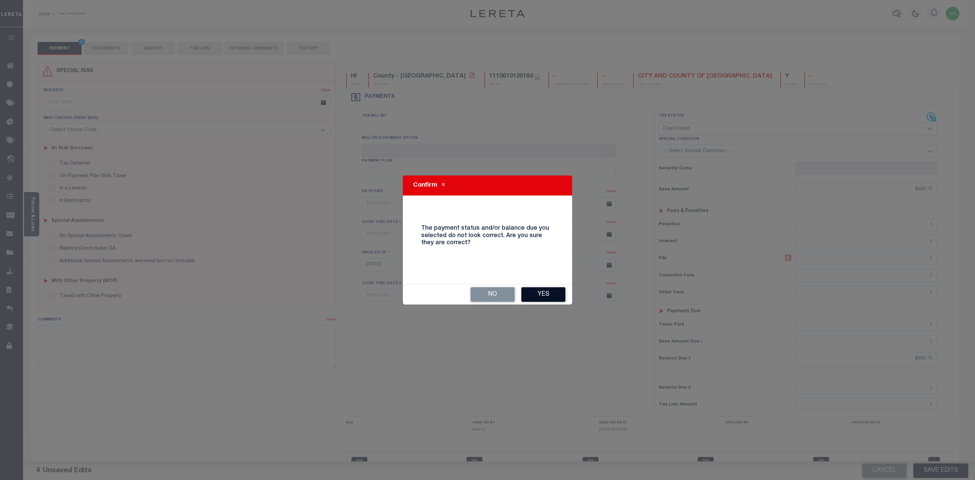
click at [544, 294] on button "Yes" at bounding box center [543, 294] width 44 height 15
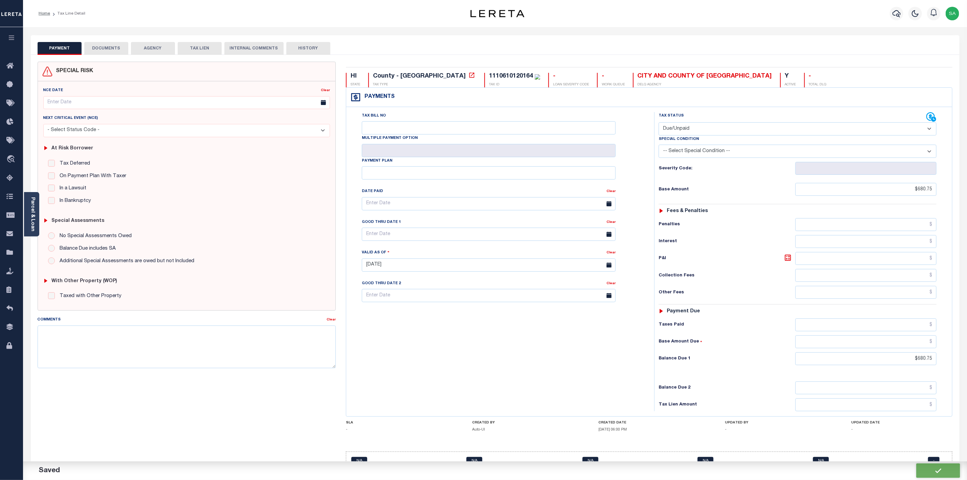
checkbox input "false"
type input "$680.75"
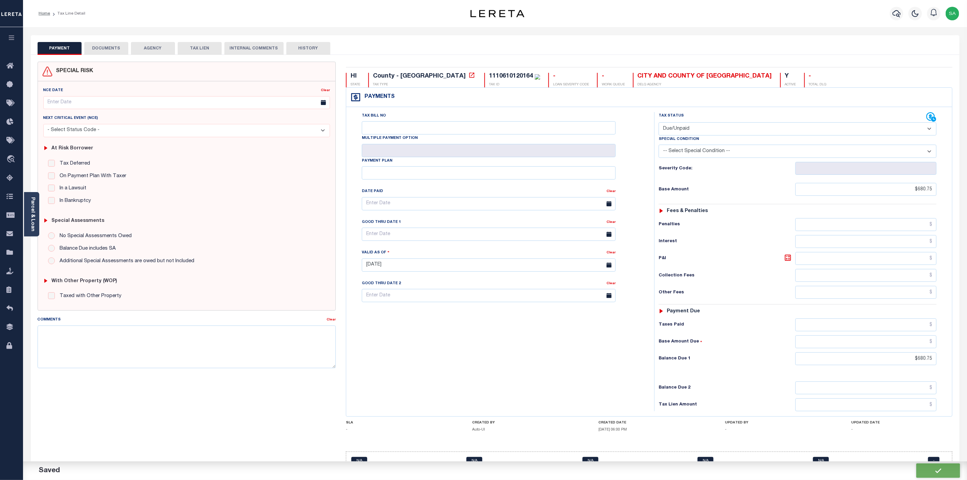
type input "$680.75"
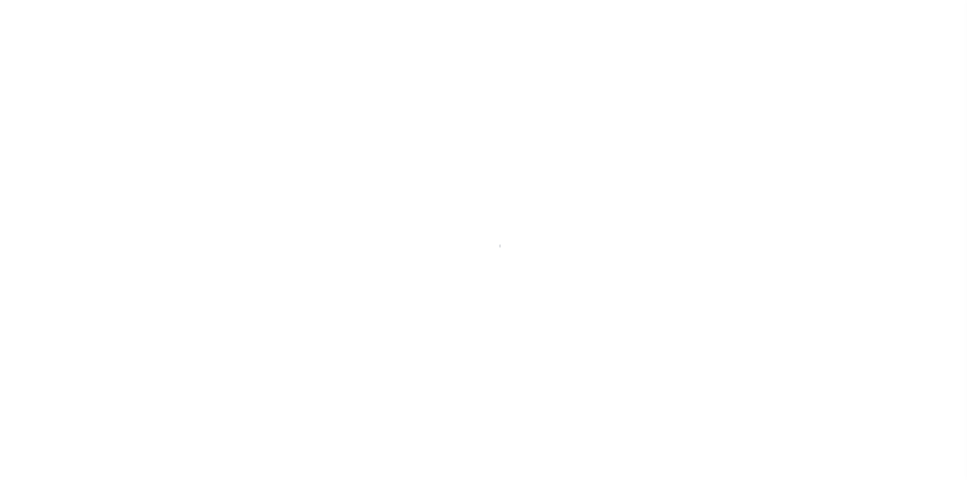
select select "DUE"
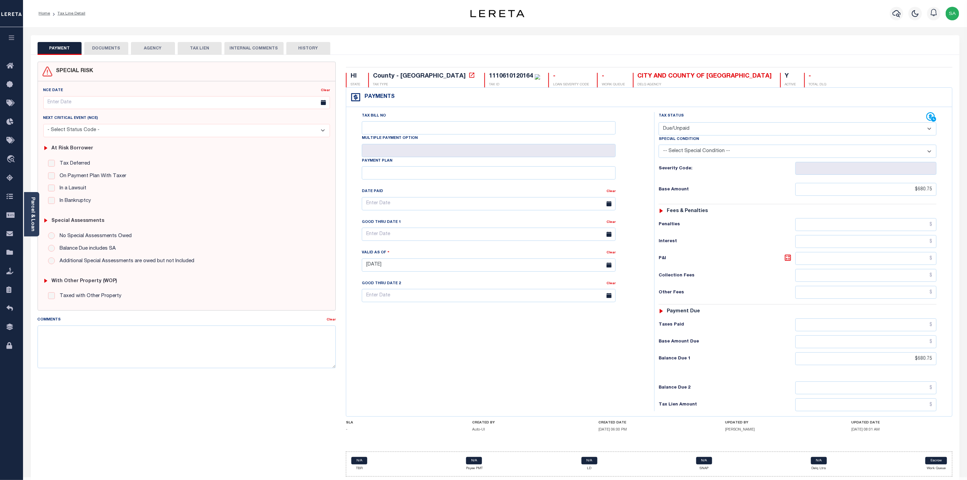
click at [107, 45] on button "DOCUMENTS" at bounding box center [106, 48] width 44 height 13
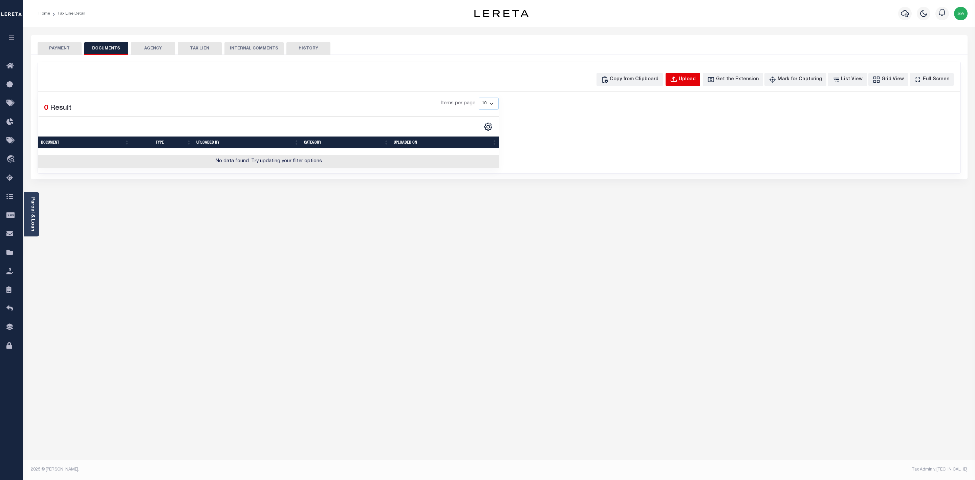
click at [692, 84] on button "Upload" at bounding box center [683, 79] width 35 height 13
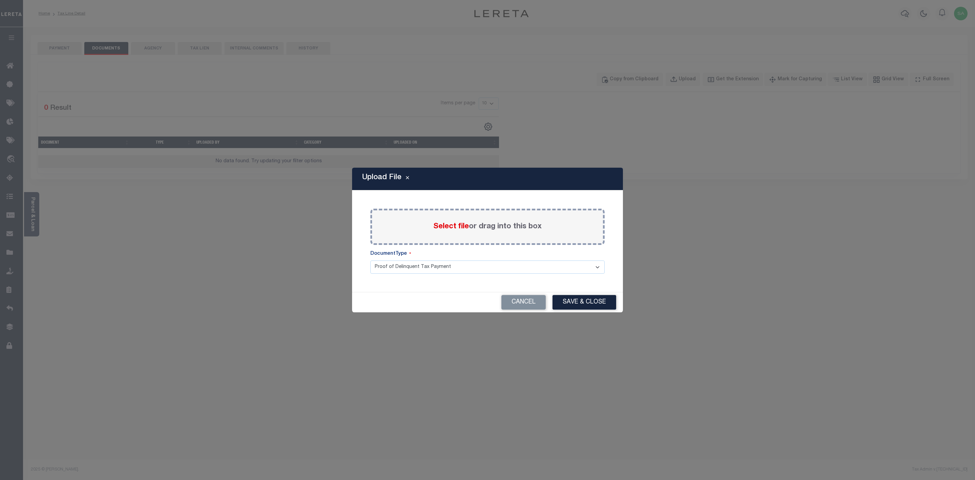
click at [449, 227] on span "Select file" at bounding box center [451, 226] width 36 height 7
click at [0, 0] on input "Select file or drag into this box" at bounding box center [0, 0] width 0 height 0
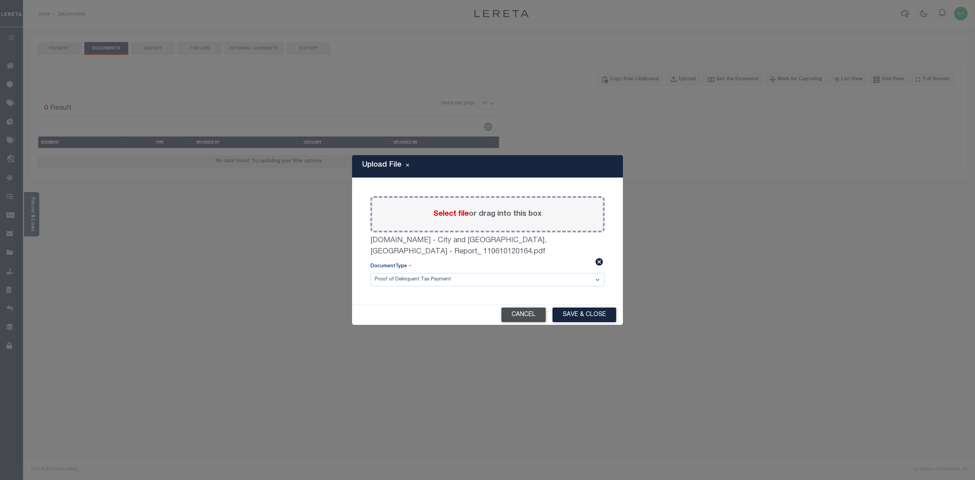
click at [517, 315] on button "Cancel" at bounding box center [523, 314] width 44 height 15
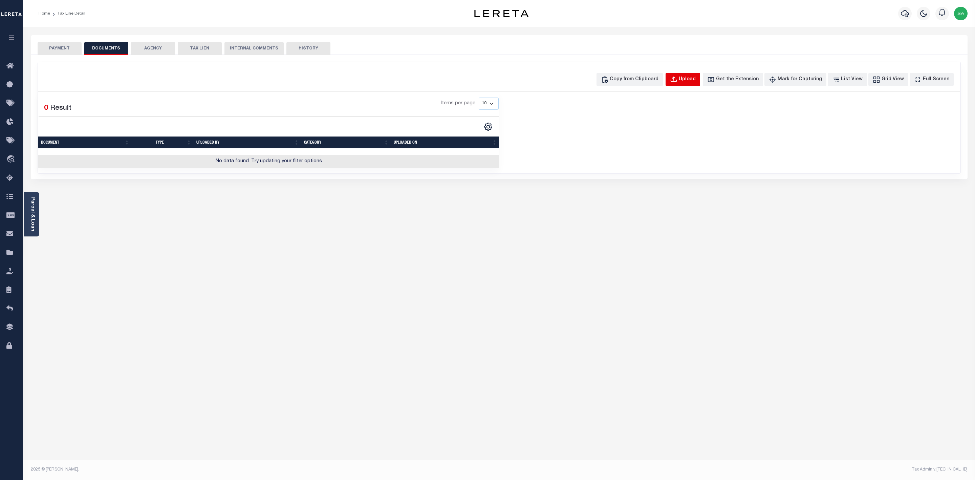
click at [696, 77] on div "Upload" at bounding box center [687, 79] width 17 height 7
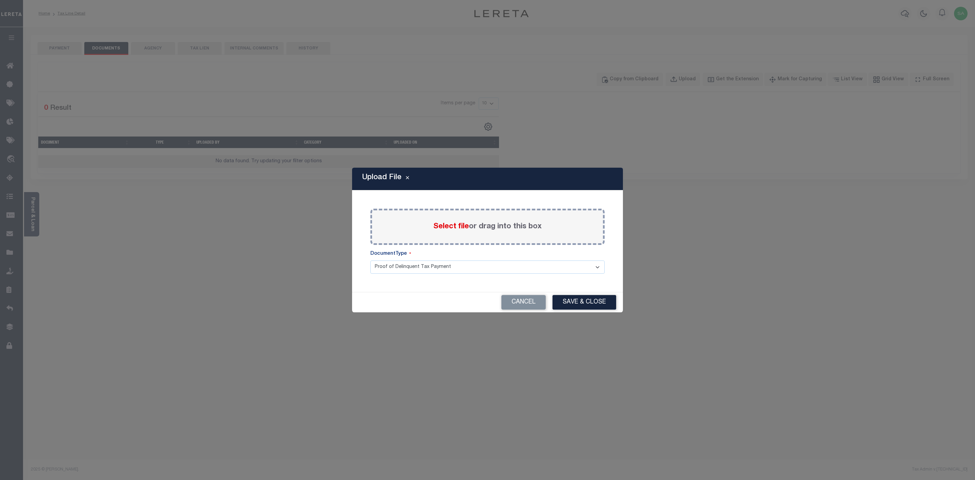
click at [452, 230] on span "Select file" at bounding box center [451, 226] width 36 height 7
click at [0, 0] on input "Select file or drag into this box" at bounding box center [0, 0] width 0 height 0
click at [523, 303] on button "Cancel" at bounding box center [523, 302] width 44 height 15
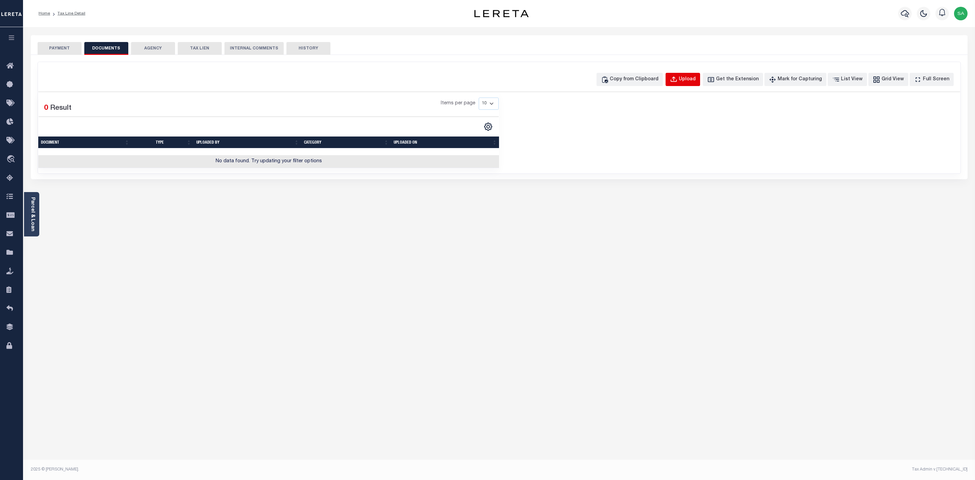
click at [692, 81] on div "Upload" at bounding box center [687, 79] width 17 height 7
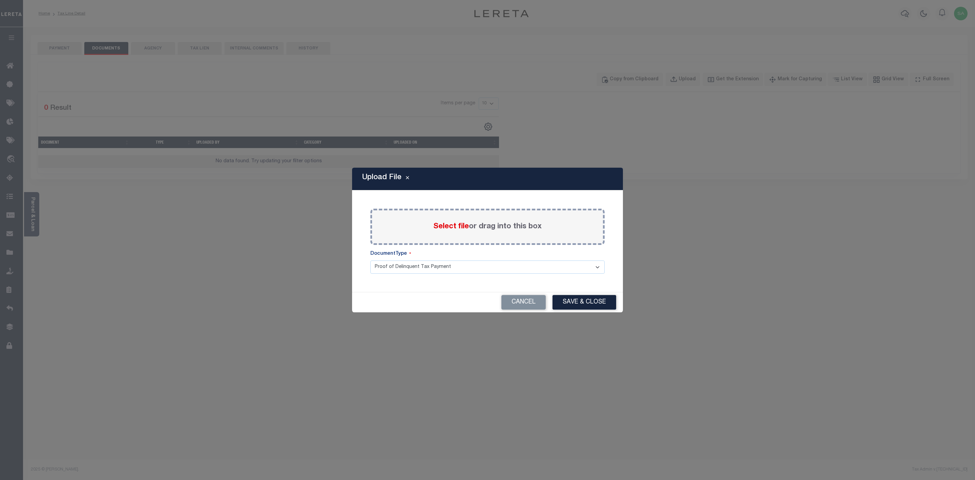
click at [444, 223] on span "Select file" at bounding box center [451, 226] width 36 height 7
click at [0, 0] on input "Select file or drag into this box" at bounding box center [0, 0] width 0 height 0
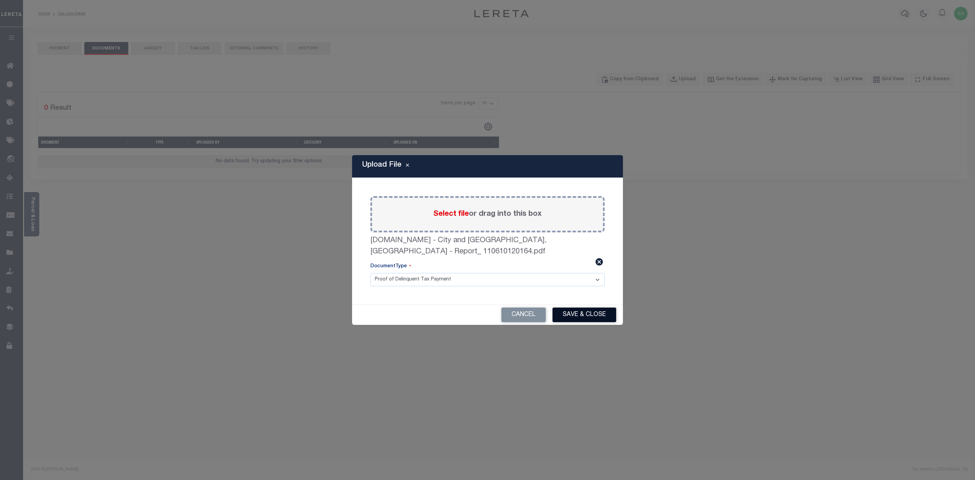
click at [591, 312] on button "Save & Close" at bounding box center [585, 314] width 64 height 15
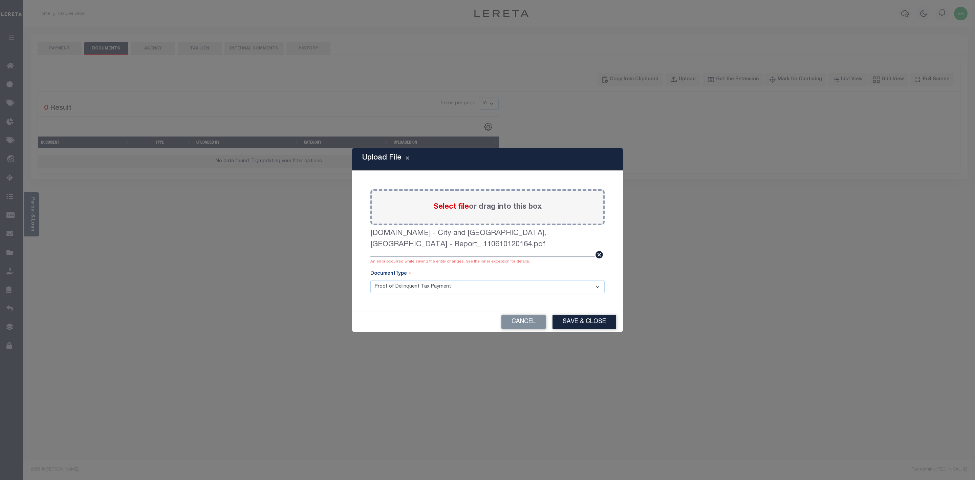
click at [596, 288] on select "Proof of Delinquent Tax Payment" at bounding box center [487, 286] width 234 height 13
click at [603, 283] on select "Proof of Delinquent Tax Payment" at bounding box center [487, 286] width 234 height 13
click at [518, 319] on button "Cancel" at bounding box center [523, 322] width 44 height 15
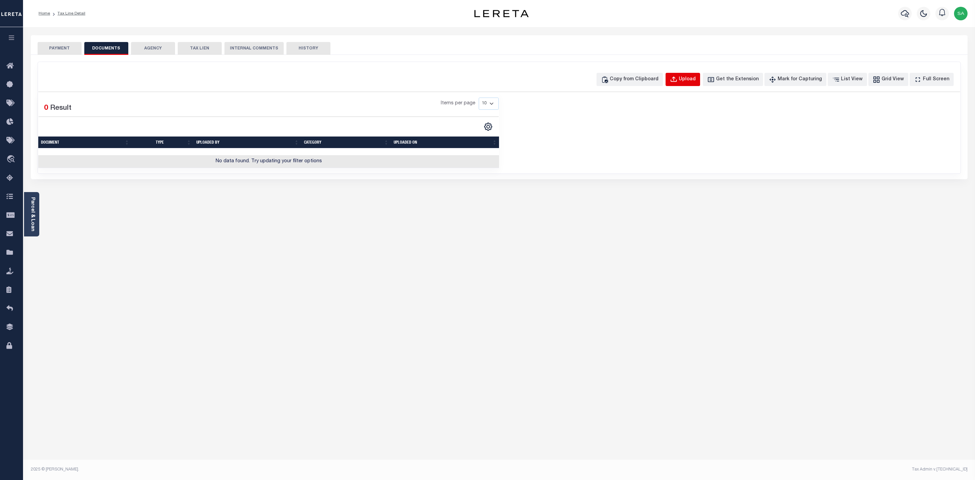
click at [696, 79] on div "Upload" at bounding box center [687, 79] width 17 height 7
select select "POP"
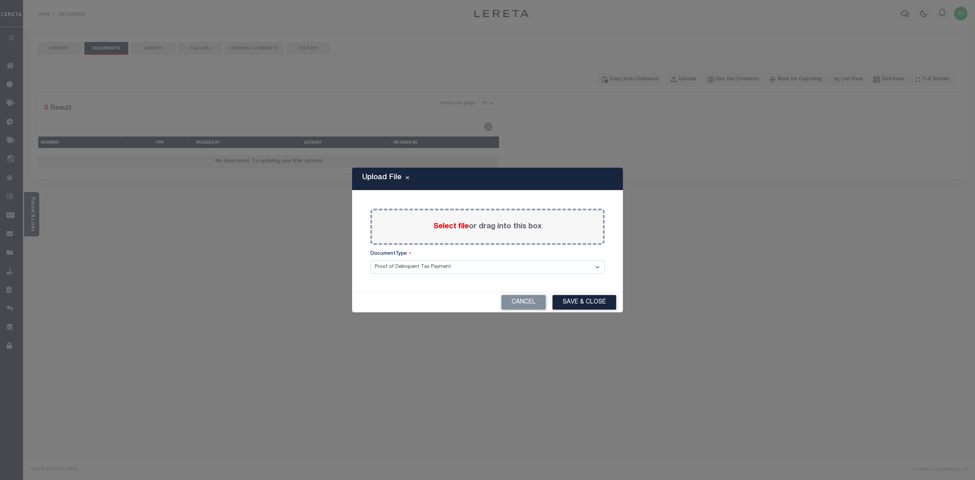
click at [467, 225] on span "Select file" at bounding box center [451, 226] width 36 height 7
click at [0, 0] on input "Select file or drag into this box" at bounding box center [0, 0] width 0 height 0
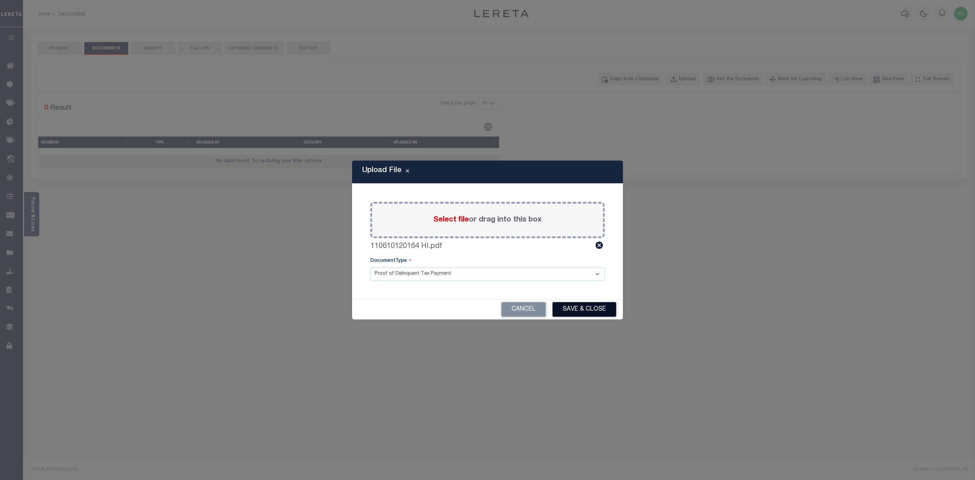
click at [593, 307] on button "Save & Close" at bounding box center [585, 309] width 64 height 15
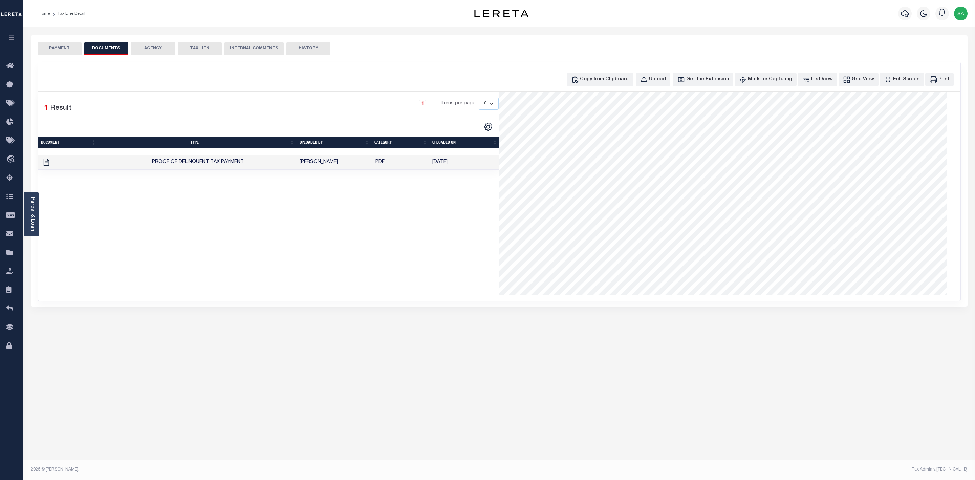
click at [58, 49] on button "PAYMENT" at bounding box center [60, 48] width 44 height 13
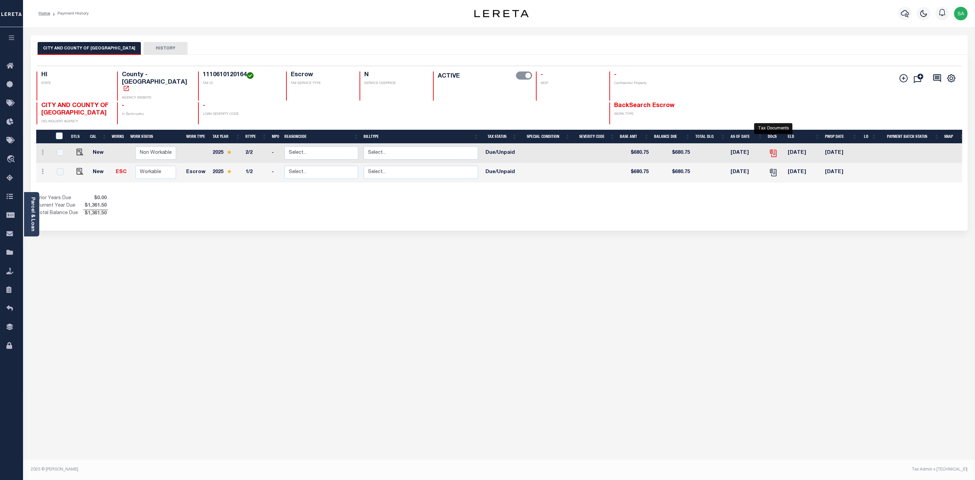
click at [773, 149] on icon "" at bounding box center [773, 153] width 9 height 9
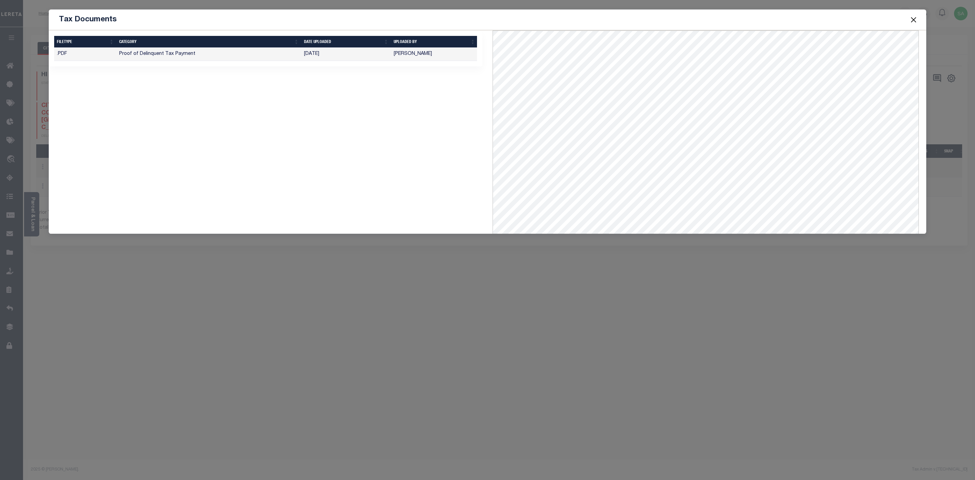
click at [152, 54] on td "Proof of Delinquent Tax Payment" at bounding box center [208, 54] width 185 height 13
click at [61, 51] on td ".PDF" at bounding box center [85, 54] width 62 height 13
click at [131, 54] on td "Proof of Delinquent Tax Payment" at bounding box center [208, 54] width 185 height 13
click at [858, 323] on div "Tax Documents 1 Selected 1 Result" at bounding box center [487, 240] width 975 height 480
click at [914, 18] on button "Close" at bounding box center [913, 19] width 9 height 9
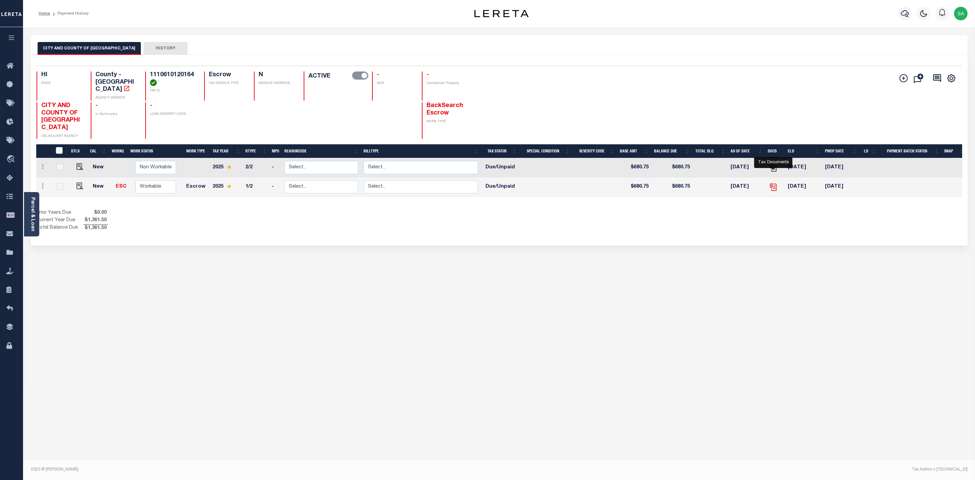
click at [772, 182] on icon "" at bounding box center [773, 186] width 9 height 9
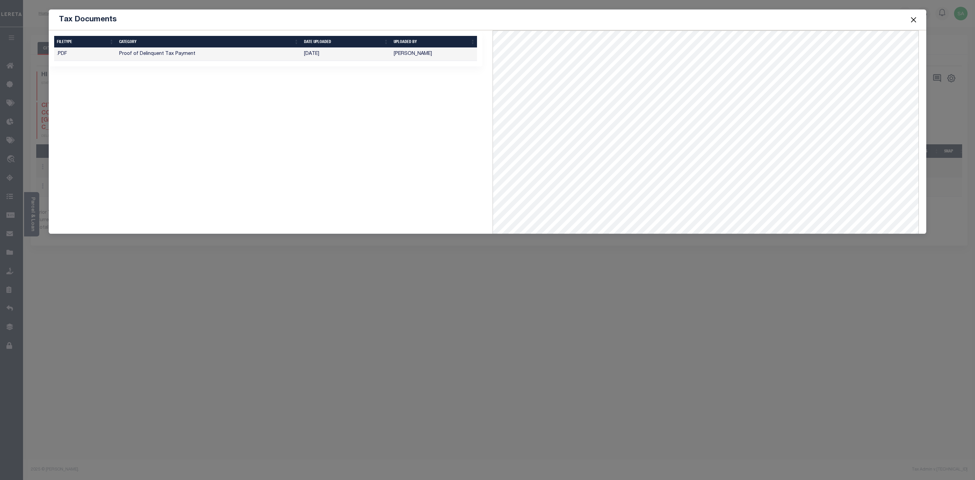
click at [145, 50] on td "Proof of Delinquent Tax Payment" at bounding box center [208, 54] width 185 height 13
click at [916, 19] on button "Close" at bounding box center [913, 19] width 9 height 9
